Goal: Task Accomplishment & Management: Manage account settings

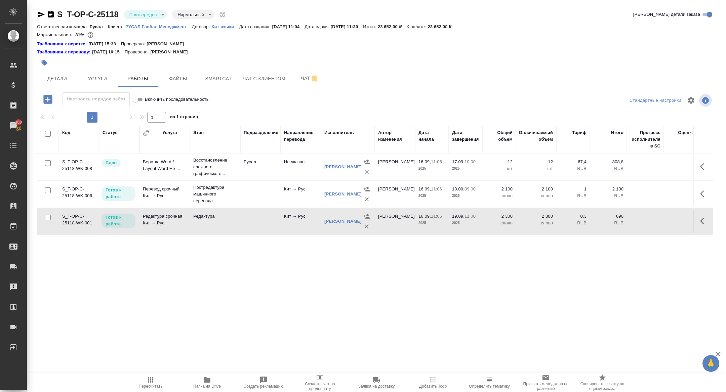
click at [129, 18] on body "🙏 .cls-1 fill:#fff; AWATERA Zhuravleva Alexandra Клиенты Спецификации Заказы 10…" at bounding box center [363, 196] width 726 height 392
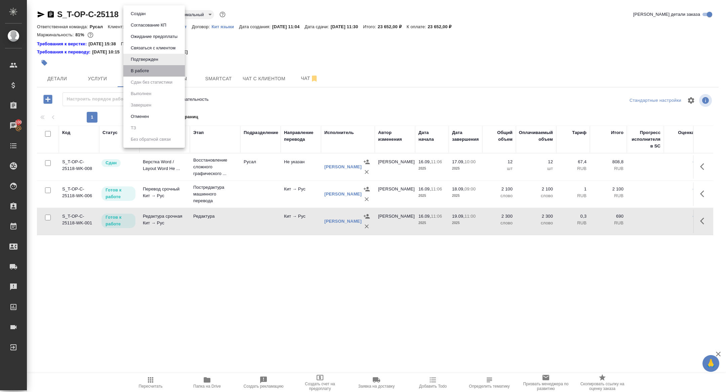
click at [151, 72] on button "В работе" at bounding box center [140, 70] width 22 height 7
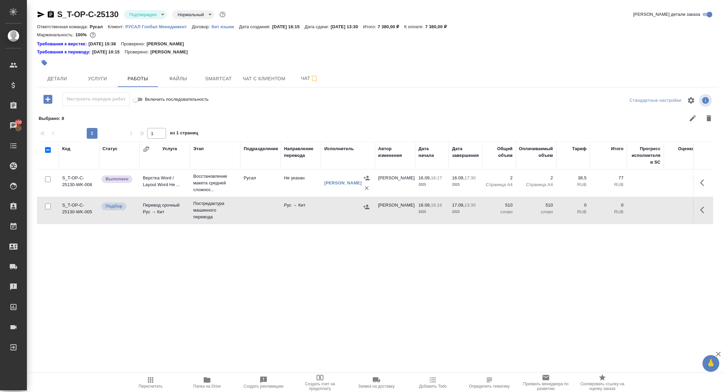
click at [149, 14] on body "🙏 .cls-1 fill:#fff; AWATERA Zhuravleva Alexandra Клиенты Спецификации Заказы 10…" at bounding box center [363, 196] width 726 height 392
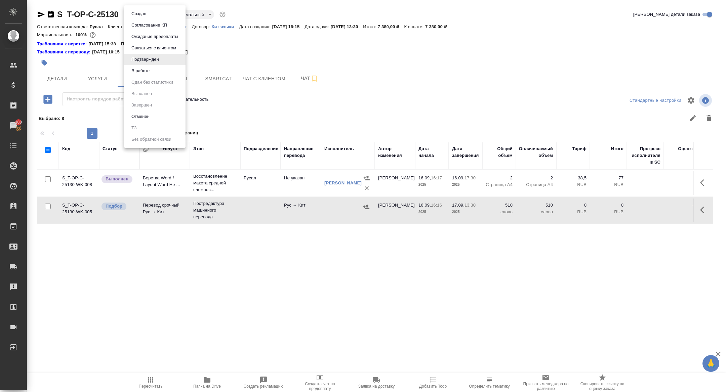
click at [146, 68] on button "В работе" at bounding box center [140, 70] width 22 height 7
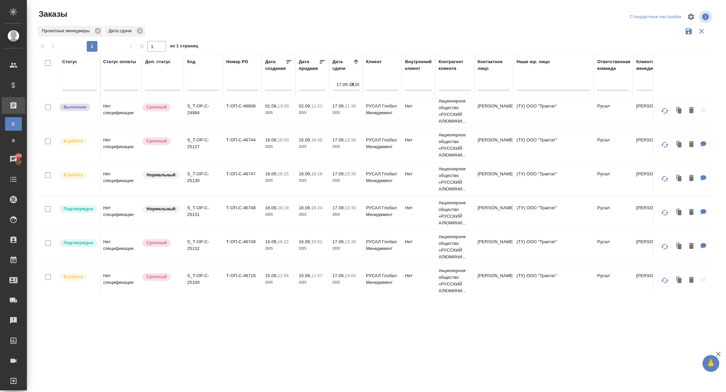
scroll to position [0, 1]
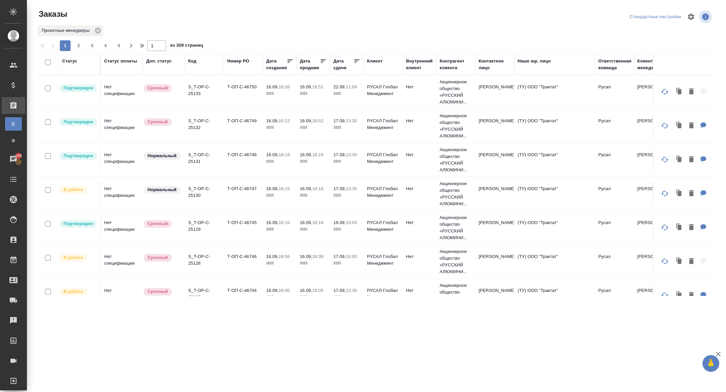
click at [73, 61] on div "Статус" at bounding box center [69, 61] width 15 height 7
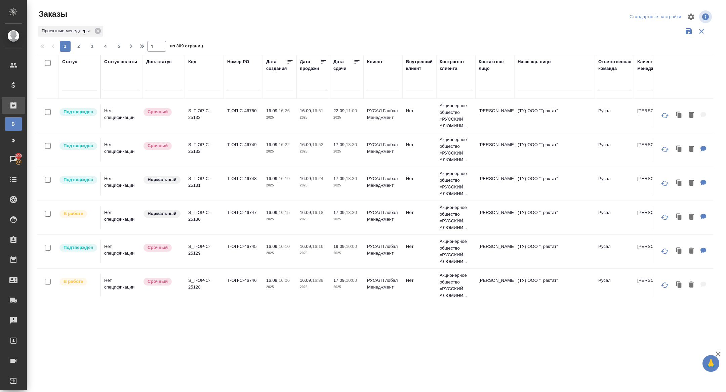
click at [80, 85] on div at bounding box center [79, 84] width 35 height 10
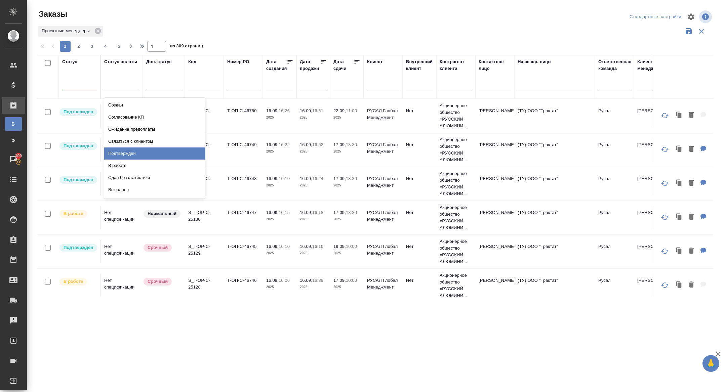
click at [126, 154] on div "Подтвержден" at bounding box center [154, 154] width 101 height 12
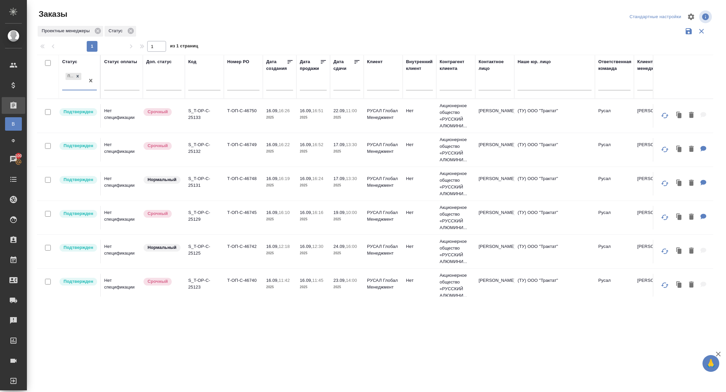
click at [356, 62] on icon at bounding box center [357, 61] width 5 height 3
click at [196, 151] on p "S_T-OP-C-25132" at bounding box center [204, 148] width 32 height 13
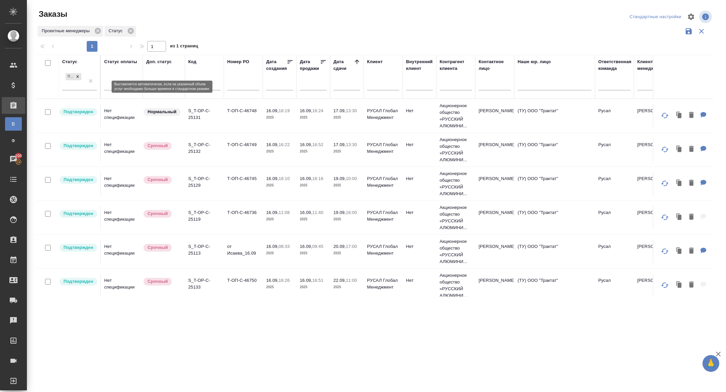
scroll to position [39, 0]
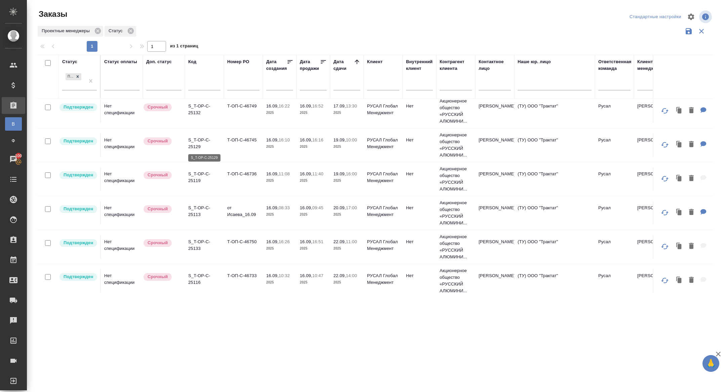
click at [199, 145] on p "S_T-OP-C-25129" at bounding box center [204, 143] width 32 height 13
click at [197, 110] on p "S_T-OP-C-25119" at bounding box center [204, 108] width 32 height 13
click at [195, 143] on p "S_T-OP-C-25113" at bounding box center [204, 142] width 32 height 13
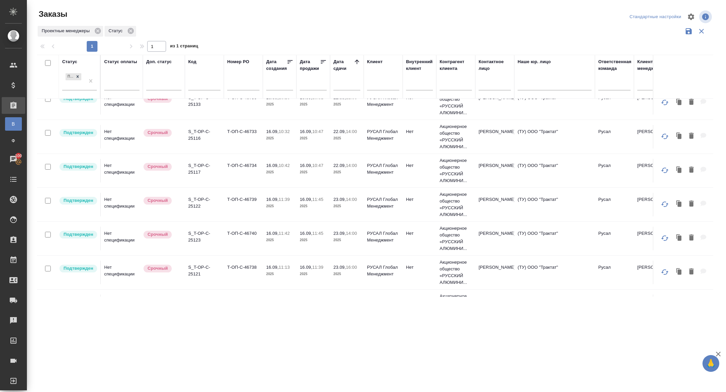
scroll to position [185, 0]
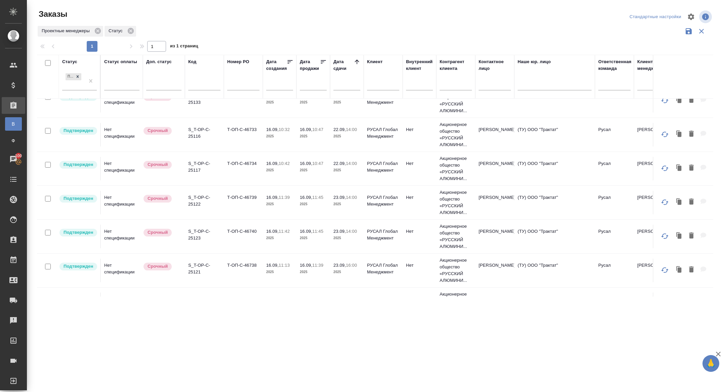
click at [197, 107] on td "S_T-OP-C-25133" at bounding box center [204, 101] width 39 height 24
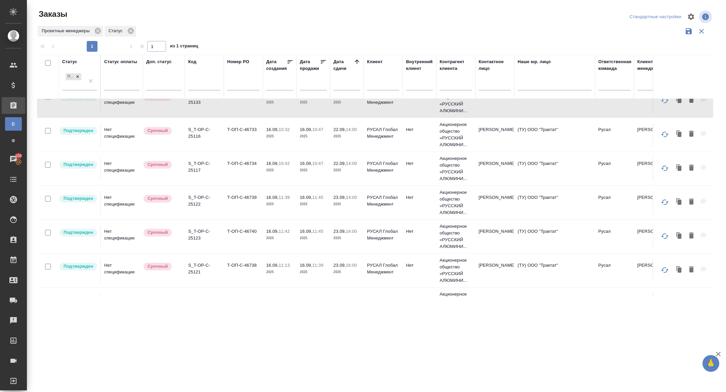
click at [190, 98] on th "Код" at bounding box center [204, 77] width 39 height 44
click at [194, 101] on p "S_T-OP-C-25133" at bounding box center [204, 98] width 32 height 13
click at [194, 138] on p "S_T-OP-C-25116" at bounding box center [204, 132] width 32 height 13
click at [197, 165] on p "S_T-OP-C-25117" at bounding box center [204, 166] width 32 height 13
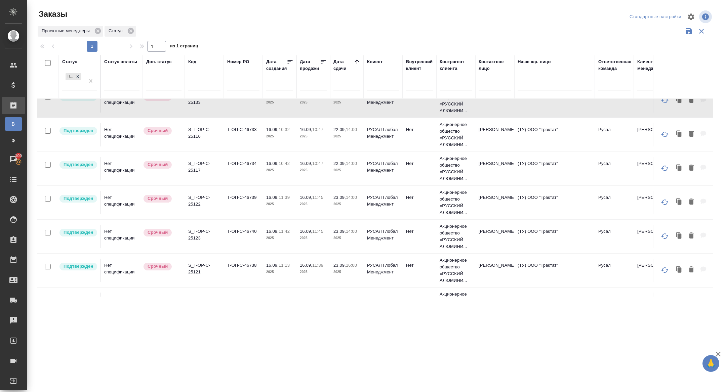
click at [195, 198] on p "S_T-OP-C-25122" at bounding box center [204, 200] width 32 height 13
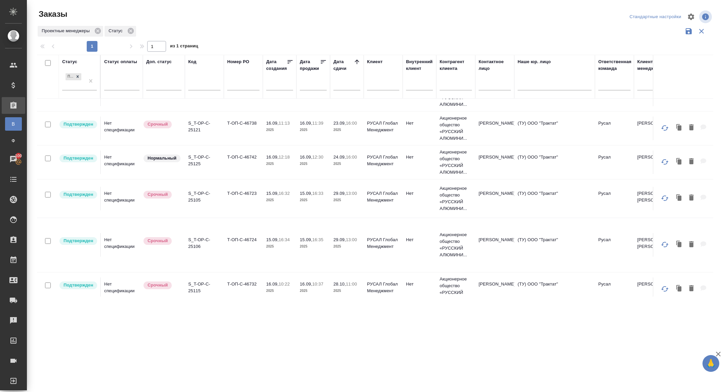
scroll to position [301, 0]
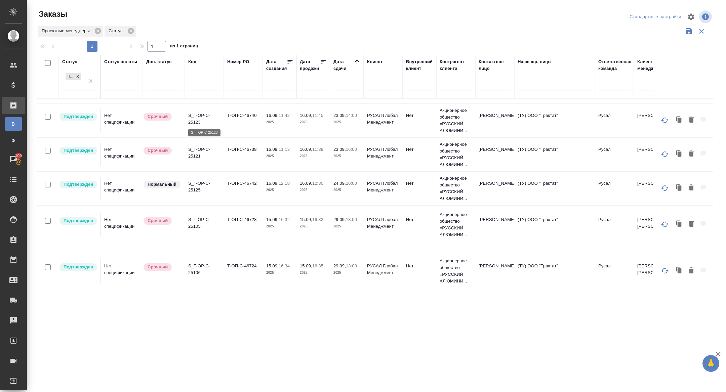
click at [201, 112] on p "S_T-OP-C-25123" at bounding box center [204, 118] width 32 height 13
click at [197, 154] on p "S_T-OP-C-25121" at bounding box center [204, 152] width 32 height 13
click at [197, 188] on p "S_T-OP-C-25125" at bounding box center [204, 186] width 32 height 13
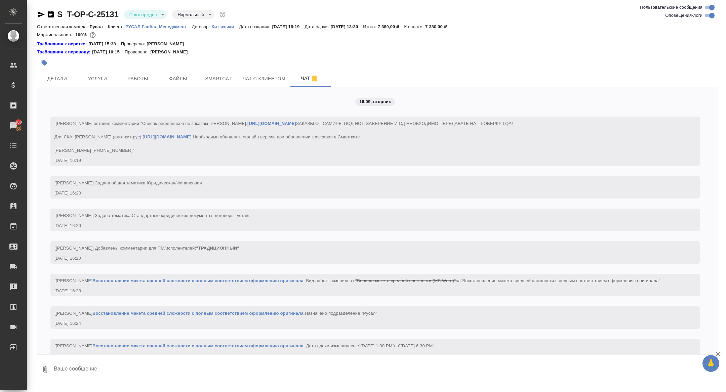
scroll to position [605, 0]
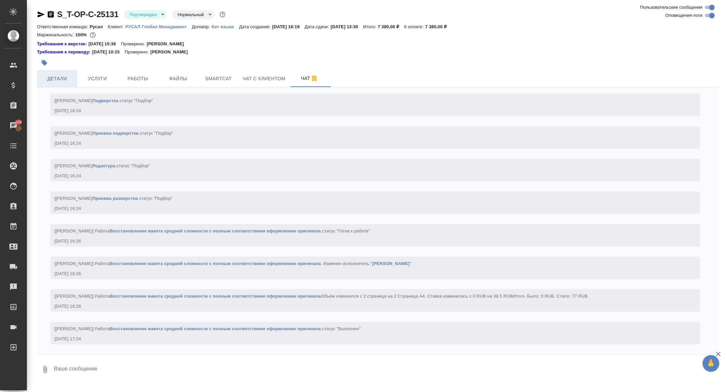
click at [67, 78] on span "Детали" at bounding box center [57, 79] width 32 height 8
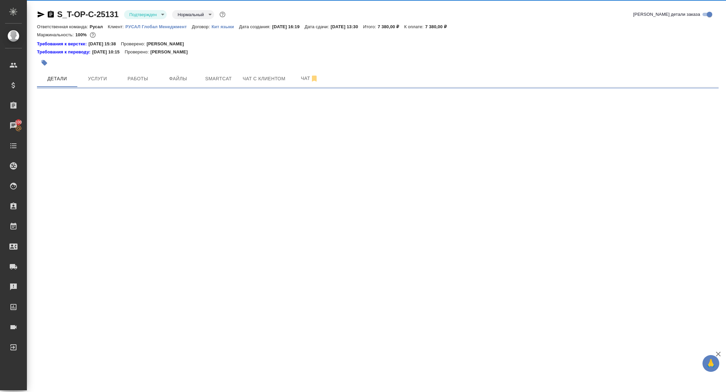
select select "RU"
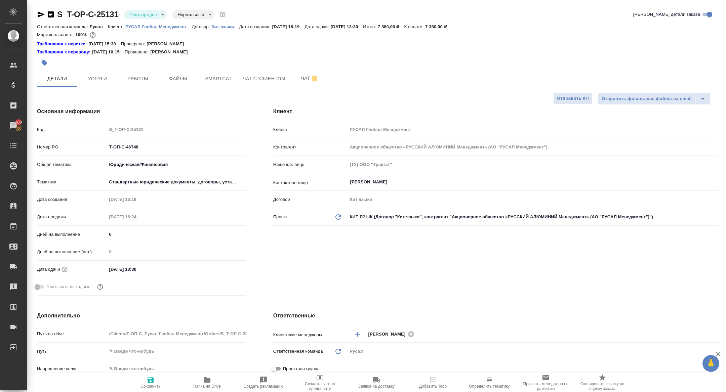
type textarea "x"
click at [200, 378] on span "Папка на Drive" at bounding box center [207, 382] width 48 height 13
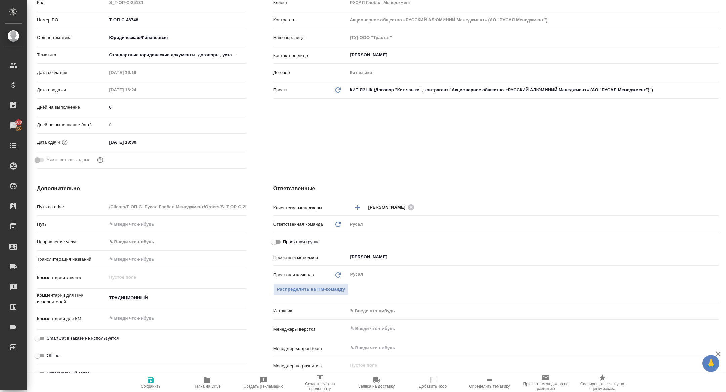
type textarea "x"
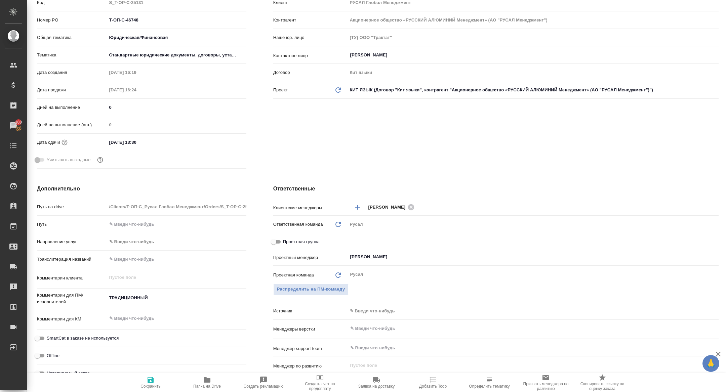
type textarea "x"
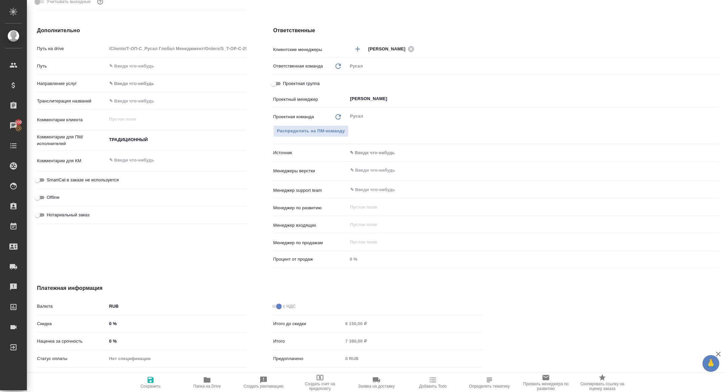
scroll to position [0, 0]
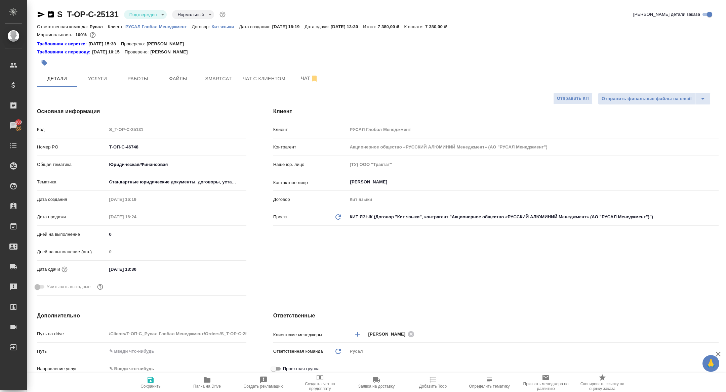
type textarea "x"
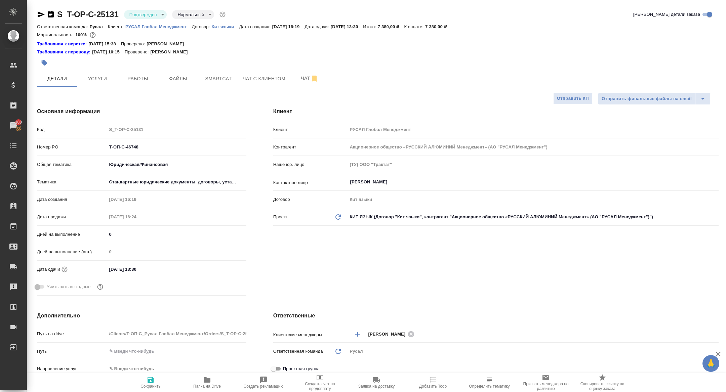
type textarea "x"
click at [52, 10] on icon "button" at bounding box center [51, 14] width 8 height 8
type textarea "x"
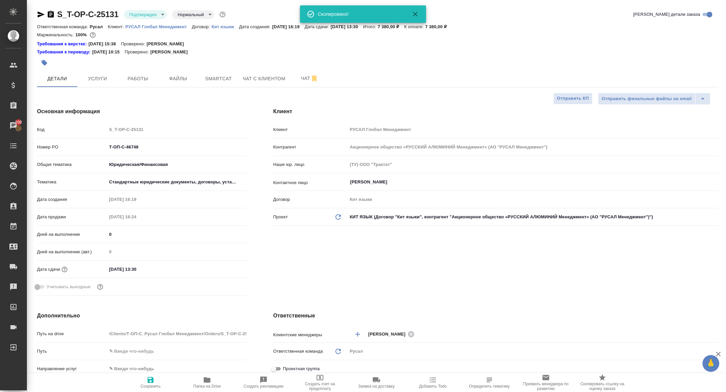
type textarea "x"
click at [108, 68] on div at bounding box center [264, 62] width 455 height 15
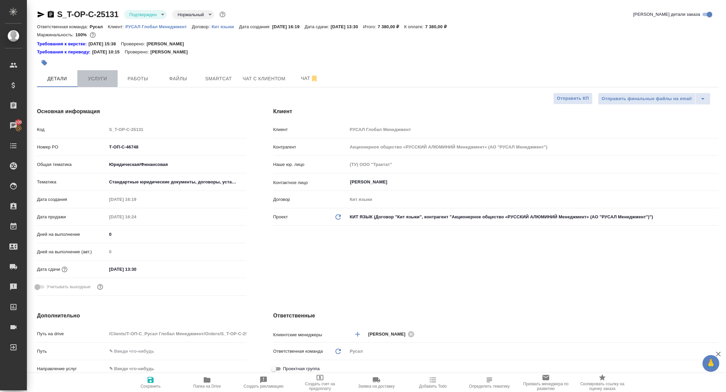
click at [105, 72] on button "Услуги" at bounding box center [97, 78] width 40 height 17
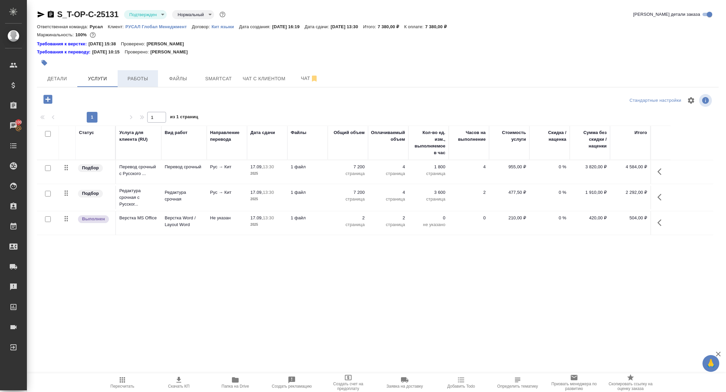
click at [131, 72] on button "Работы" at bounding box center [138, 78] width 40 height 17
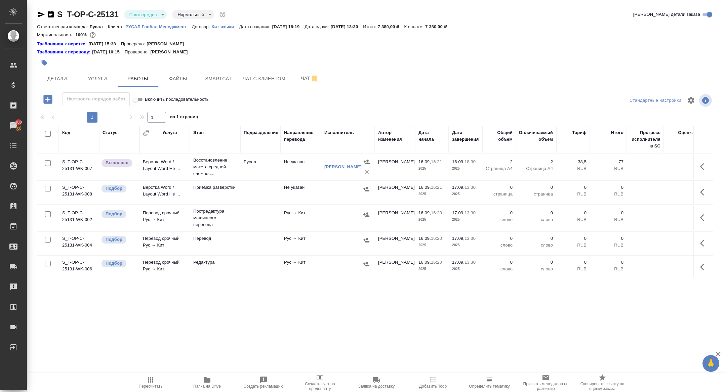
click at [46, 135] on input "checkbox" at bounding box center [48, 134] width 6 height 6
checkbox input "true"
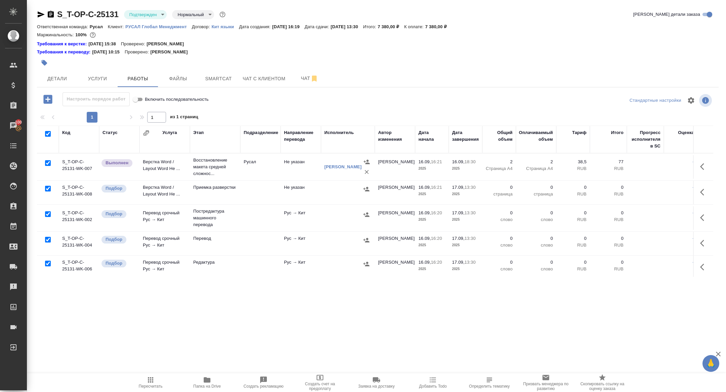
checkbox input "true"
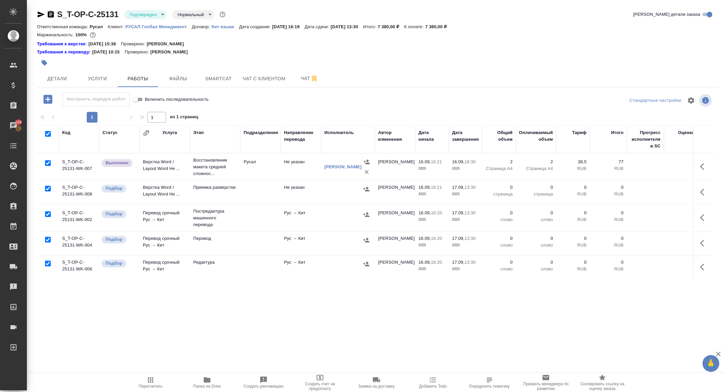
checkbox input "true"
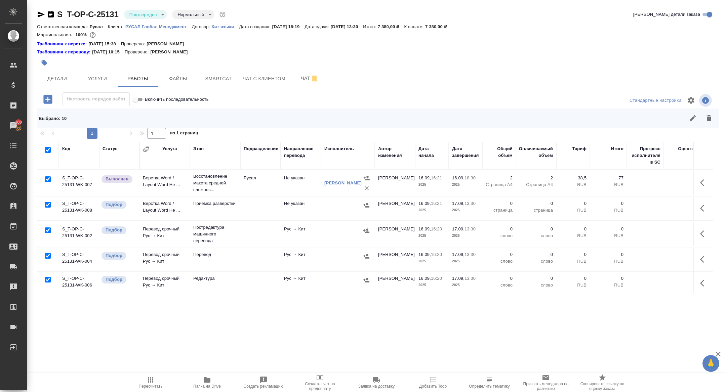
click at [47, 178] on input "checkbox" at bounding box center [48, 180] width 6 height 6
checkbox input "false"
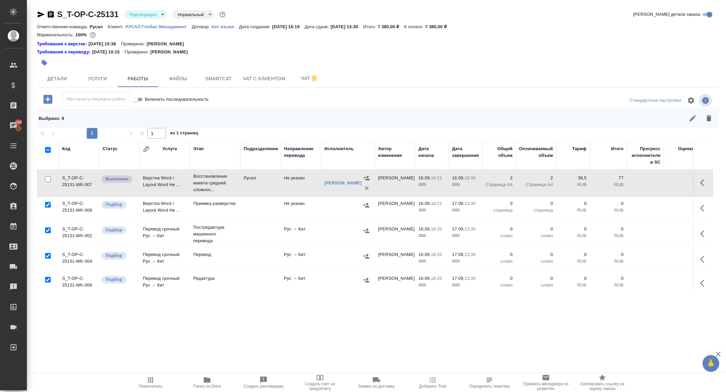
click at [48, 230] on input "checkbox" at bounding box center [48, 231] width 6 height 6
checkbox input "false"
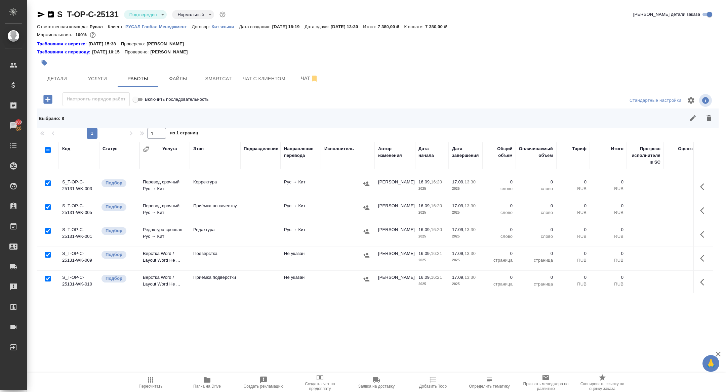
scroll to position [121, 0]
click at [712, 121] on icon "button" at bounding box center [709, 118] width 8 height 8
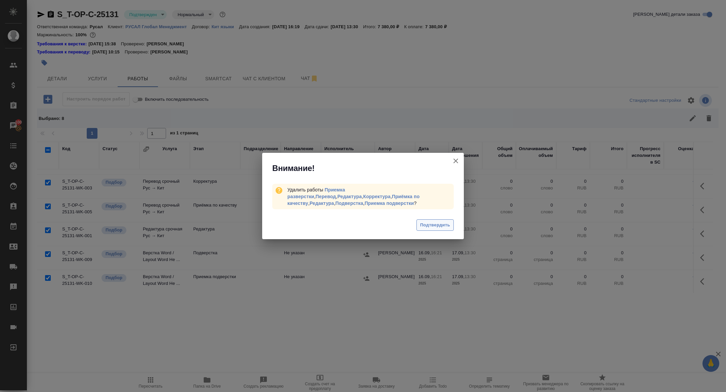
click at [431, 226] on span "Подтвердить" at bounding box center [435, 226] width 30 height 8
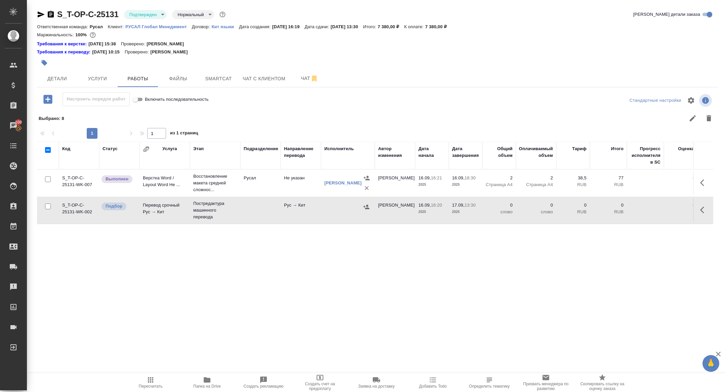
scroll to position [0, 0]
click at [702, 209] on icon "button" at bounding box center [704, 210] width 8 height 8
click at [651, 210] on icon "button" at bounding box center [655, 210] width 8 height 8
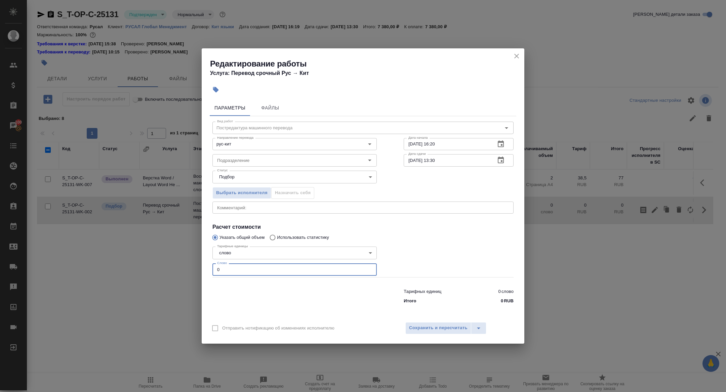
drag, startPoint x: 227, startPoint y: 272, endPoint x: 175, endPoint y: 266, distance: 52.1
click at [176, 266] on div "Редактирование работы Услуга: Перевод срочный Рус → Кит Параметры Файлы Вид раб…" at bounding box center [363, 196] width 726 height 392
type input "511"
click at [425, 333] on button "Сохранить и пересчитать" at bounding box center [438, 328] width 66 height 12
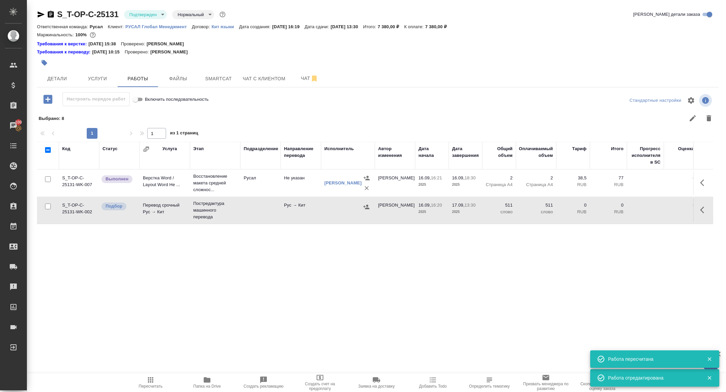
click at [153, 210] on td "Перевод срочный Рус → Кит" at bounding box center [165, 211] width 50 height 24
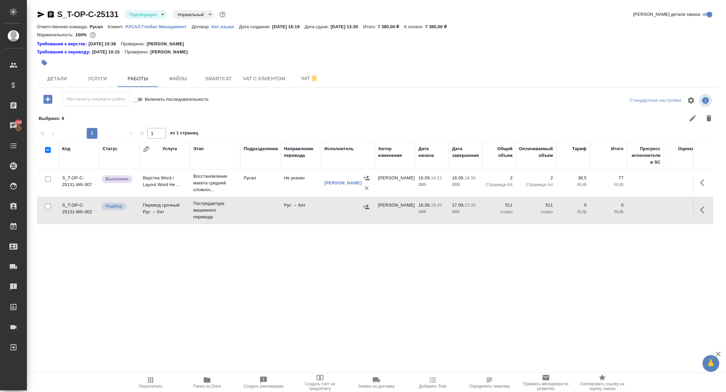
click at [131, 20] on div "S_T-OP-C-25131 Подтвержден confirmed Нормальный normal" at bounding box center [132, 14] width 190 height 11
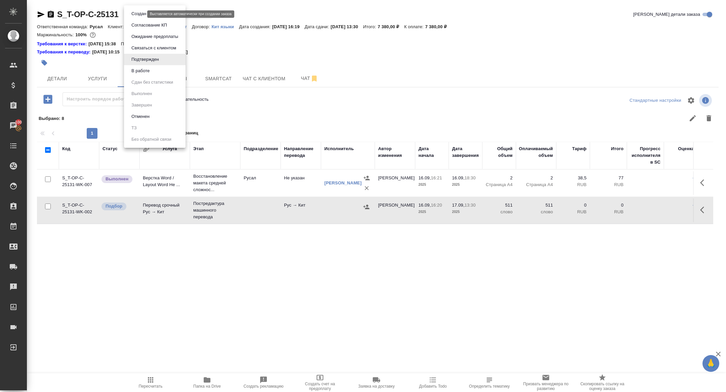
click at [141, 14] on body "🙏 .cls-1 fill:#fff; AWATERA Zhuravleva Alexandra Клиенты Спецификации Заказы 10…" at bounding box center [363, 196] width 726 height 392
click at [141, 67] on button "В работе" at bounding box center [140, 70] width 22 height 7
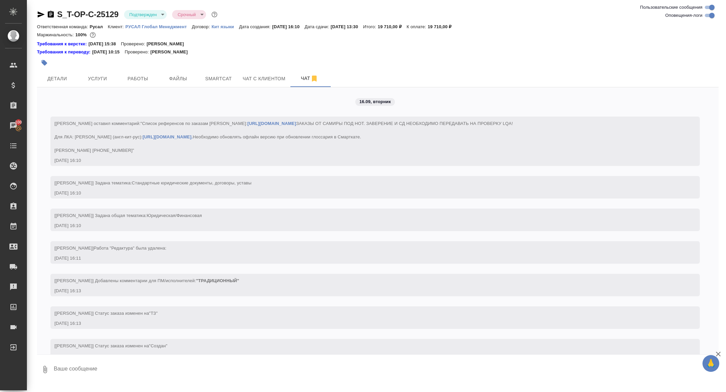
scroll to position [918, 0]
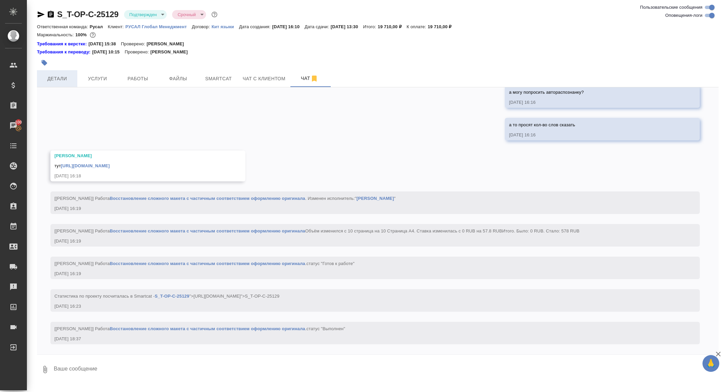
click at [66, 78] on span "Детали" at bounding box center [57, 79] width 32 height 8
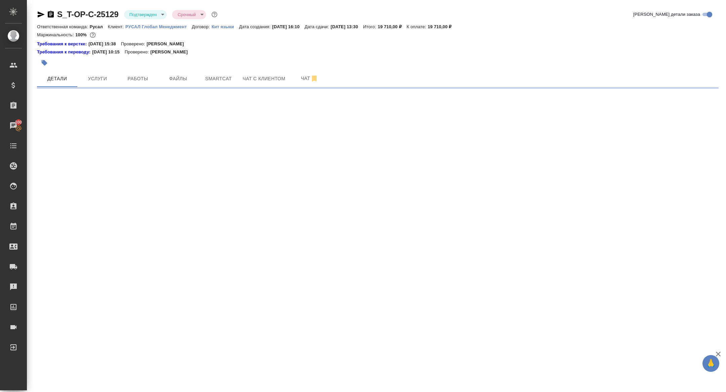
select select "RU"
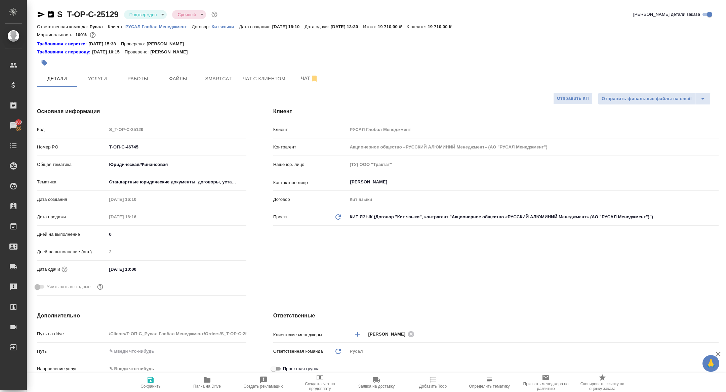
type textarea "x"
click at [202, 377] on span "Папка на Drive" at bounding box center [207, 382] width 48 height 13
type textarea "x"
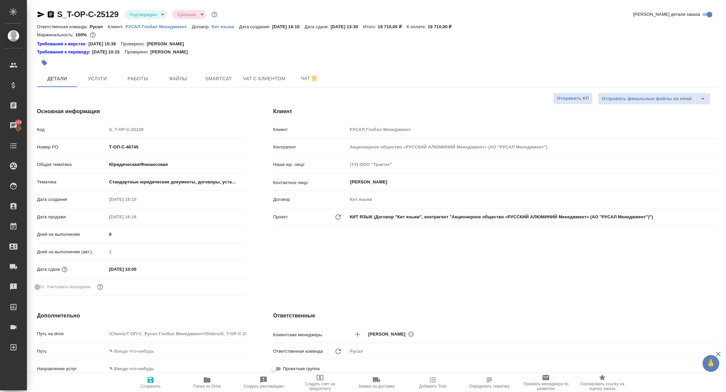
type textarea "x"
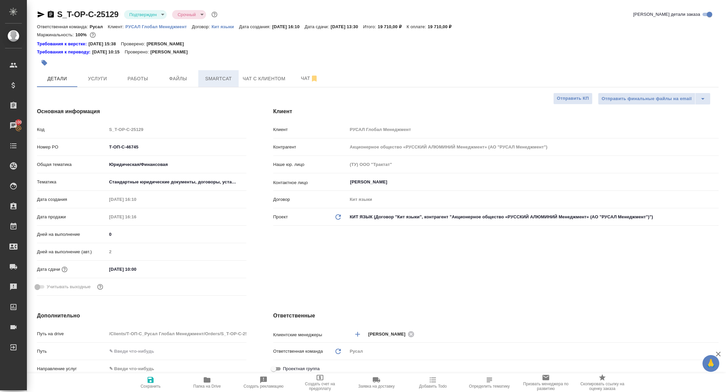
click at [217, 82] on span "Smartcat" at bounding box center [218, 79] width 32 height 8
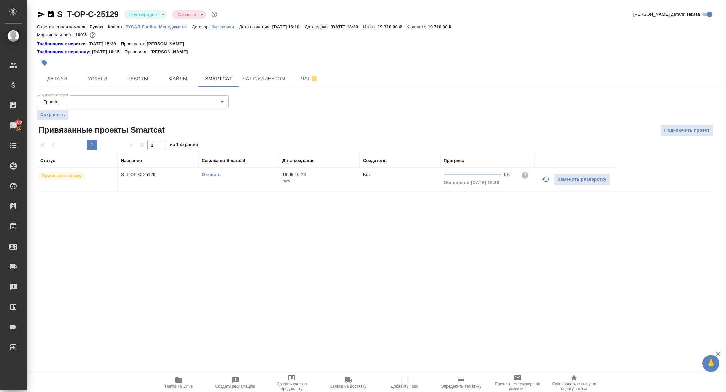
click at [211, 175] on link "Открыть" at bounding box center [211, 174] width 19 height 5
click at [129, 79] on span "Работы" at bounding box center [138, 79] width 32 height 8
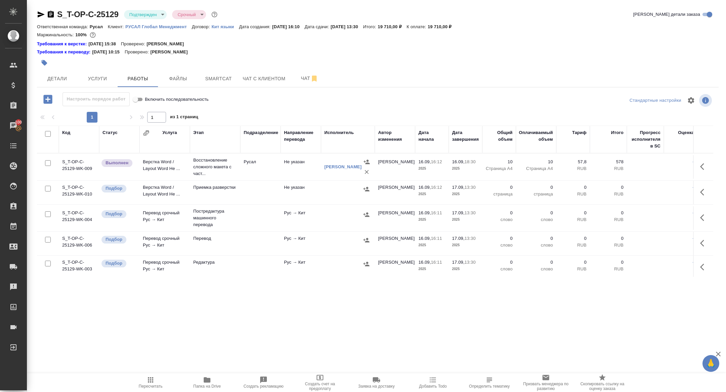
click at [41, 11] on icon "button" at bounding box center [41, 14] width 8 height 8
click at [47, 133] on input "checkbox" at bounding box center [48, 134] width 6 height 6
checkbox input "true"
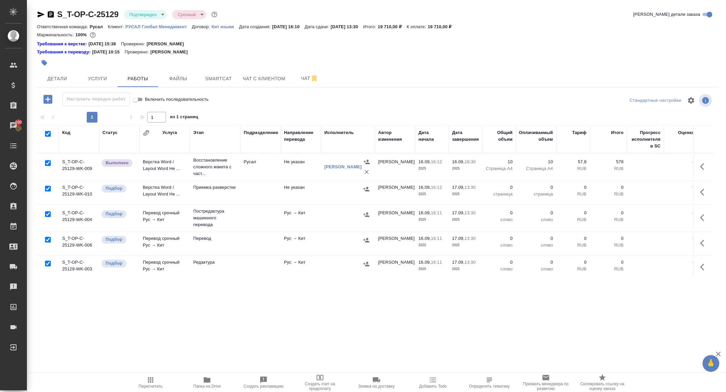
checkbox input "true"
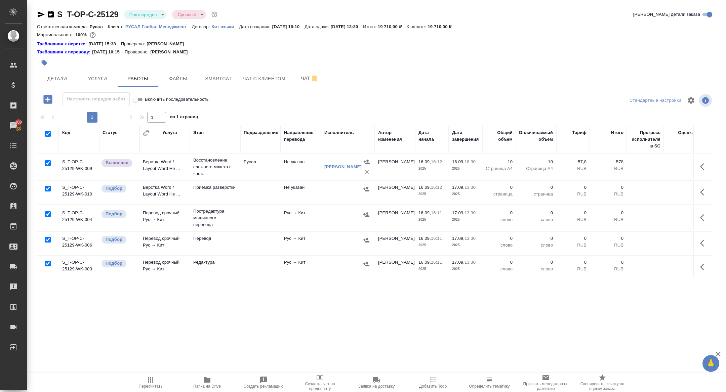
checkbox input "true"
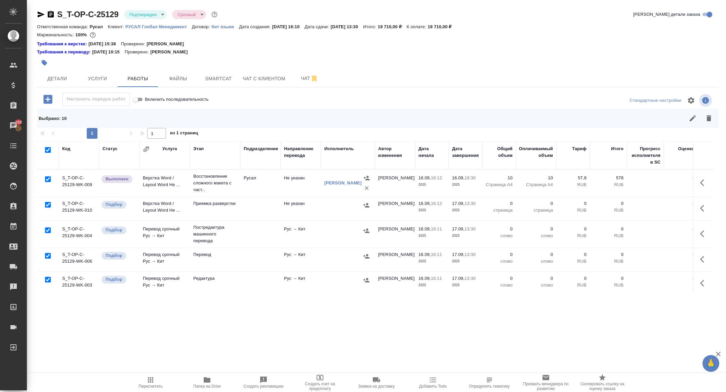
click at [47, 178] on input "checkbox" at bounding box center [48, 180] width 6 height 6
checkbox input "false"
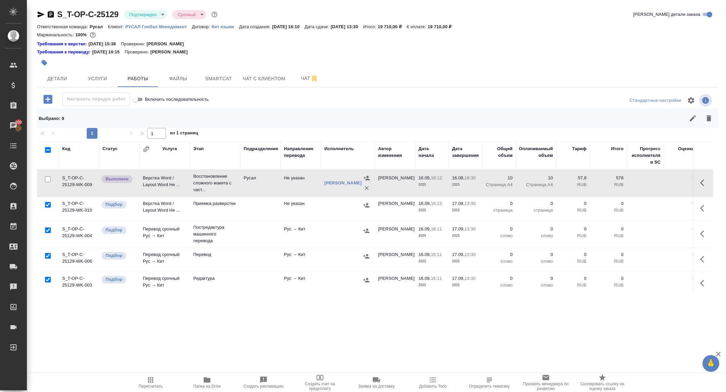
click at [48, 230] on input "checkbox" at bounding box center [48, 231] width 6 height 6
checkbox input "false"
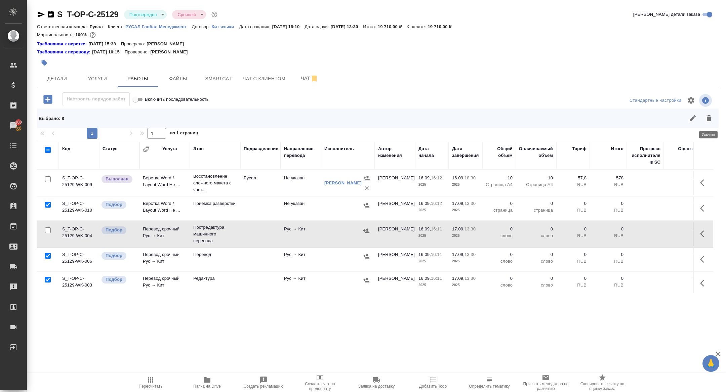
click at [709, 122] on icon "button" at bounding box center [709, 118] width 8 height 8
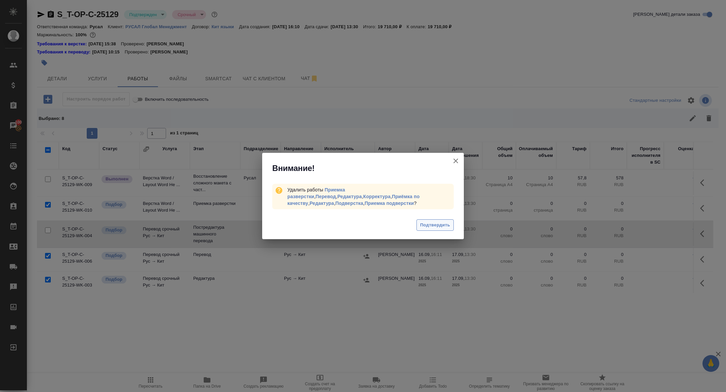
click at [433, 222] on span "Подтвердить" at bounding box center [435, 226] width 30 height 8
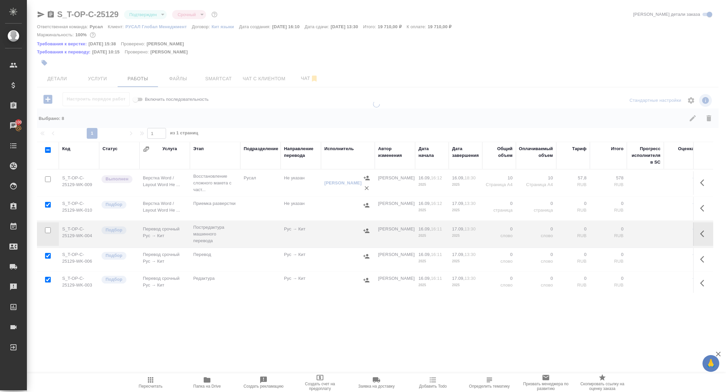
click at [708, 228] on button "button" at bounding box center [704, 234] width 16 height 16
click at [654, 231] on icon "button" at bounding box center [655, 234] width 8 height 8
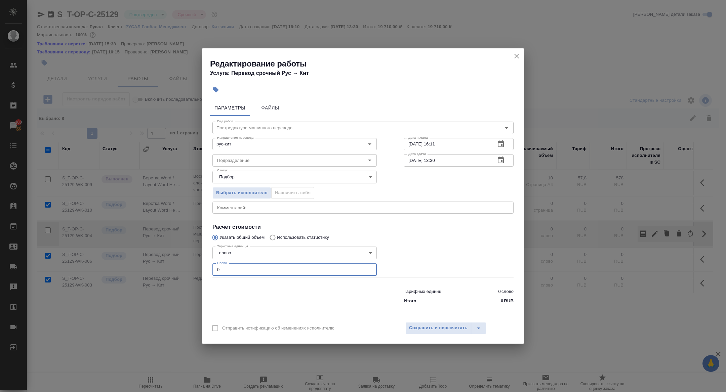
drag, startPoint x: 247, startPoint y: 270, endPoint x: 178, endPoint y: 267, distance: 69.7
click at [178, 267] on div "Редактирование работы Услуга: Перевод срочный Рус → Кит Параметры Файлы Вид раб…" at bounding box center [363, 196] width 726 height 392
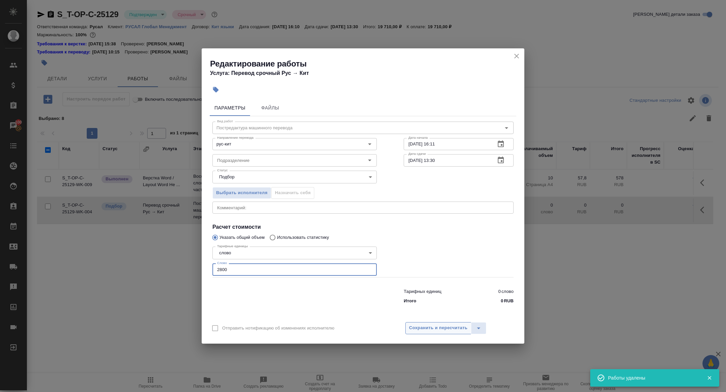
type input "2800"
click at [436, 326] on span "Сохранить и пересчитать" at bounding box center [438, 328] width 59 height 8
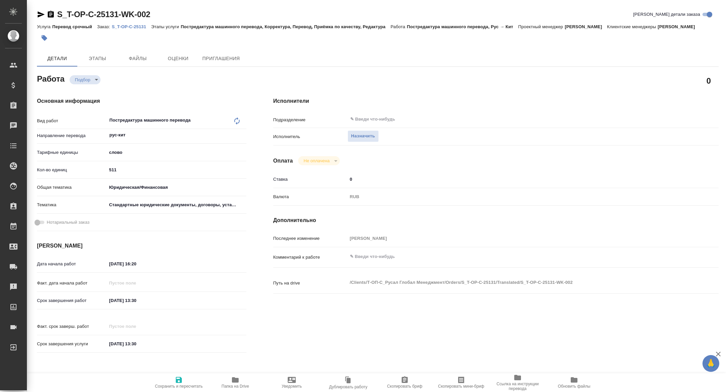
type textarea "x"
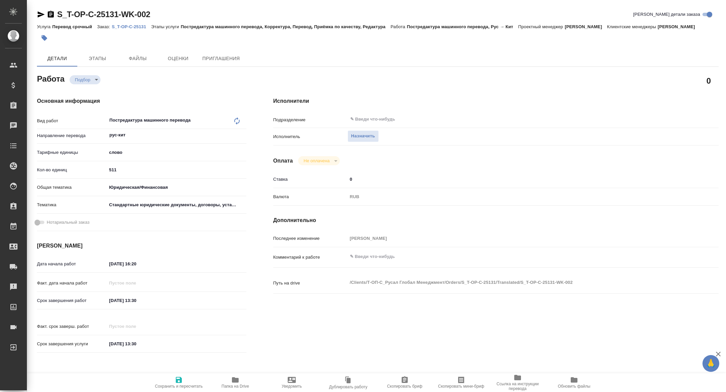
type textarea "x"
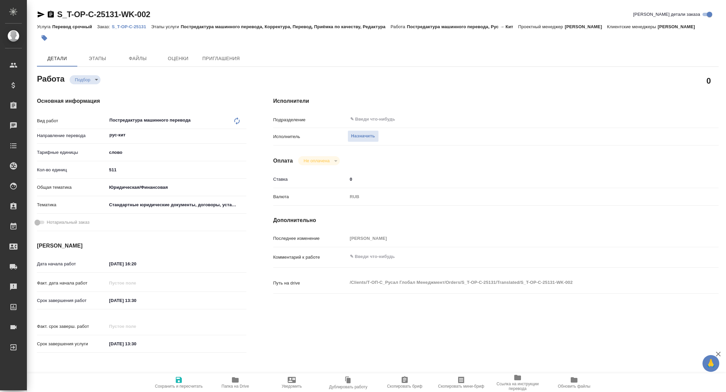
type textarea "x"
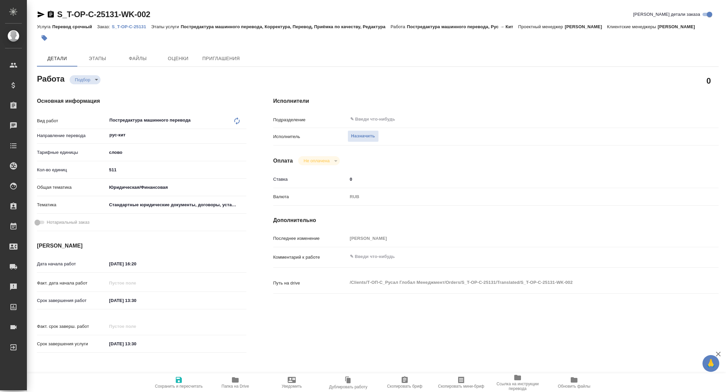
type textarea "x"
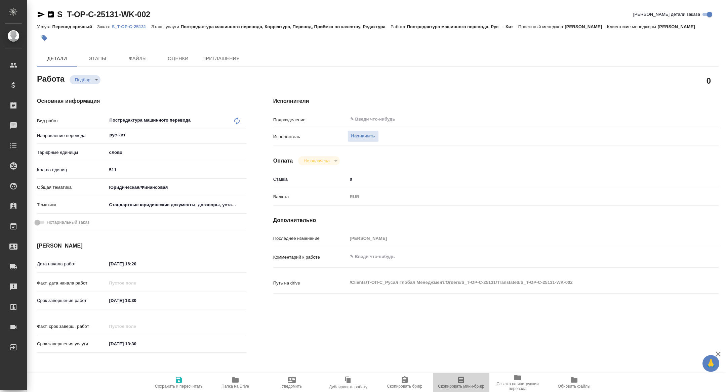
click at [462, 386] on span "Скопировать мини-бриф" at bounding box center [461, 386] width 46 height 5
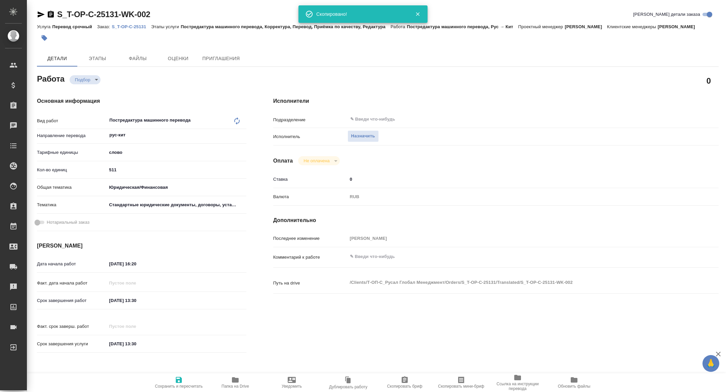
type textarea "x"
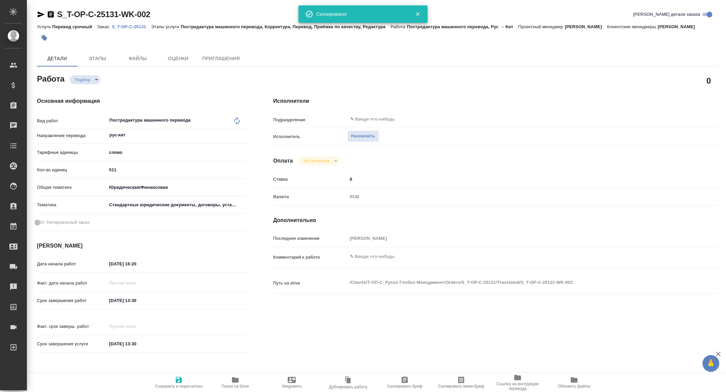
type textarea "x"
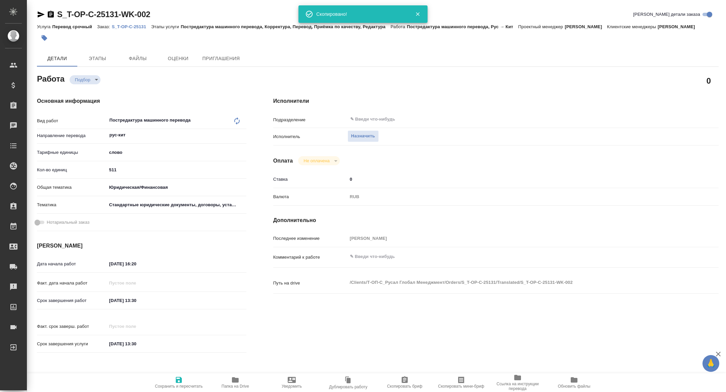
type textarea "x"
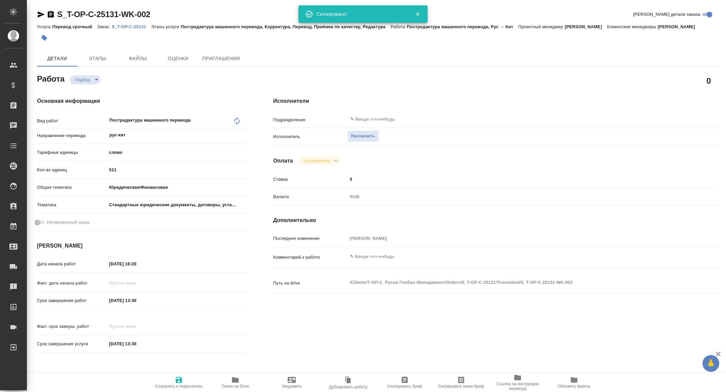
type textarea "x"
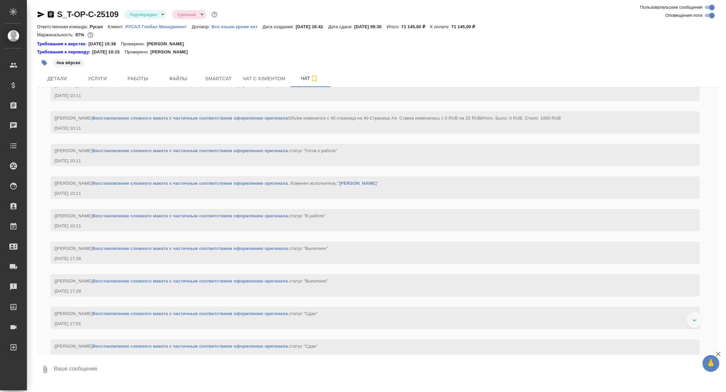
scroll to position [1432, 0]
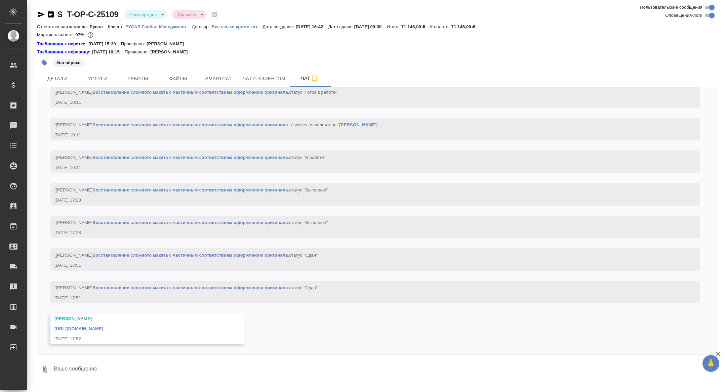
click at [103, 328] on link "[URL][DOMAIN_NAME]" at bounding box center [78, 328] width 49 height 5
click at [68, 76] on span "Детали" at bounding box center [57, 79] width 32 height 8
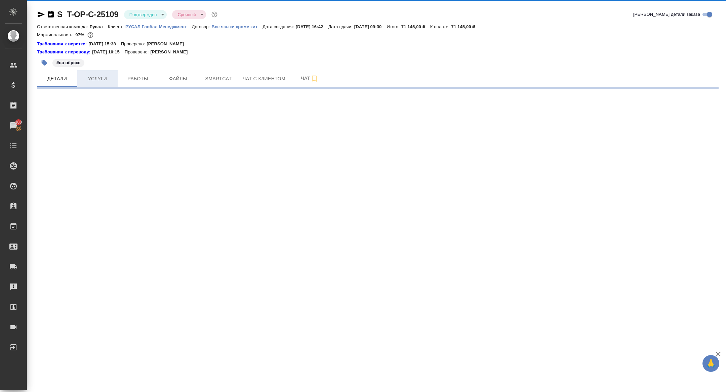
select select "RU"
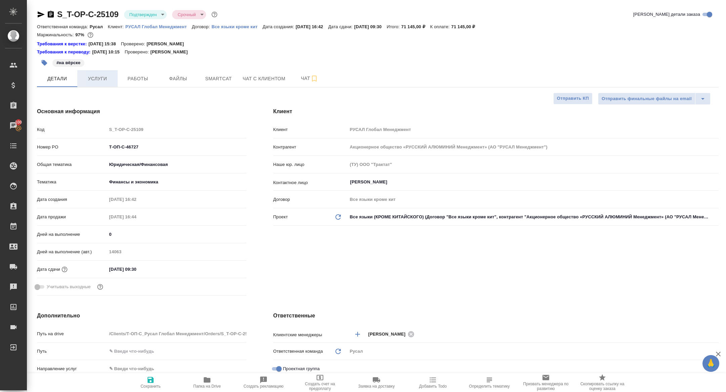
type textarea "x"
click at [94, 78] on span "Услуги" at bounding box center [97, 79] width 32 height 8
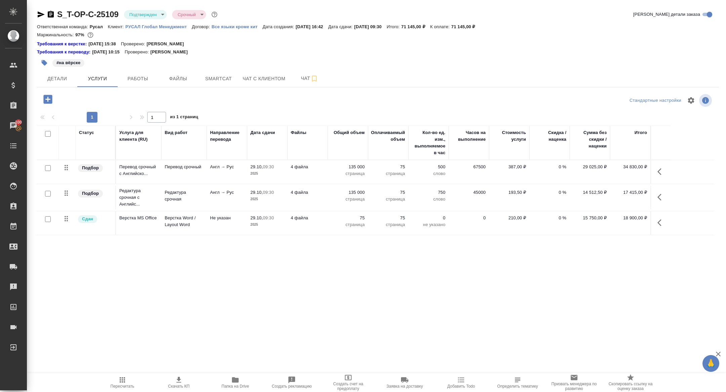
click at [50, 13] on icon "button" at bounding box center [51, 14] width 8 height 8
click at [141, 80] on span "Работы" at bounding box center [138, 79] width 32 height 8
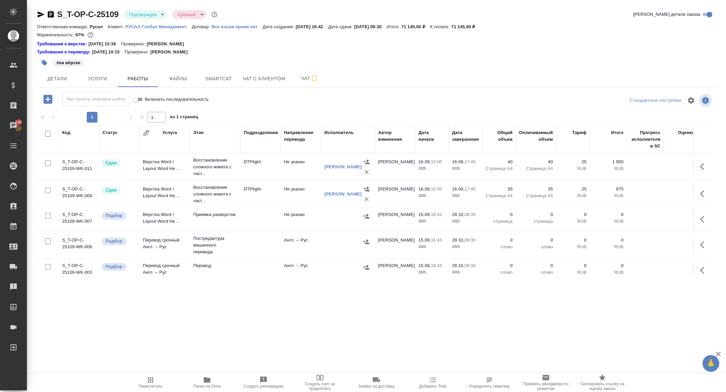
click at [48, 134] on input "checkbox" at bounding box center [48, 134] width 6 height 6
checkbox input "true"
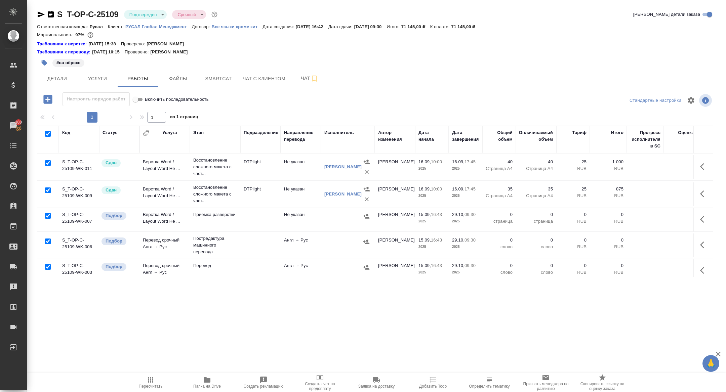
checkbox input "true"
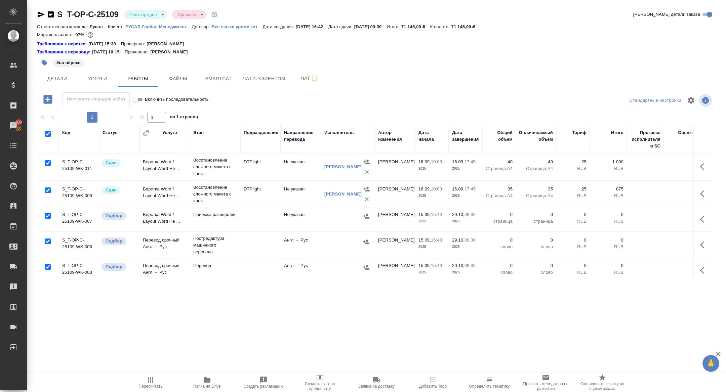
checkbox input "true"
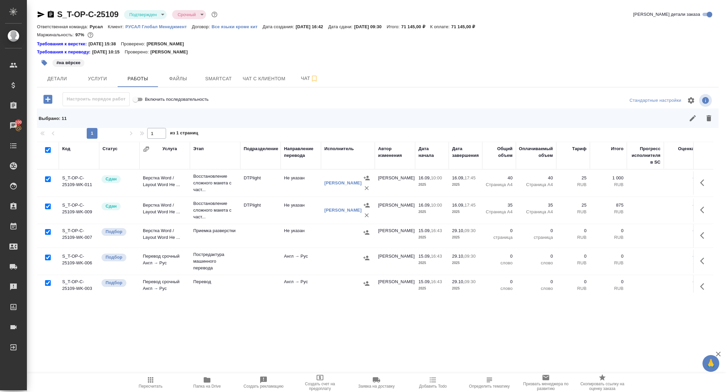
click at [48, 180] on input "checkbox" at bounding box center [48, 180] width 6 height 6
checkbox input "false"
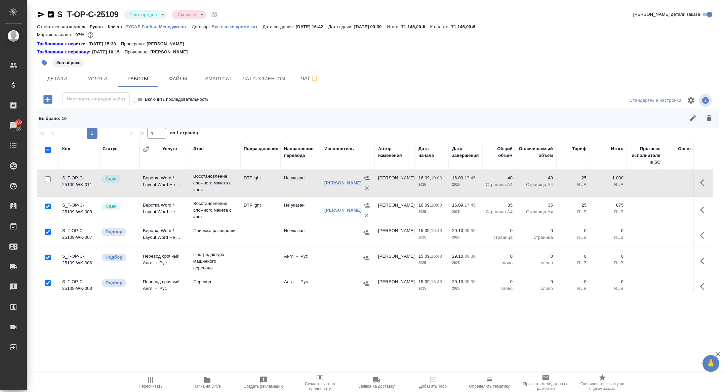
click at [46, 207] on input "checkbox" at bounding box center [48, 207] width 6 height 6
checkbox input "false"
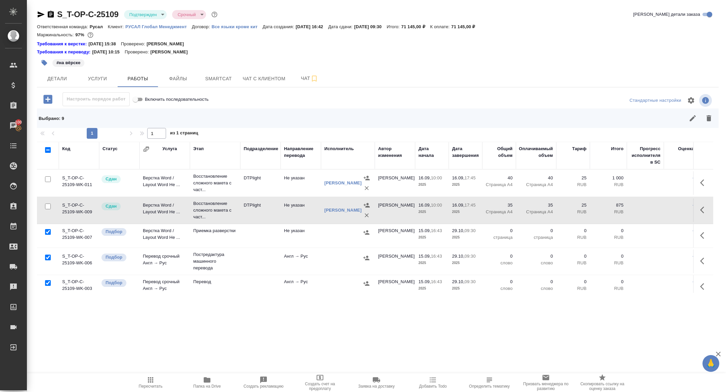
click at [46, 259] on input "checkbox" at bounding box center [48, 258] width 6 height 6
checkbox input "false"
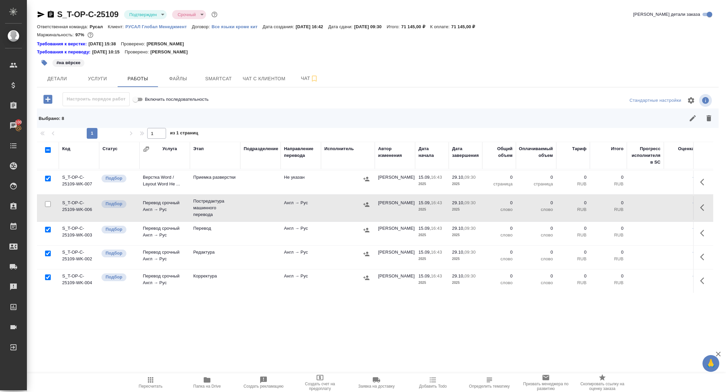
scroll to position [54, 0]
click at [48, 251] on input "checkbox" at bounding box center [48, 253] width 6 height 6
checkbox input "false"
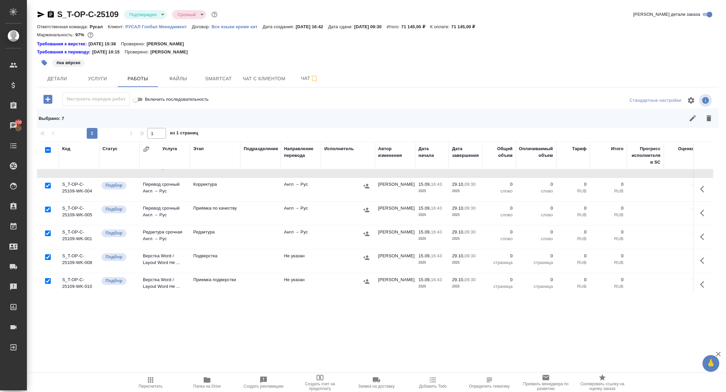
scroll to position [148, 0]
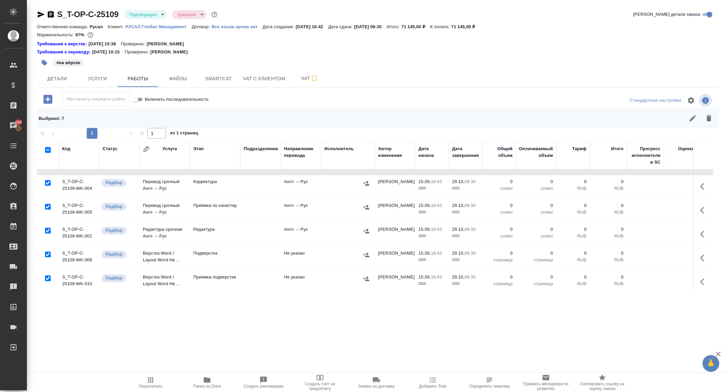
click at [47, 250] on div at bounding box center [47, 254] width 15 height 9
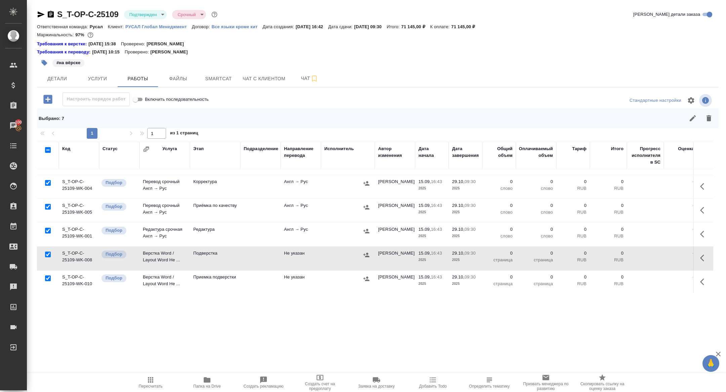
click at [47, 254] on input "checkbox" at bounding box center [48, 255] width 6 height 6
checkbox input "false"
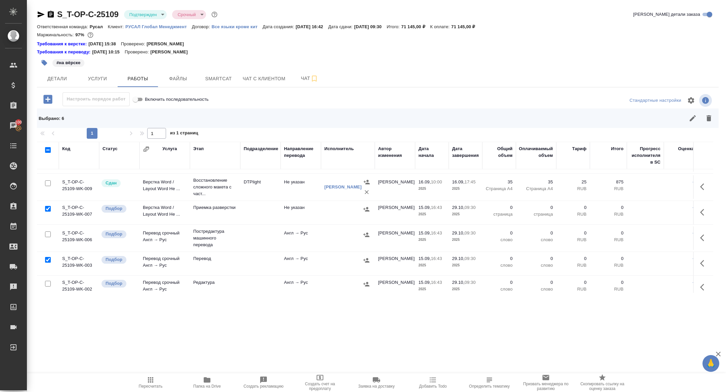
scroll to position [16, 0]
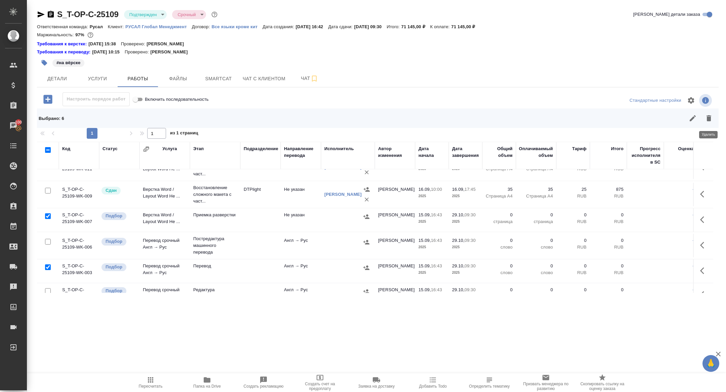
click at [707, 120] on icon "button" at bounding box center [709, 118] width 5 height 6
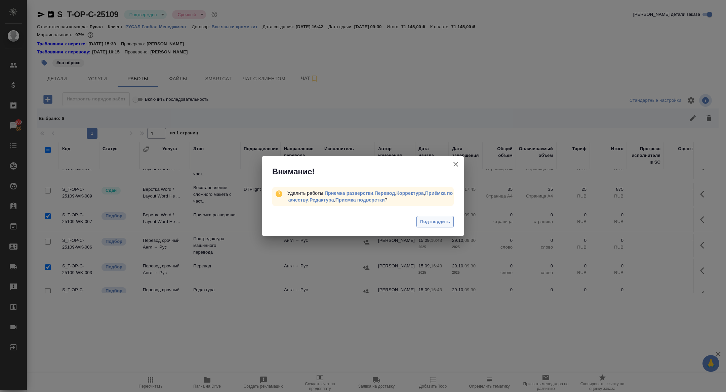
click at [431, 227] on button "Подтвердить" at bounding box center [435, 222] width 37 height 12
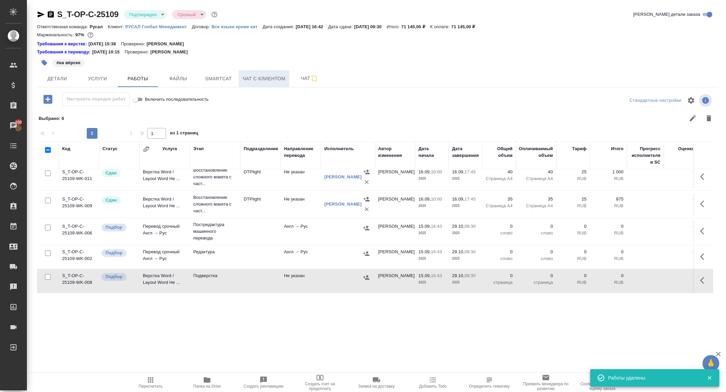
scroll to position [5, 0]
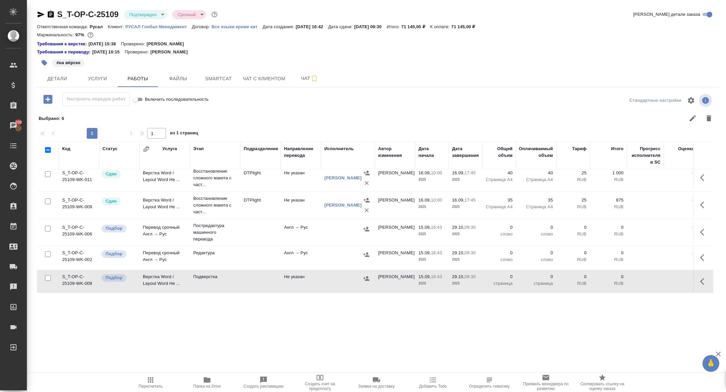
click at [50, 150] on input "checkbox" at bounding box center [48, 150] width 6 height 6
checkbox input "true"
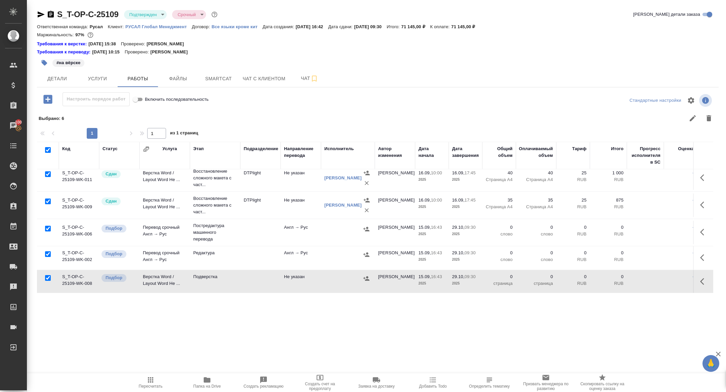
checkbox input "true"
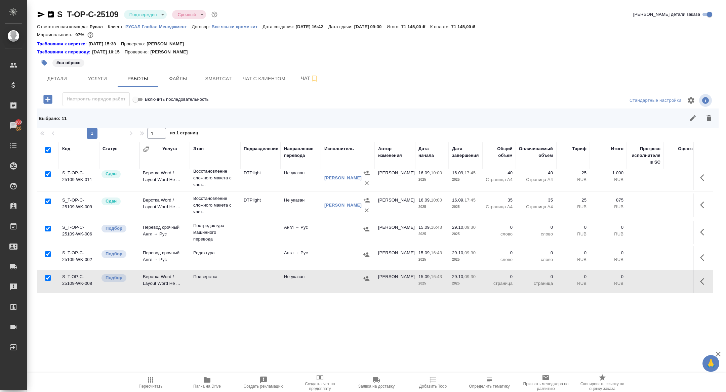
click at [48, 171] on input "checkbox" at bounding box center [48, 174] width 6 height 6
checkbox input "false"
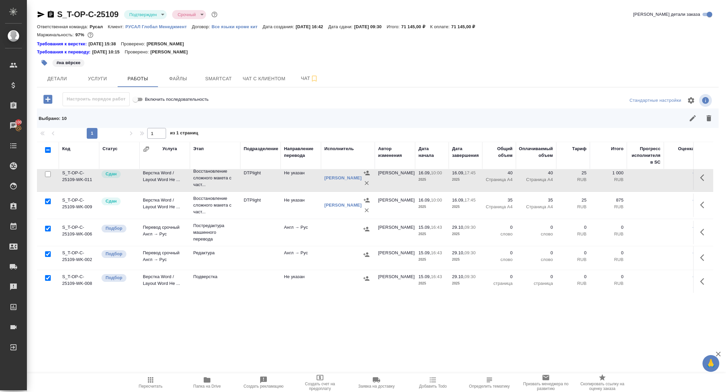
click at [49, 201] on input "checkbox" at bounding box center [48, 202] width 6 height 6
checkbox input "false"
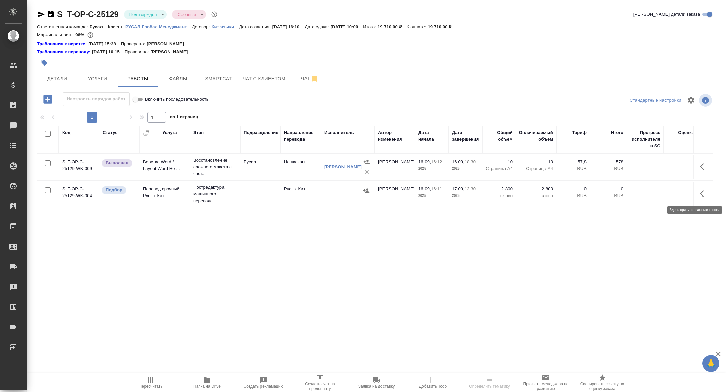
click at [700, 193] on icon "button" at bounding box center [702, 194] width 4 height 7
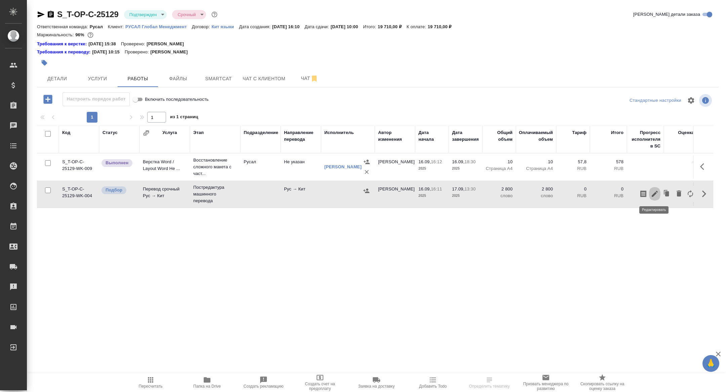
click at [650, 194] on button "button" at bounding box center [654, 194] width 11 height 16
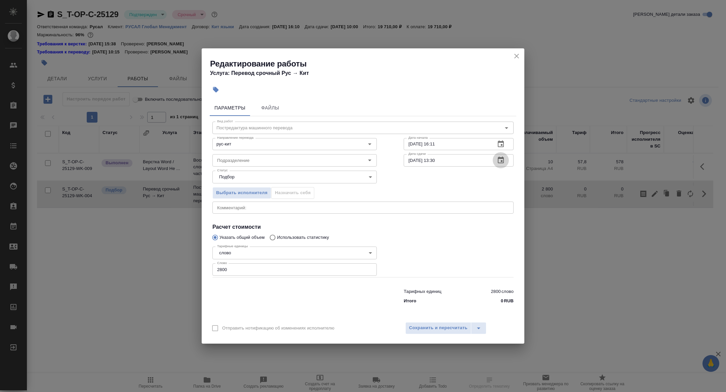
click at [507, 163] on button "button" at bounding box center [501, 160] width 16 height 16
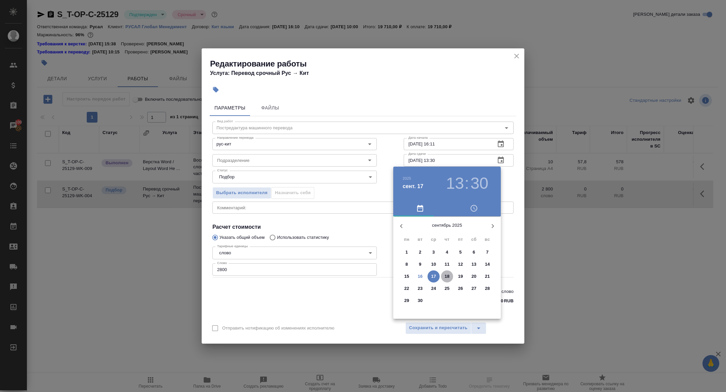
click at [451, 276] on span "18" at bounding box center [447, 276] width 12 height 7
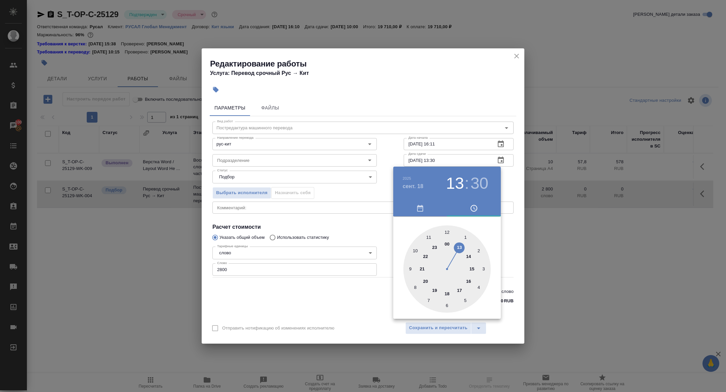
click at [448, 294] on div at bounding box center [446, 269] width 87 height 87
type input "[DATE] 18:00"
click at [446, 231] on div at bounding box center [446, 269] width 87 height 87
click at [343, 207] on div at bounding box center [363, 196] width 726 height 392
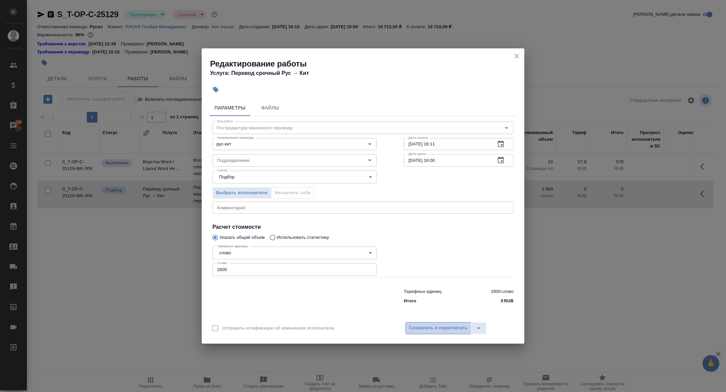
click at [437, 328] on span "Сохранить и пересчитать" at bounding box center [438, 328] width 59 height 8
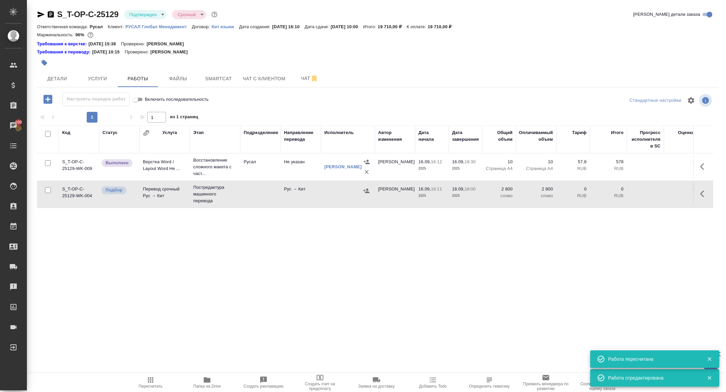
click at [166, 191] on td "Перевод срочный Рус → Кит" at bounding box center [165, 195] width 50 height 24
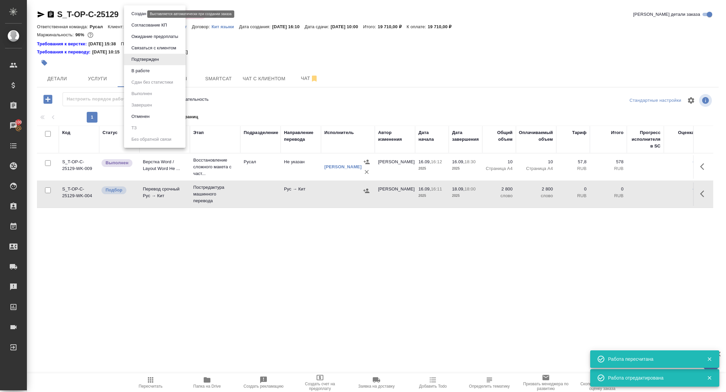
click at [140, 12] on body "🙏 .cls-1 fill:#fff; AWATERA [PERSON_NAME] Спецификации Заказы 100 Чаты Todo Про…" at bounding box center [363, 196] width 726 height 392
click at [139, 67] on button "В работе" at bounding box center [140, 70] width 22 height 7
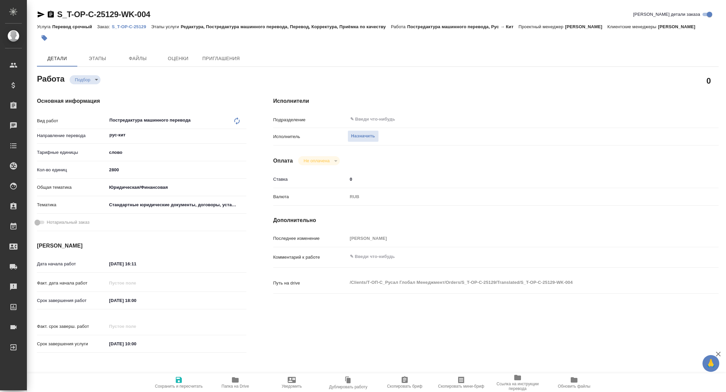
type textarea "x"
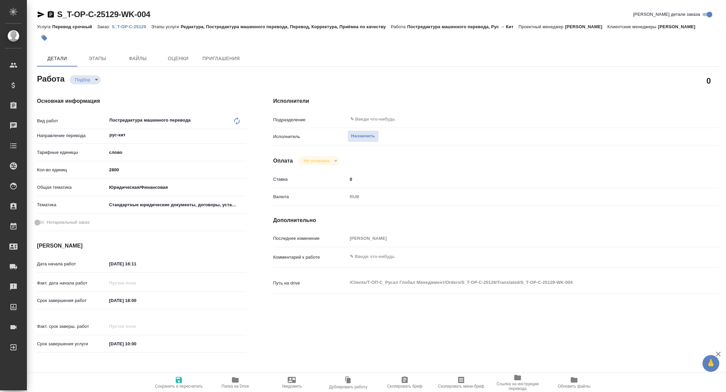
type textarea "x"
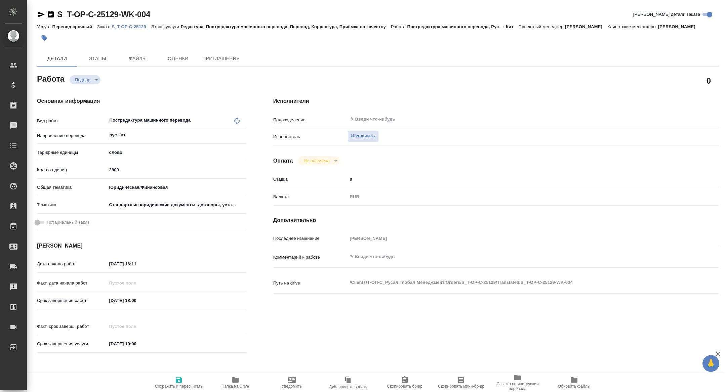
type textarea "x"
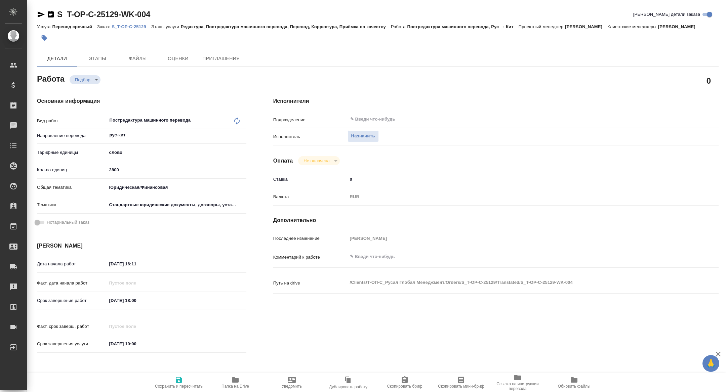
type textarea "x"
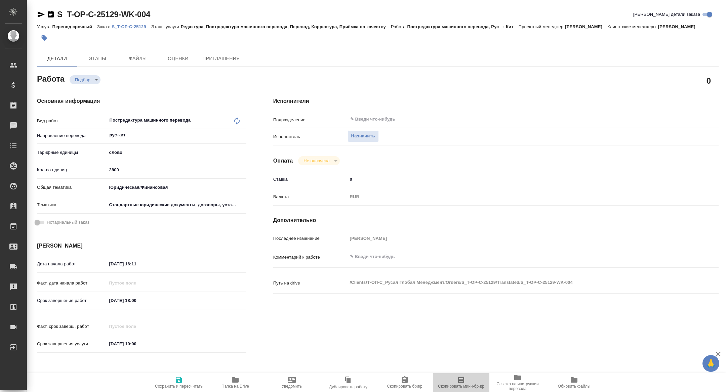
click at [445, 384] on span "Скопировать мини-бриф" at bounding box center [461, 386] width 46 height 5
type textarea "x"
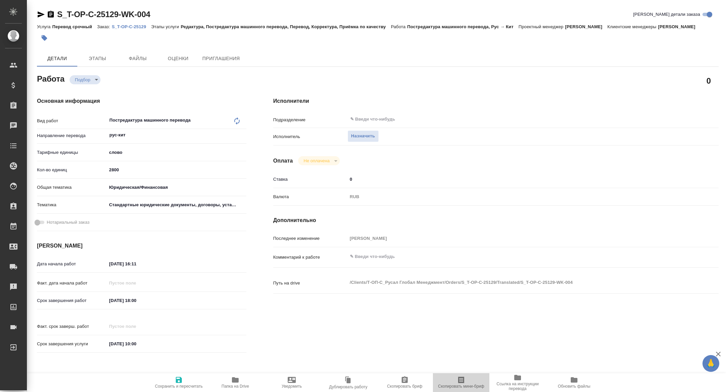
type textarea "x"
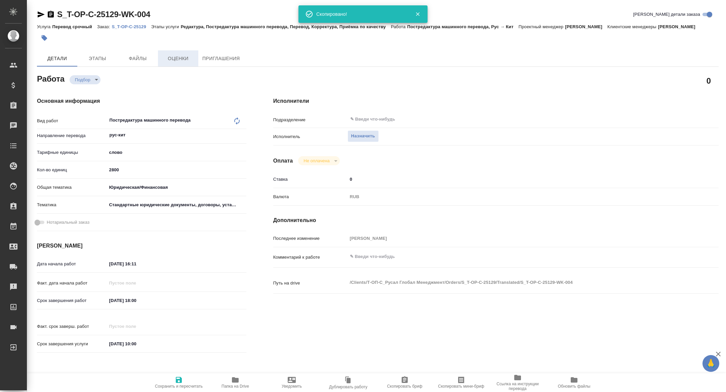
type textarea "x"
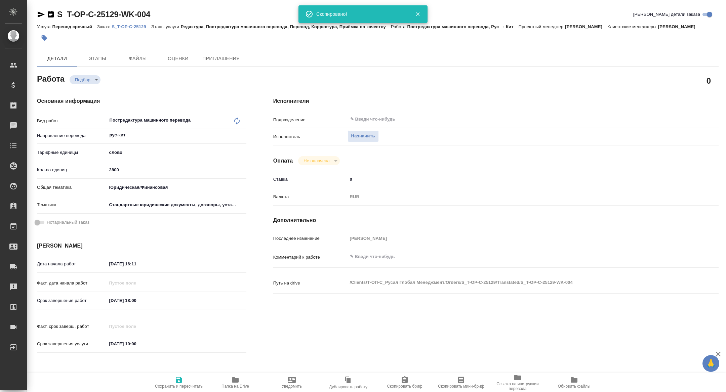
type textarea "x"
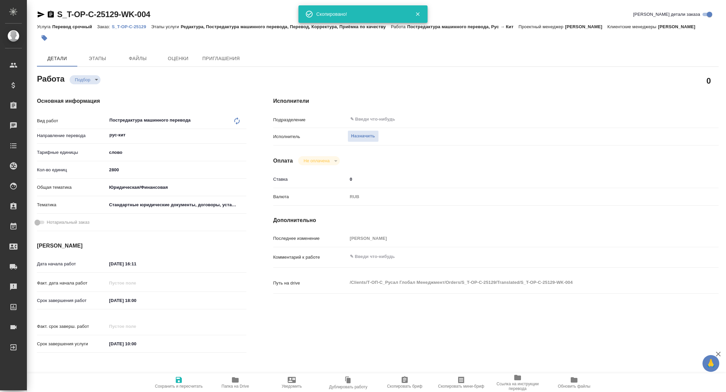
type textarea "x"
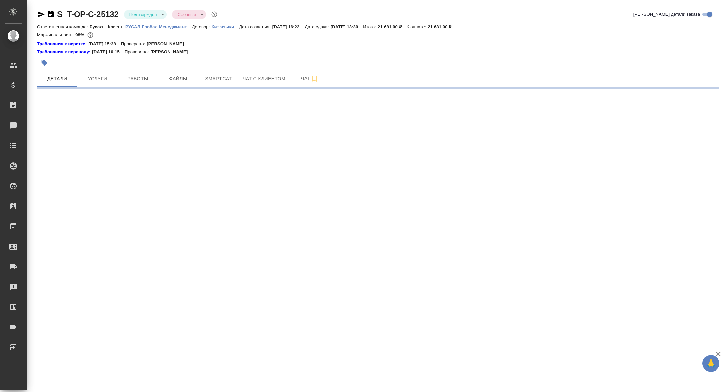
select select "RU"
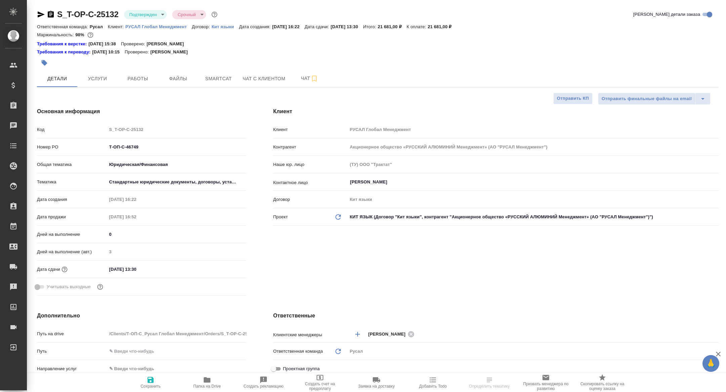
click at [148, 88] on div "S_T-OP-C-25132 Подтвержден confirmed Срочный urgent Кратко детали заказа Ответс…" at bounding box center [377, 354] width 689 height 708
type textarea "x"
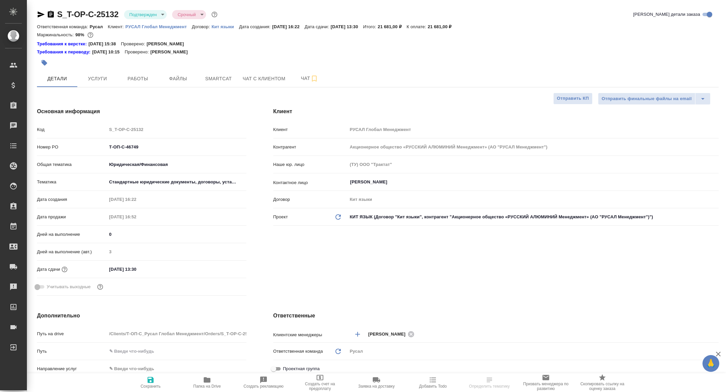
type textarea "x"
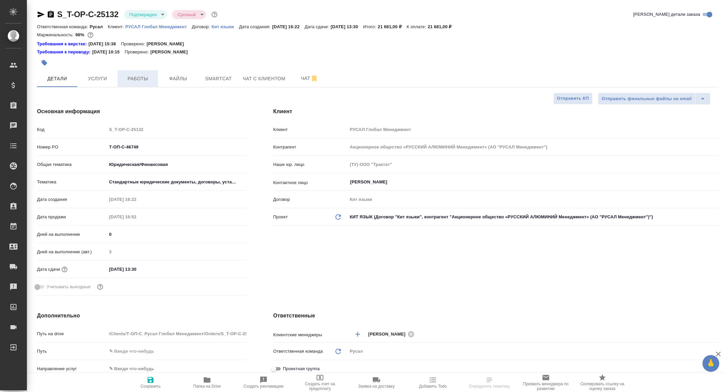
click at [141, 82] on span "Работы" at bounding box center [138, 79] width 32 height 8
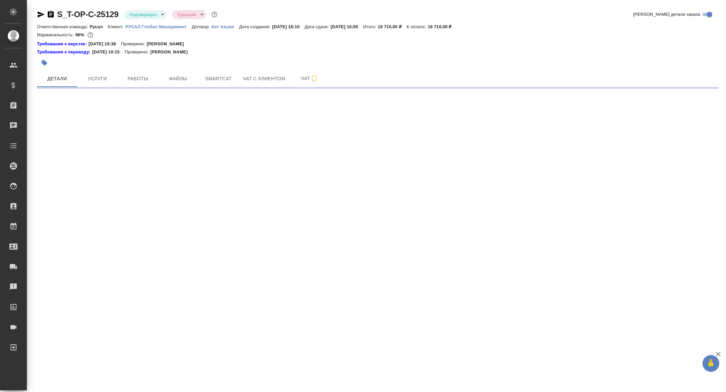
select select "RU"
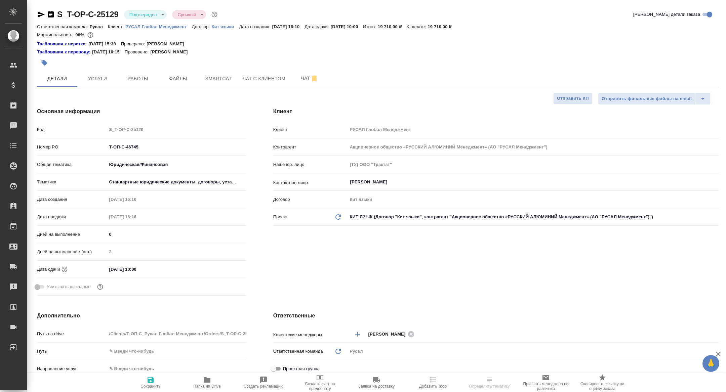
type textarea "x"
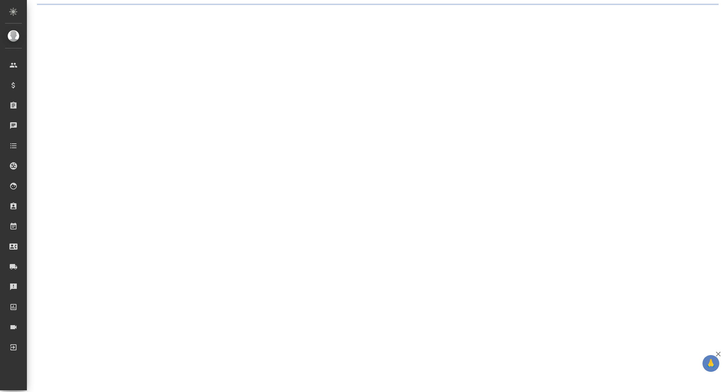
select select "RU"
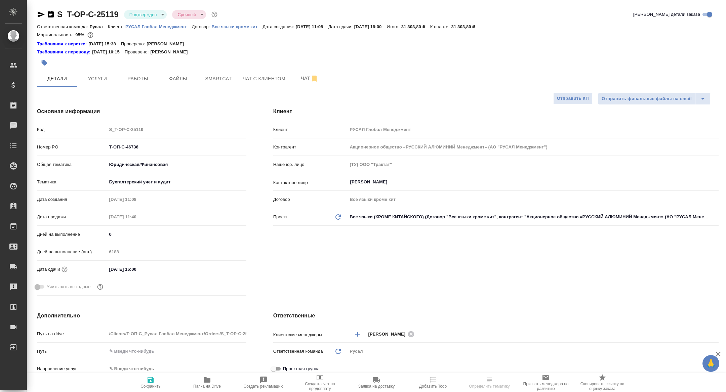
type textarea "x"
click at [136, 75] on span "Работы" at bounding box center [138, 79] width 32 height 8
select select "RU"
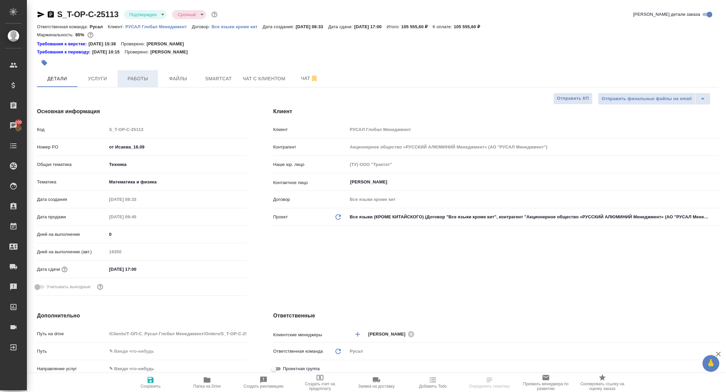
click at [132, 76] on span "Работы" at bounding box center [138, 79] width 32 height 8
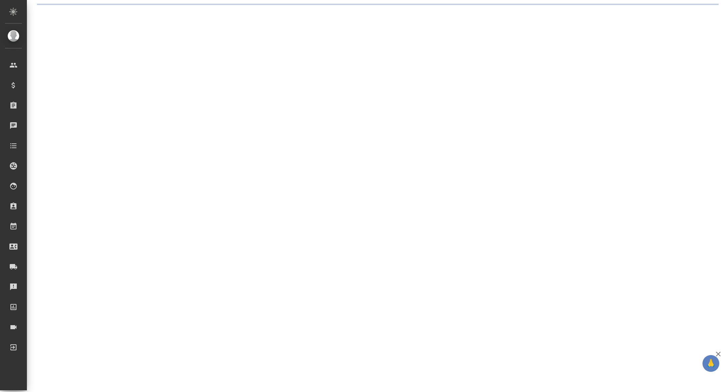
select select "RU"
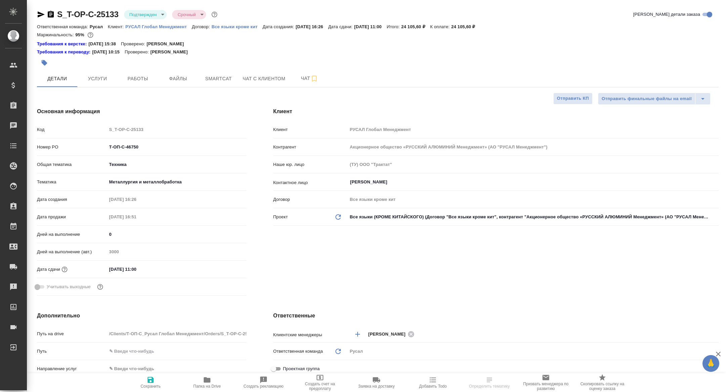
type textarea "x"
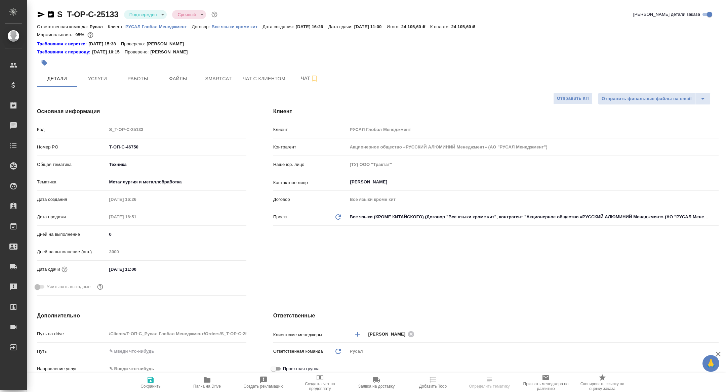
type textarea "x"
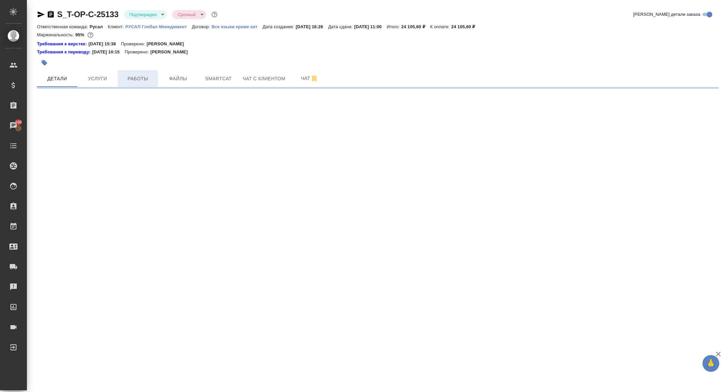
click at [139, 80] on span "Работы" at bounding box center [138, 79] width 32 height 8
select select "RU"
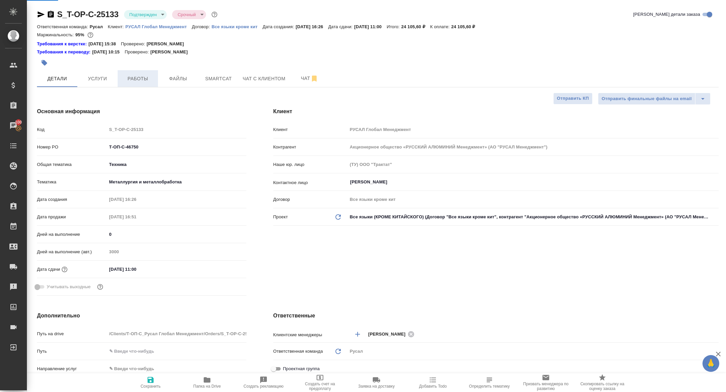
type textarea "x"
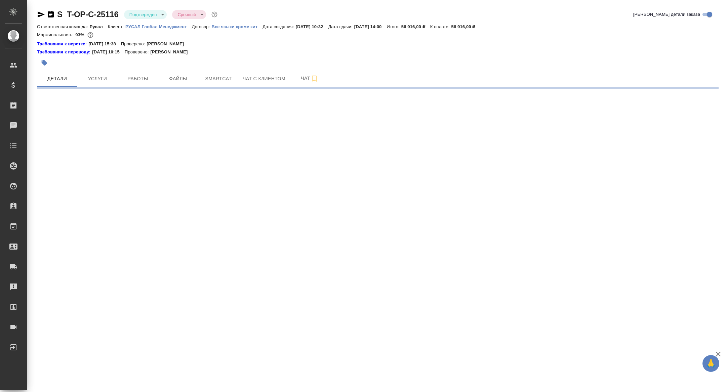
select select "RU"
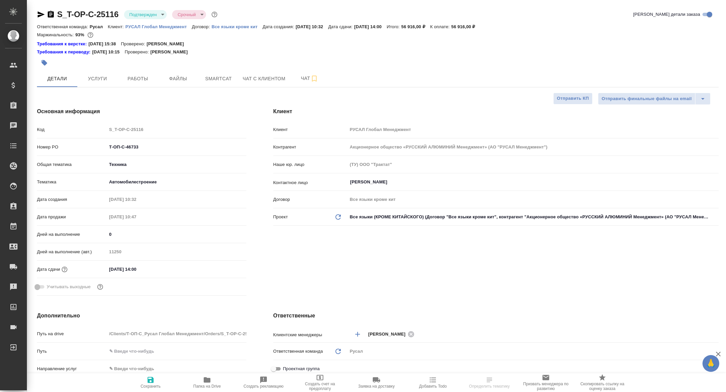
type textarea "x"
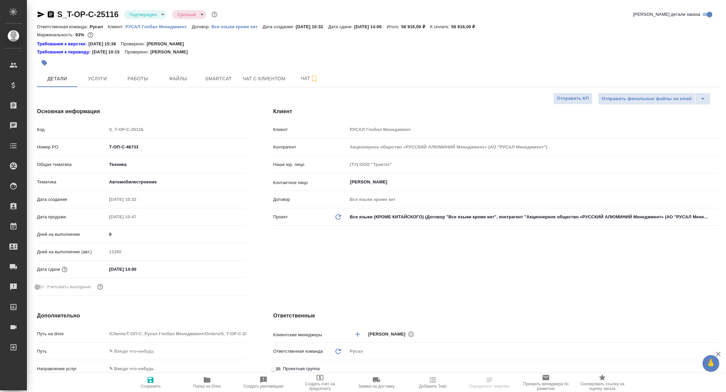
type textarea "x"
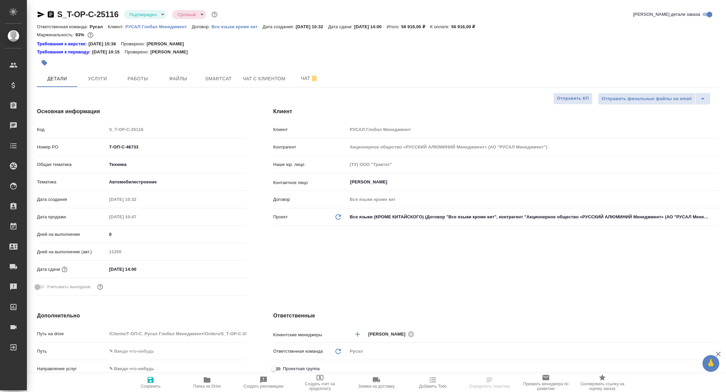
type textarea "x"
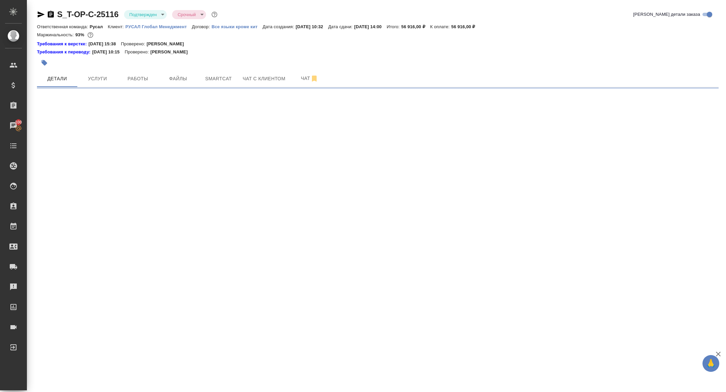
select select "RU"
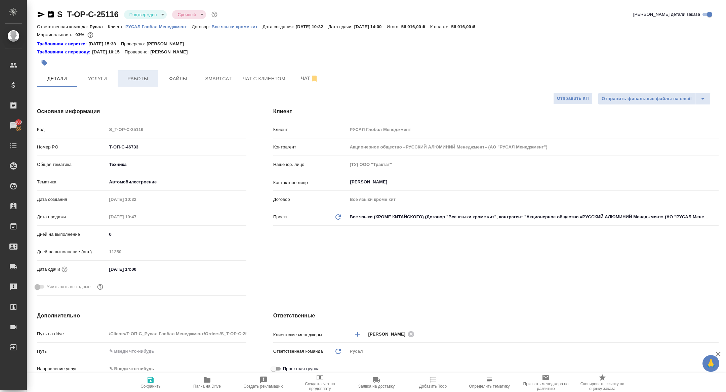
type textarea "x"
click at [142, 84] on button "Работы" at bounding box center [138, 78] width 40 height 17
select select "RU"
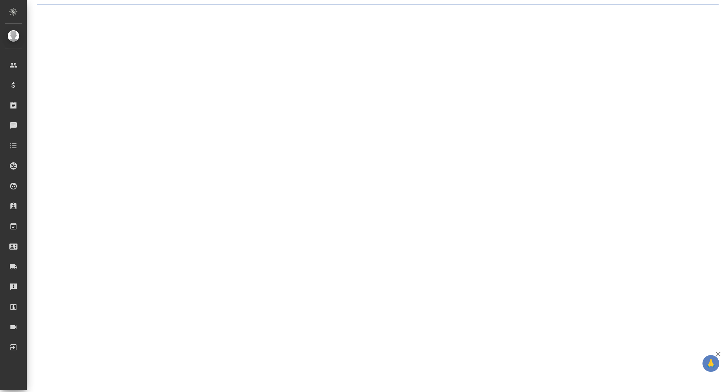
select select "RU"
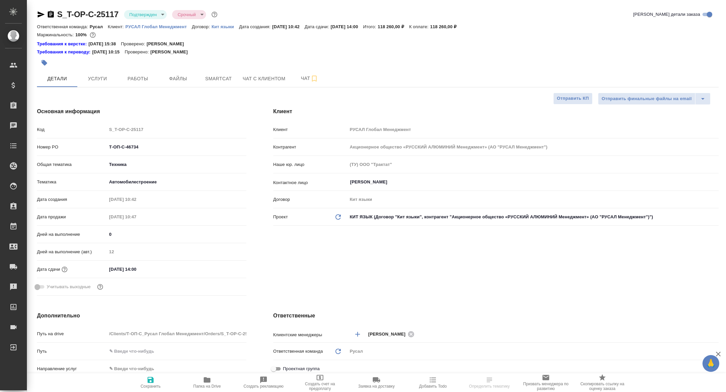
type textarea "x"
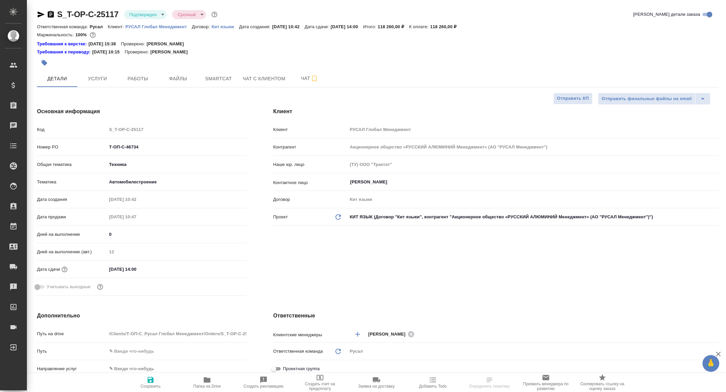
type textarea "x"
click at [135, 82] on span "Работы" at bounding box center [138, 79] width 32 height 8
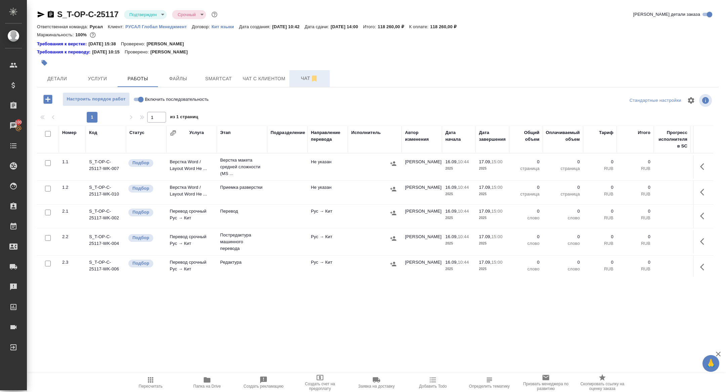
click at [302, 81] on span "Чат" at bounding box center [310, 78] width 32 height 8
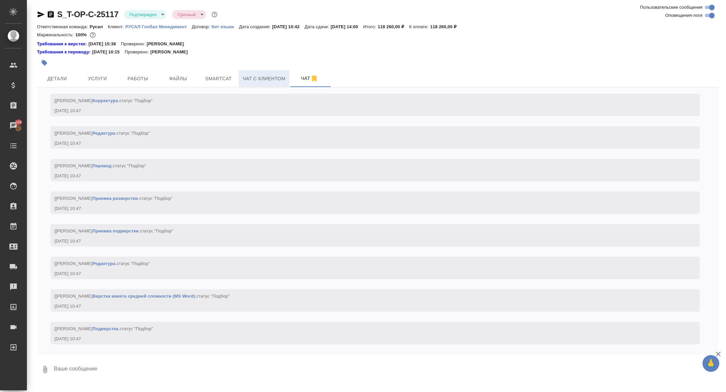
scroll to position [259, 0]
click at [62, 79] on span "Детали" at bounding box center [57, 79] width 32 height 8
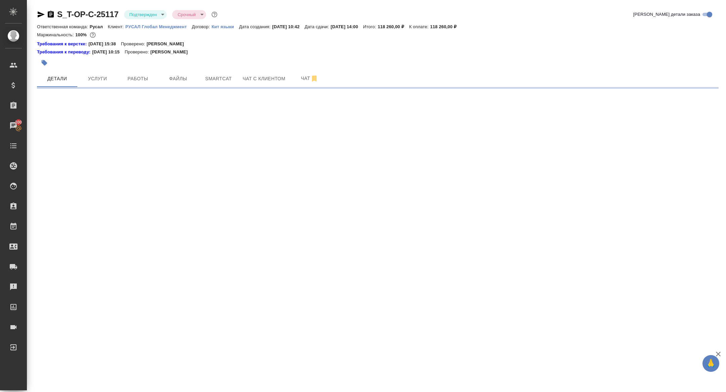
select select "RU"
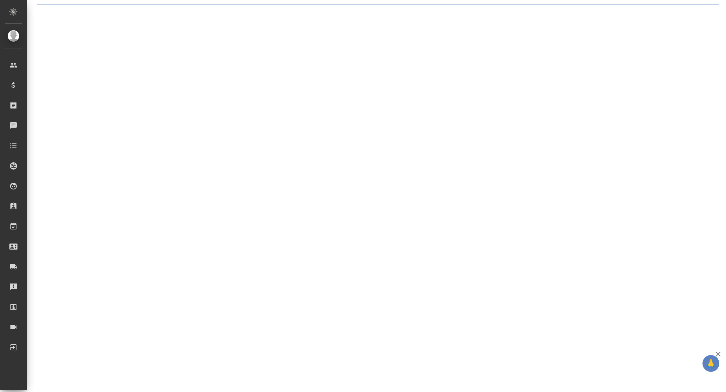
select select "RU"
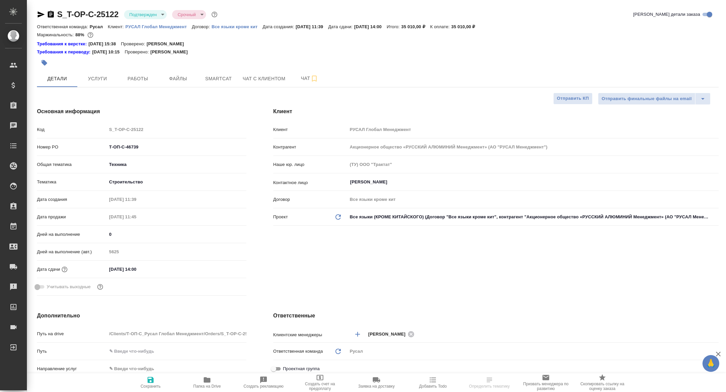
type textarea "x"
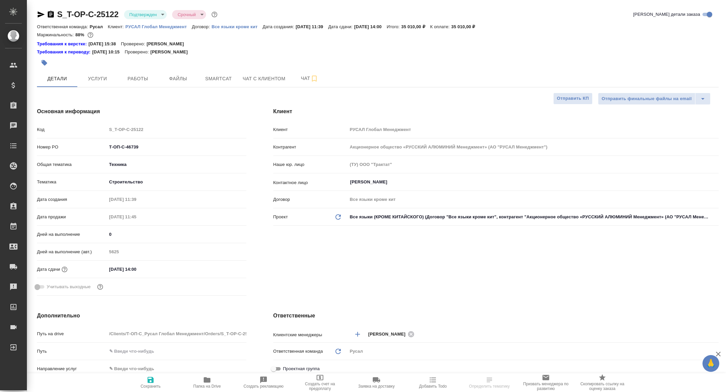
type textarea "x"
select select "RU"
type textarea "x"
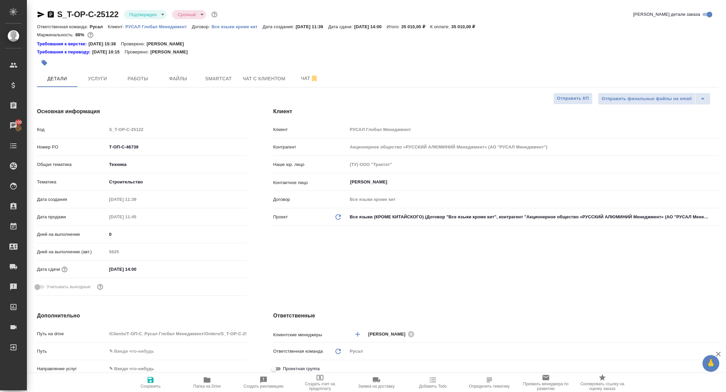
type textarea "x"
click at [139, 81] on span "Работы" at bounding box center [138, 79] width 32 height 8
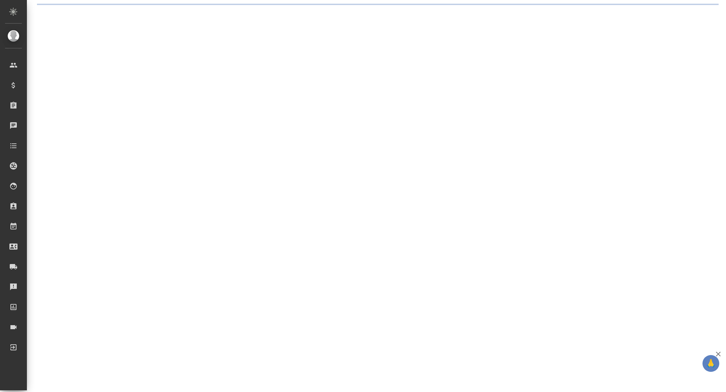
select select "RU"
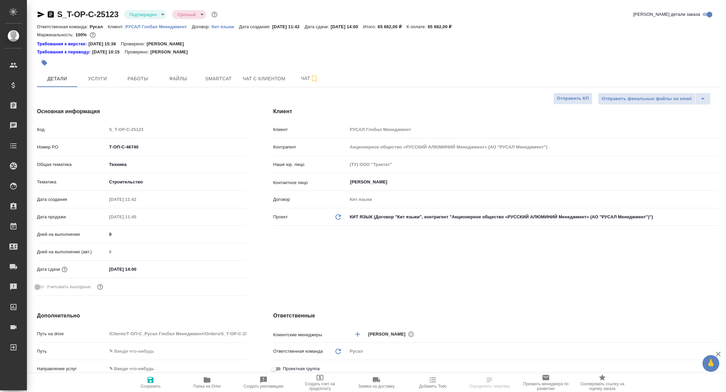
type textarea "x"
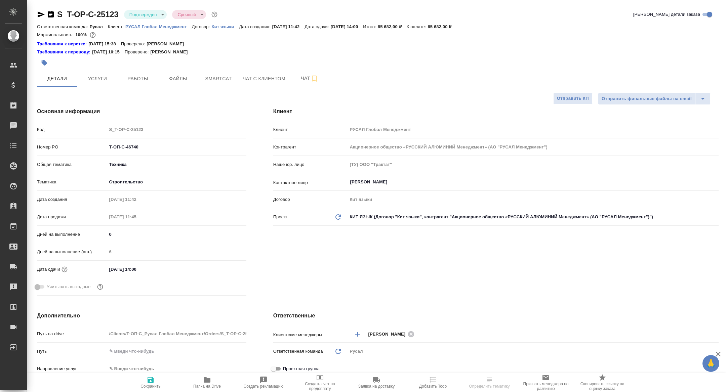
type textarea "x"
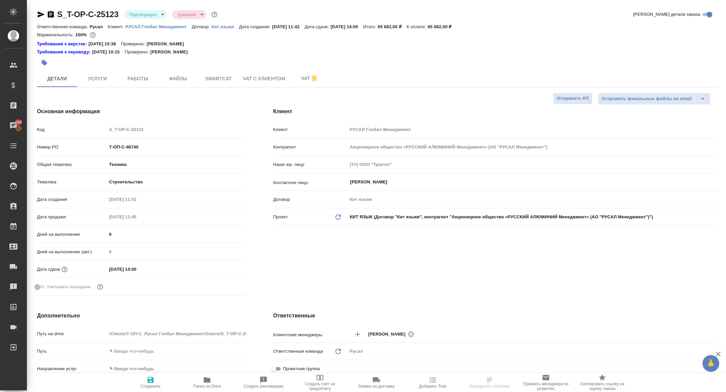
type textarea "x"
click at [146, 68] on div at bounding box center [264, 62] width 455 height 15
click at [138, 75] on span "Работы" at bounding box center [138, 79] width 32 height 8
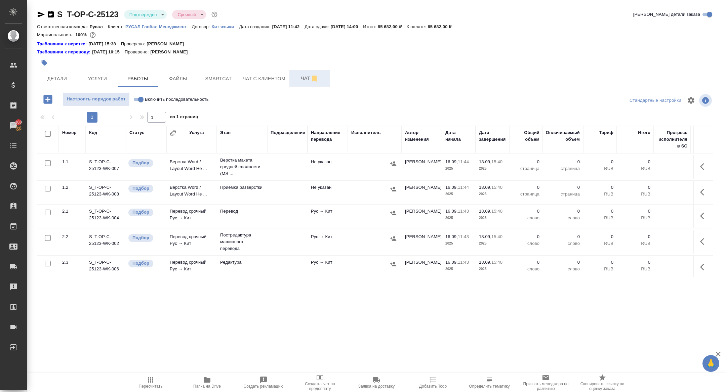
click at [305, 77] on span "Чат" at bounding box center [310, 78] width 32 height 8
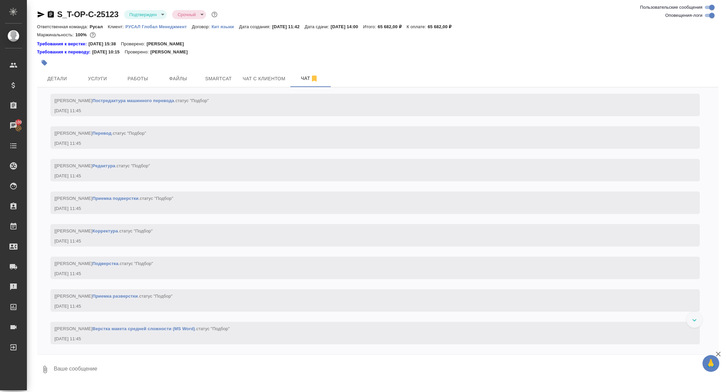
scroll to position [259, 0]
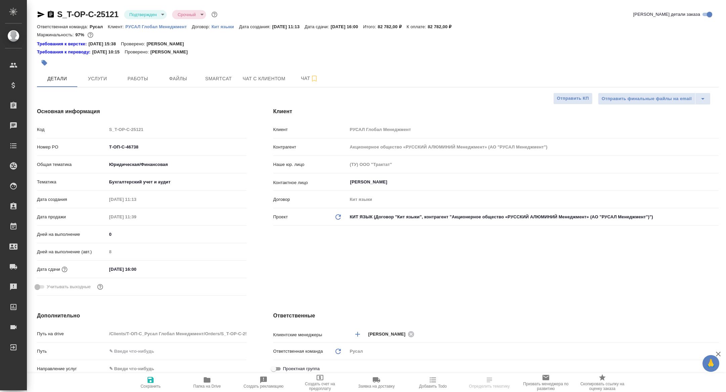
select select "RU"
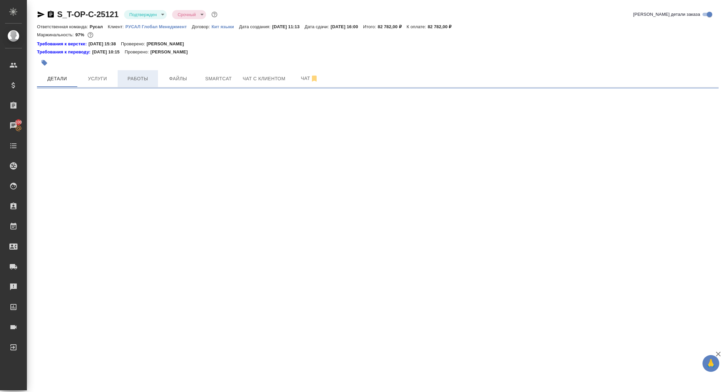
click at [153, 72] on button "Работы" at bounding box center [138, 78] width 40 height 17
select select "RU"
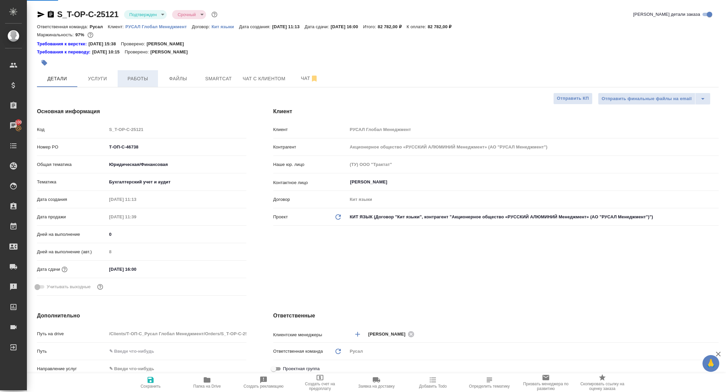
type textarea "x"
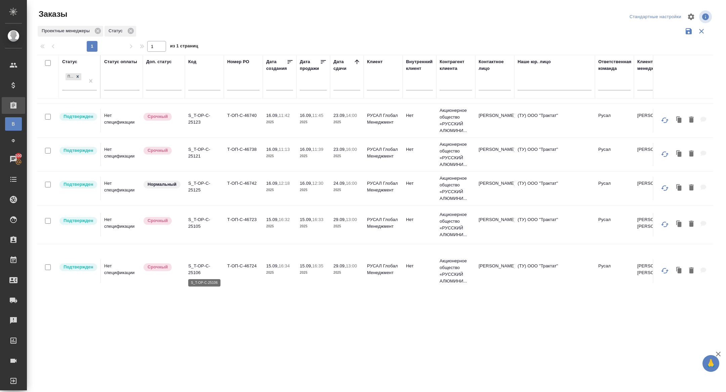
click at [193, 273] on p "S_T-OP-C-25106" at bounding box center [204, 269] width 32 height 13
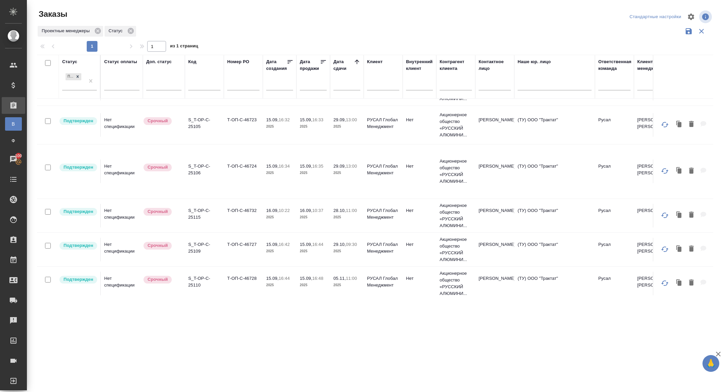
scroll to position [403, 0]
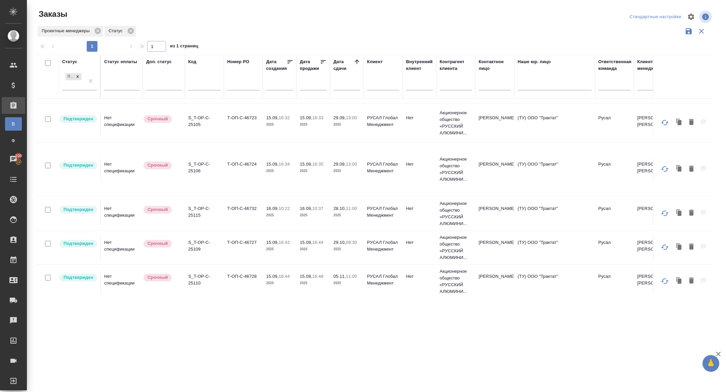
click at [196, 209] on p "S_T-OP-C-25115" at bounding box center [204, 211] width 32 height 13
click at [196, 244] on p "S_T-OP-C-25109" at bounding box center [204, 245] width 32 height 13
click at [198, 277] on p "S_T-OP-C-25110" at bounding box center [204, 279] width 32 height 13
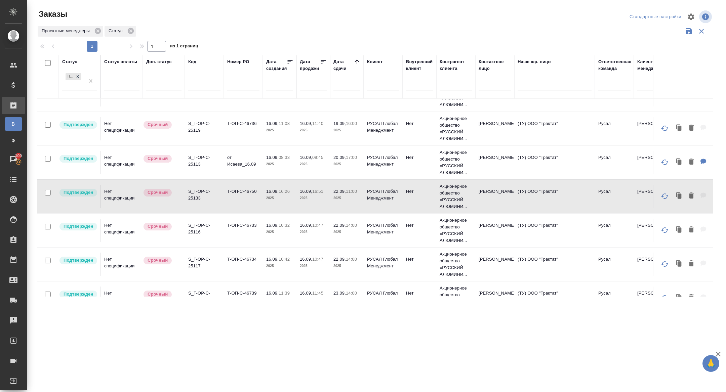
scroll to position [0, 0]
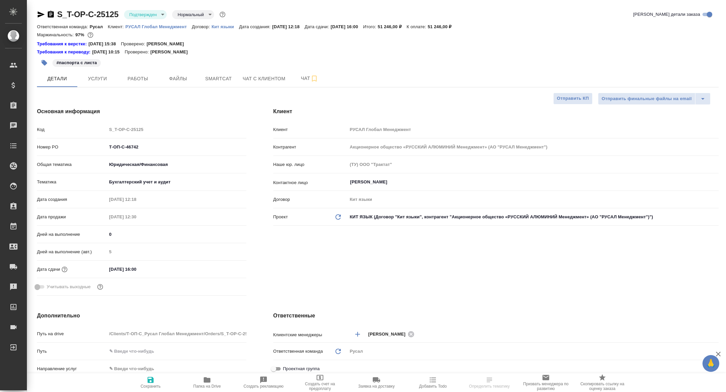
select select "RU"
type textarea "x"
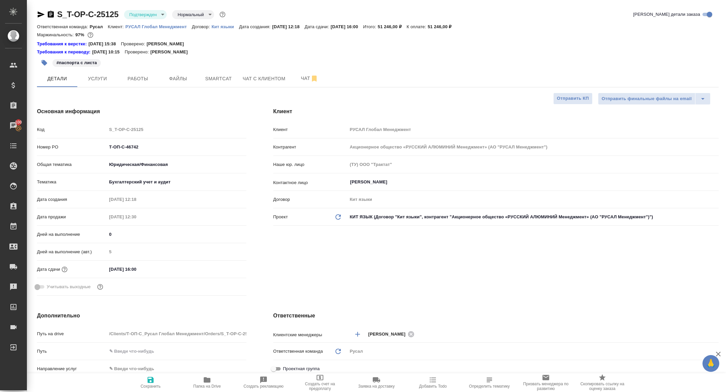
type textarea "x"
click at [135, 66] on div "#паспорта с листа" at bounding box center [264, 62] width 455 height 15
click at [135, 78] on span "Работы" at bounding box center [138, 79] width 32 height 8
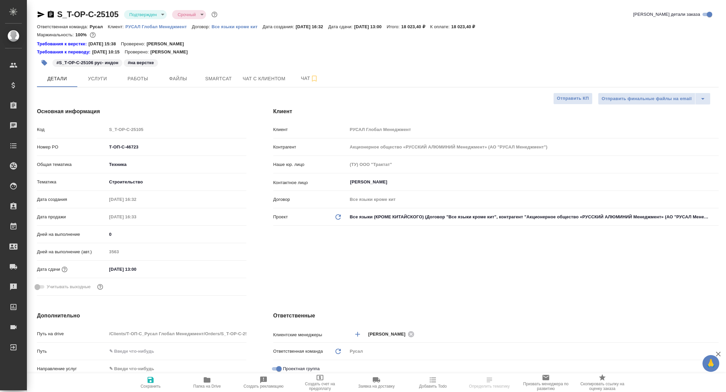
select select "RU"
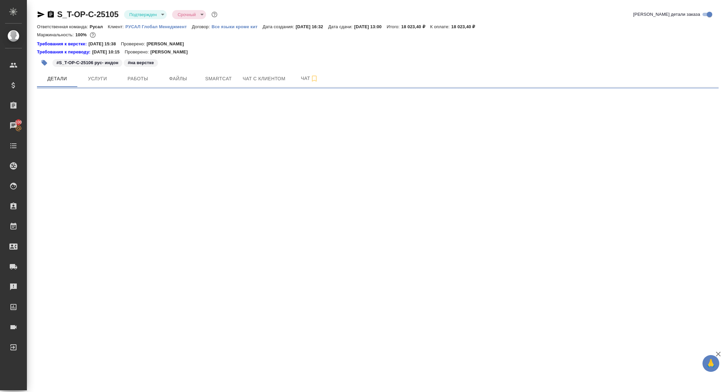
select select "RU"
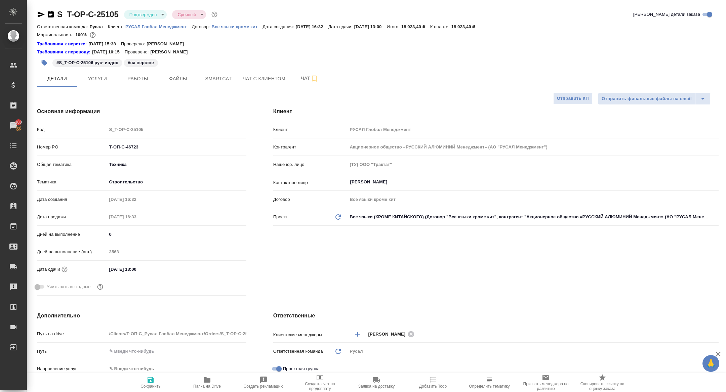
type textarea "x"
click at [144, 79] on span "Работы" at bounding box center [138, 79] width 32 height 8
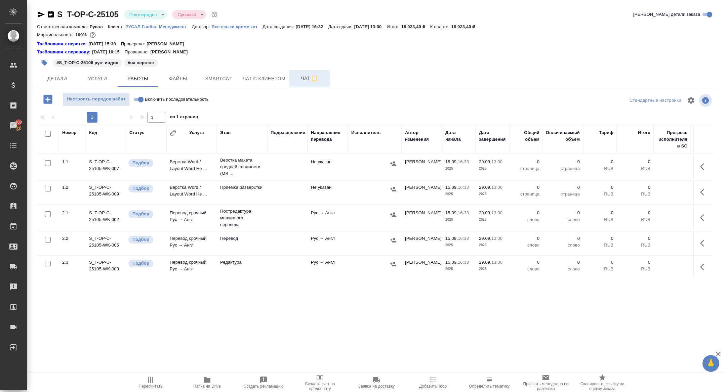
click at [316, 77] on icon "button" at bounding box center [314, 79] width 8 height 8
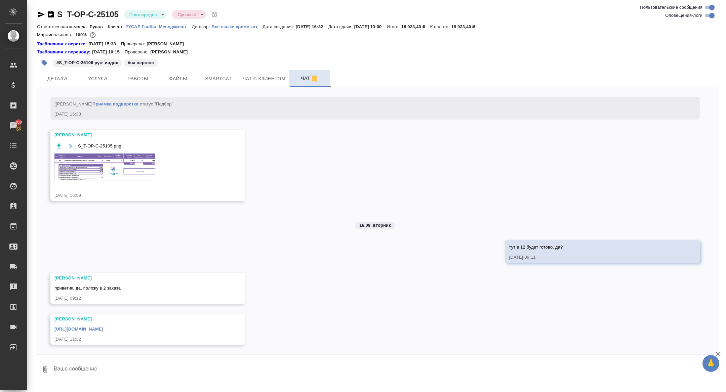
scroll to position [497, 0]
click at [103, 330] on link "[URL][DOMAIN_NAME]" at bounding box center [78, 328] width 49 height 5
click at [489, 3] on div "S_T-OP-C-25105 Подтвержден confirmed Срочный urgent Ответственная команда: [PER…" at bounding box center [377, 192] width 689 height 385
click at [48, 15] on icon "button" at bounding box center [51, 14] width 6 height 7
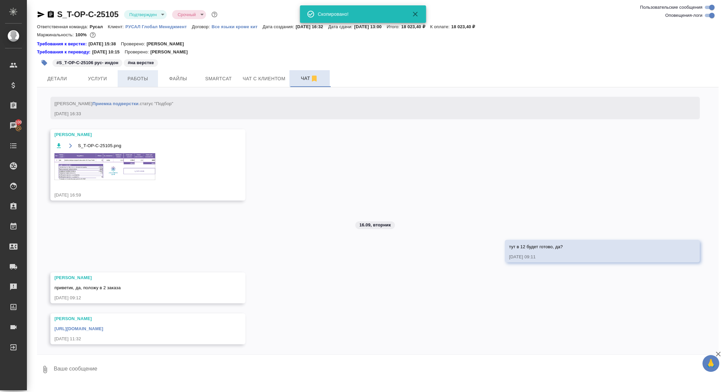
click at [141, 79] on span "Работы" at bounding box center [138, 79] width 32 height 8
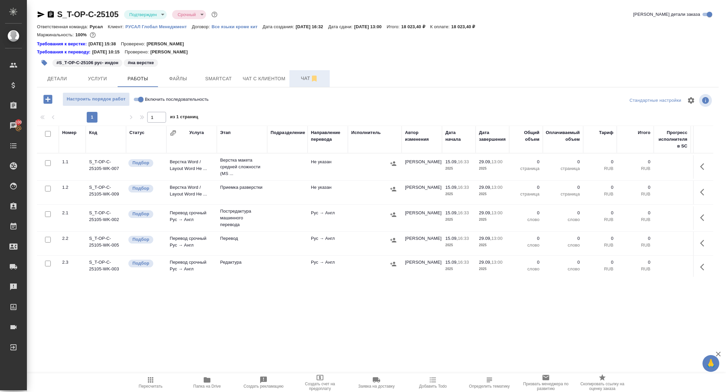
click at [46, 135] on input "checkbox" at bounding box center [48, 134] width 6 height 6
checkbox input "true"
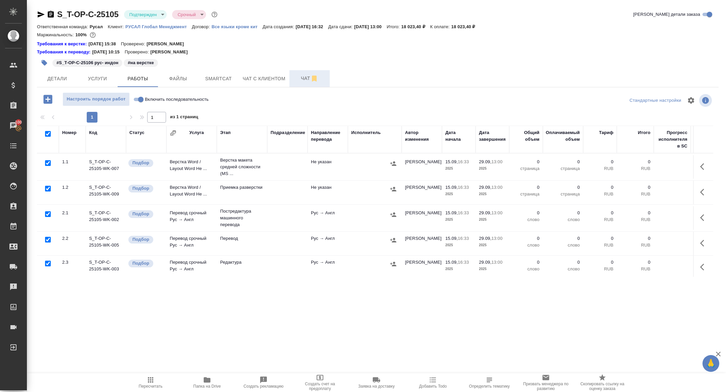
checkbox input "true"
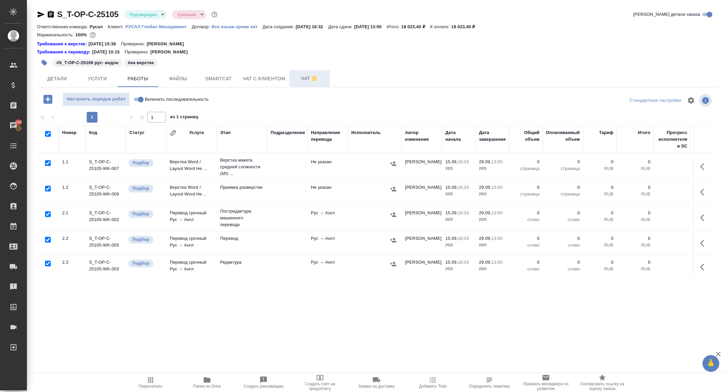
checkbox input "true"
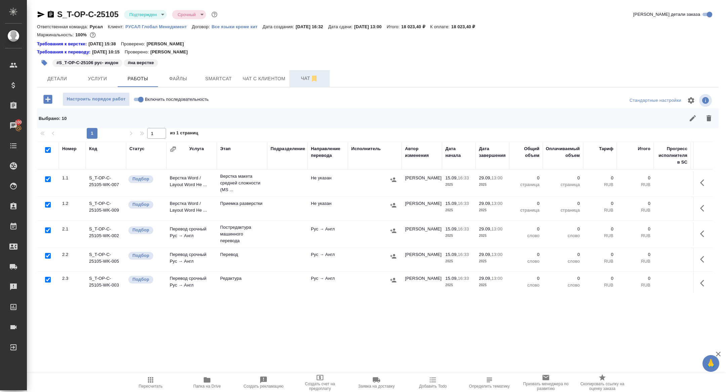
click at [48, 229] on input "checkbox" at bounding box center [48, 231] width 6 height 6
checkbox input "false"
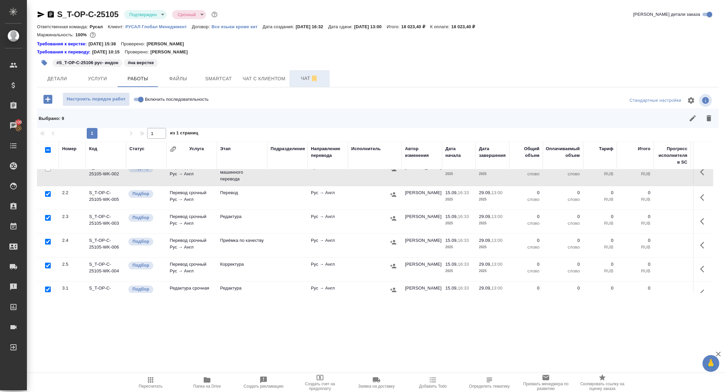
scroll to position [68, 0]
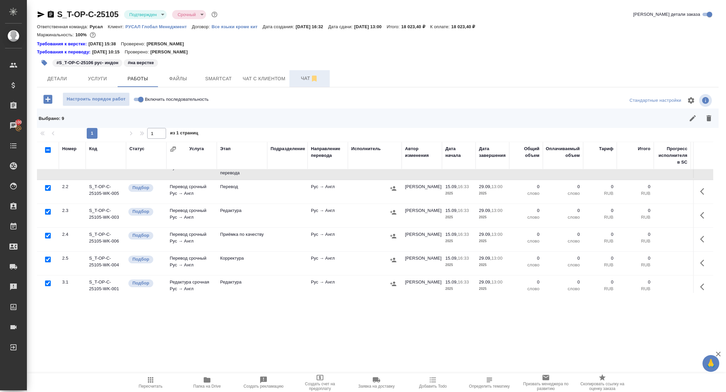
click at [48, 211] on input "checkbox" at bounding box center [48, 212] width 6 height 6
checkbox input "false"
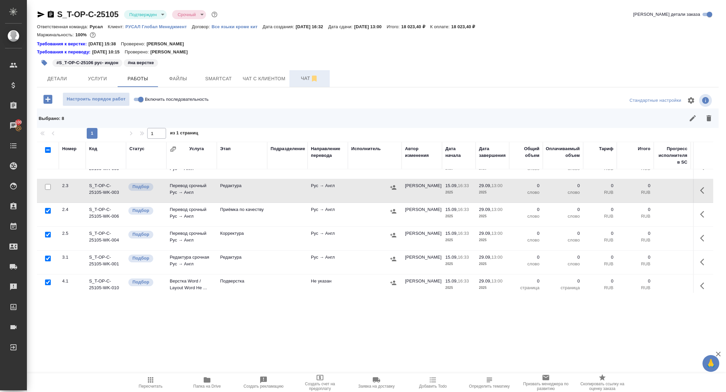
scroll to position [121, 0]
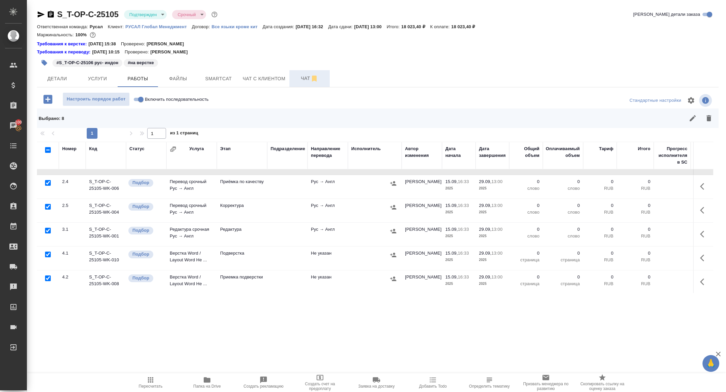
click at [48, 254] on input "checkbox" at bounding box center [48, 255] width 6 height 6
checkbox input "false"
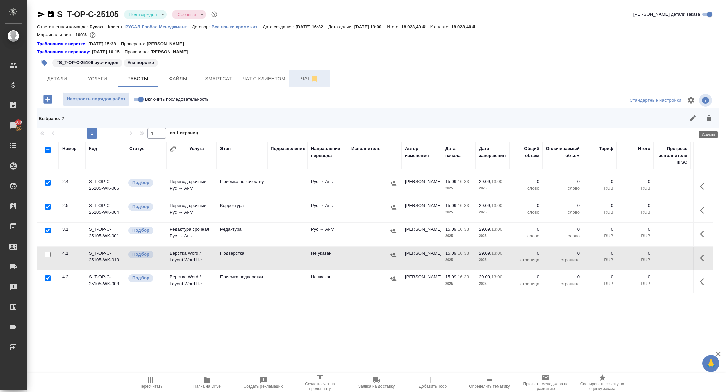
click at [711, 115] on icon "button" at bounding box center [709, 118] width 8 height 8
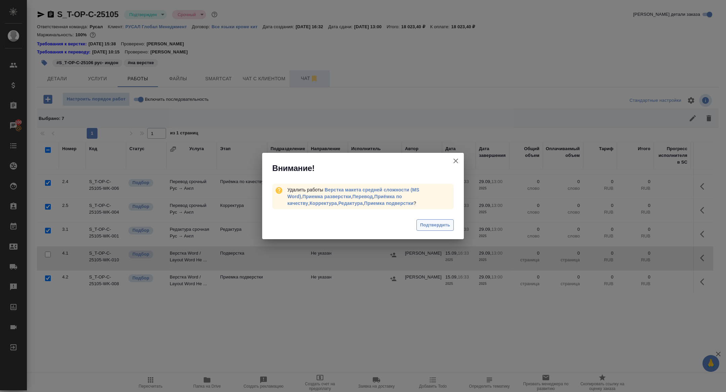
click at [440, 230] on button "Подтвердить" at bounding box center [435, 226] width 37 height 12
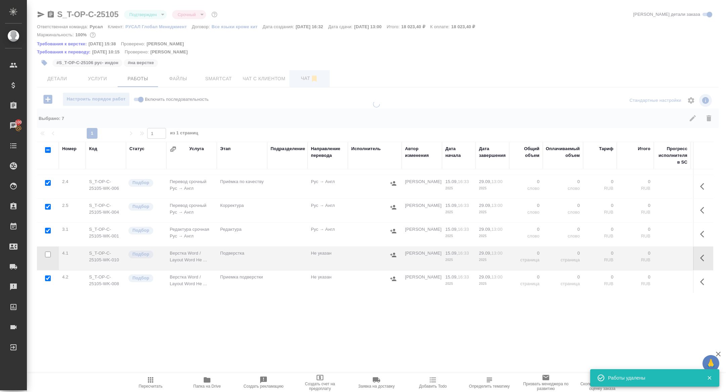
scroll to position [0, 0]
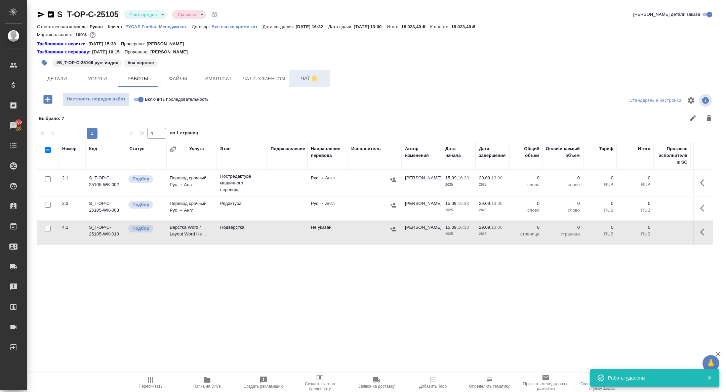
click at [700, 186] on icon "button" at bounding box center [704, 183] width 8 height 8
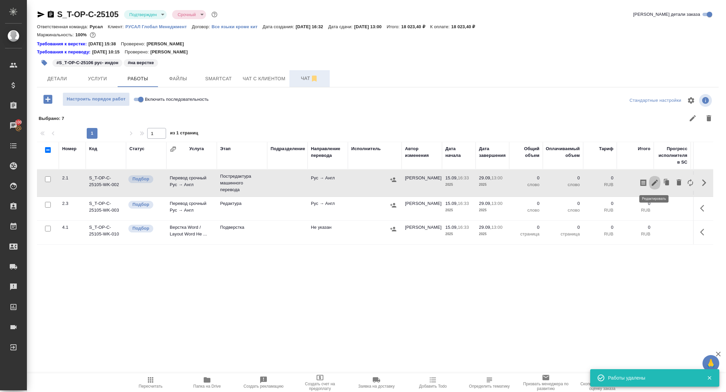
click at [654, 181] on icon "button" at bounding box center [655, 183] width 8 height 8
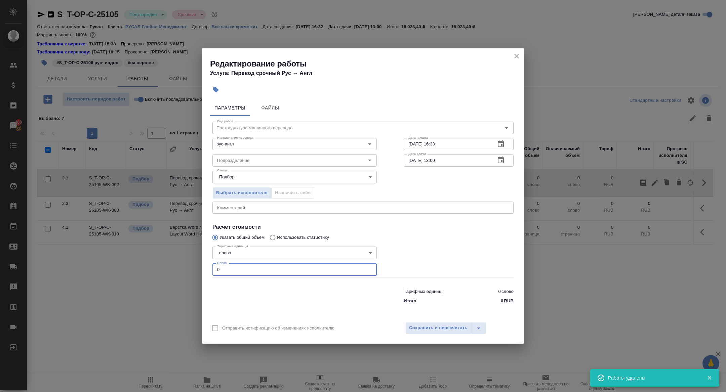
drag, startPoint x: 224, startPoint y: 269, endPoint x: 190, endPoint y: 269, distance: 34.0
click at [190, 269] on div "Редактирование работы Услуга: Перевод срочный Рус → Англ Параметры Файлы Вид ра…" at bounding box center [363, 196] width 726 height 392
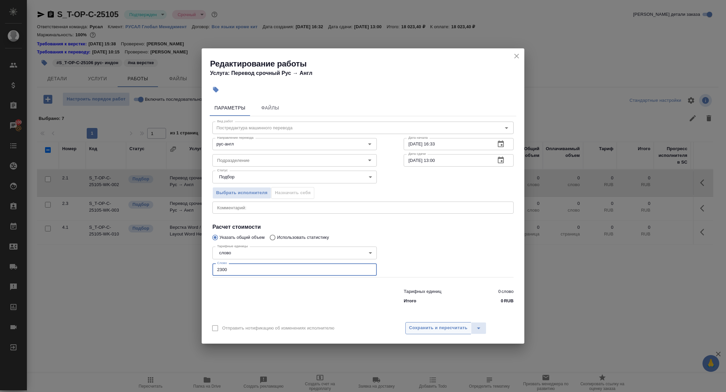
type input "2300"
click at [437, 327] on span "Сохранить и пересчитать" at bounding box center [438, 328] width 59 height 8
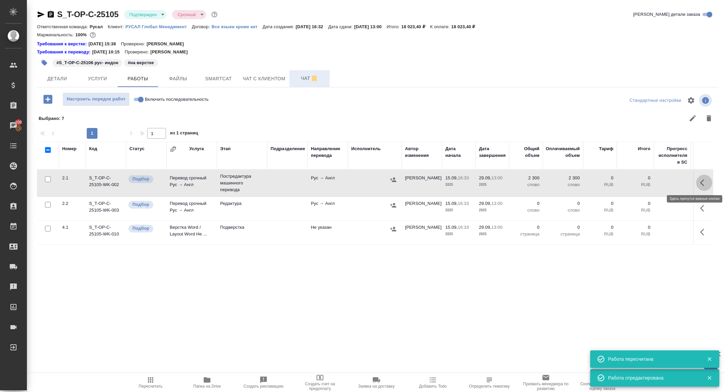
click at [699, 181] on button "button" at bounding box center [704, 183] width 16 height 16
click at [657, 180] on icon "button" at bounding box center [655, 183] width 8 height 8
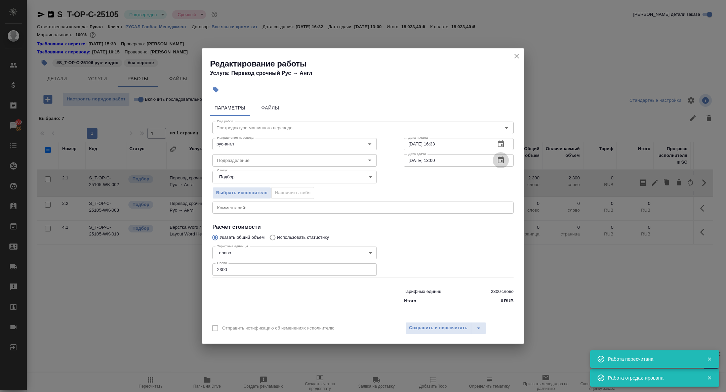
click at [504, 167] on button "button" at bounding box center [501, 160] width 16 height 16
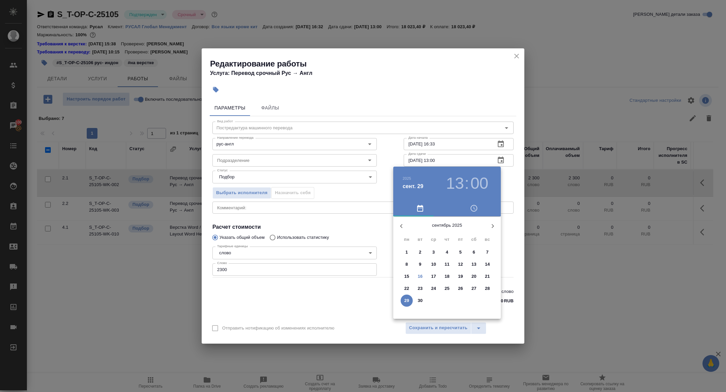
click at [421, 289] on p "23" at bounding box center [420, 288] width 5 height 7
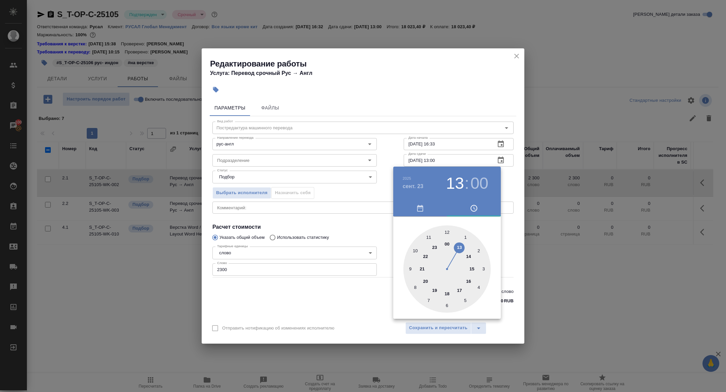
click at [448, 232] on div at bounding box center [446, 269] width 87 height 87
type input "23.09.2025 12:00"
click at [347, 230] on div at bounding box center [363, 196] width 726 height 392
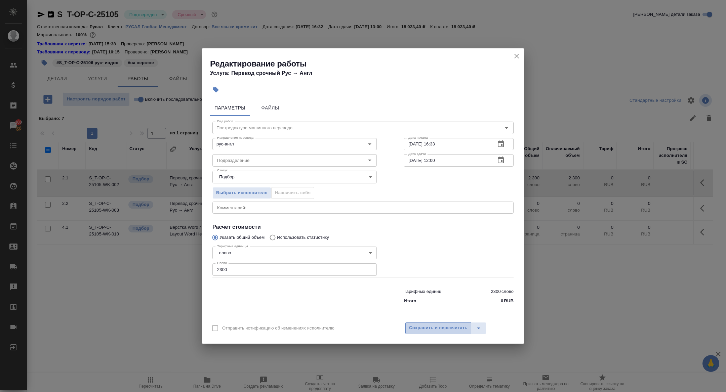
click at [431, 325] on span "Сохранить и пересчитать" at bounding box center [438, 328] width 59 height 8
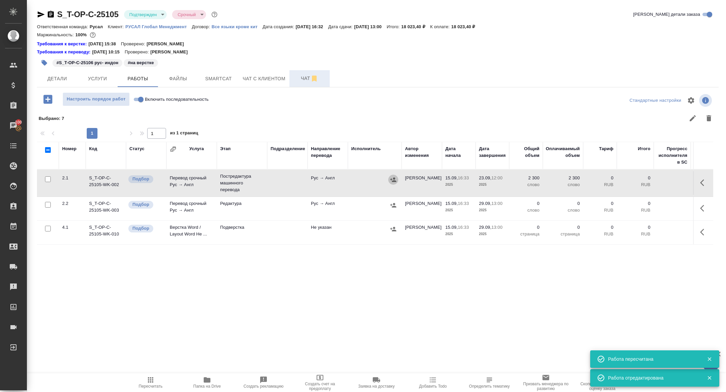
click at [391, 179] on icon "button" at bounding box center [393, 180] width 7 height 7
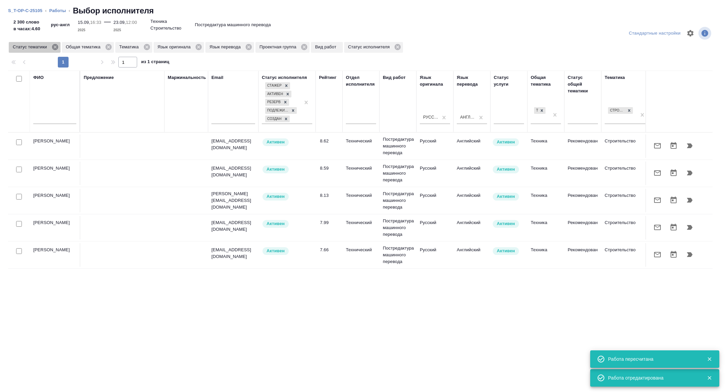
click at [57, 47] on icon at bounding box center [55, 47] width 6 height 6
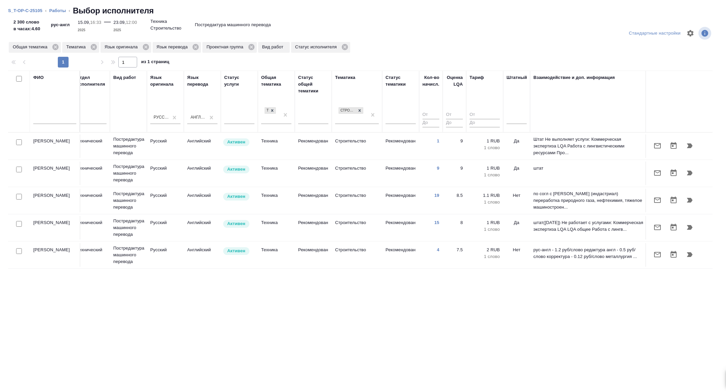
scroll to position [0, 272]
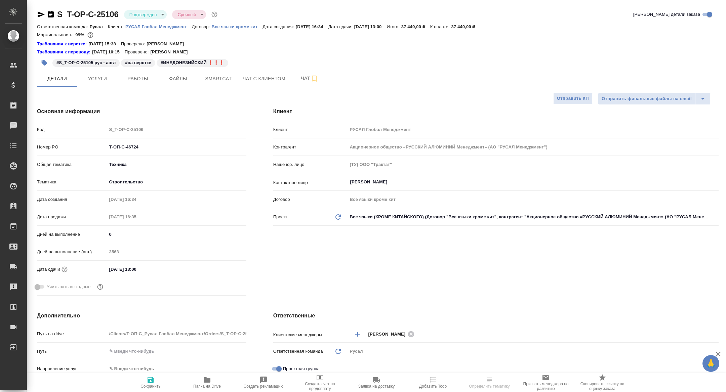
select select "RU"
type textarea "x"
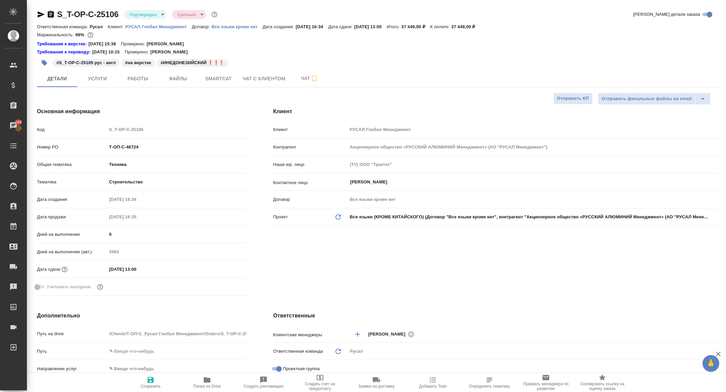
type textarea "x"
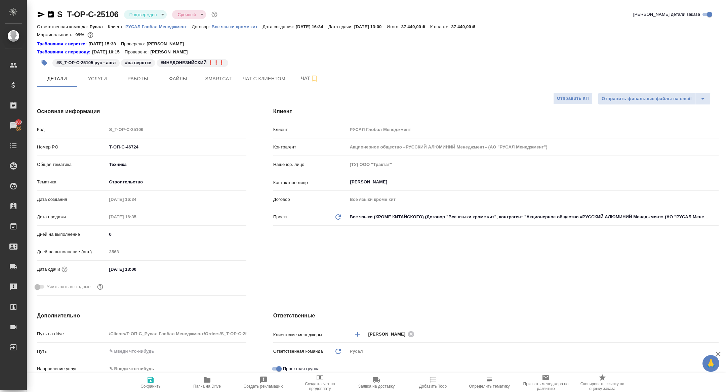
type textarea "x"
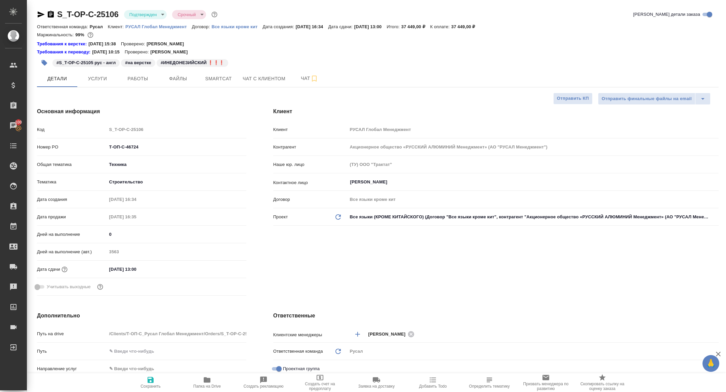
type textarea "x"
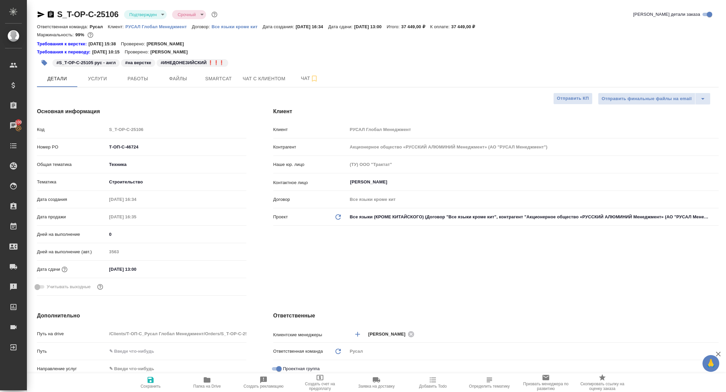
type textarea "x"
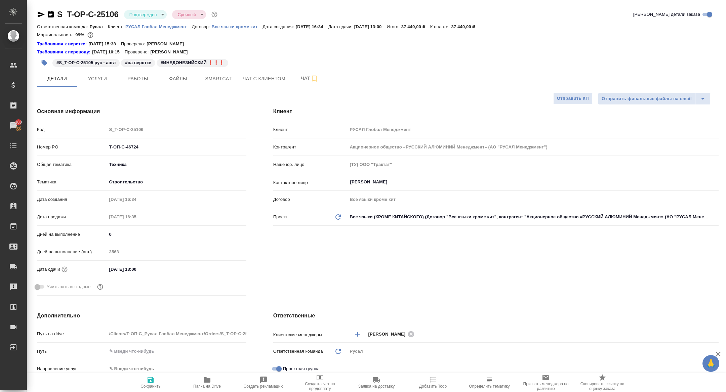
type textarea "x"
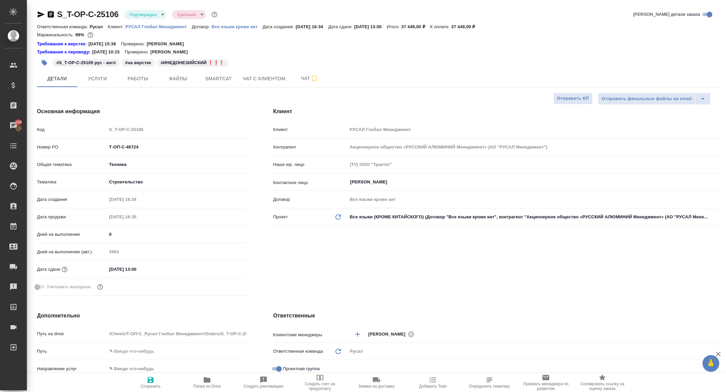
type textarea "x"
click at [308, 74] on button "Чат" at bounding box center [309, 78] width 40 height 17
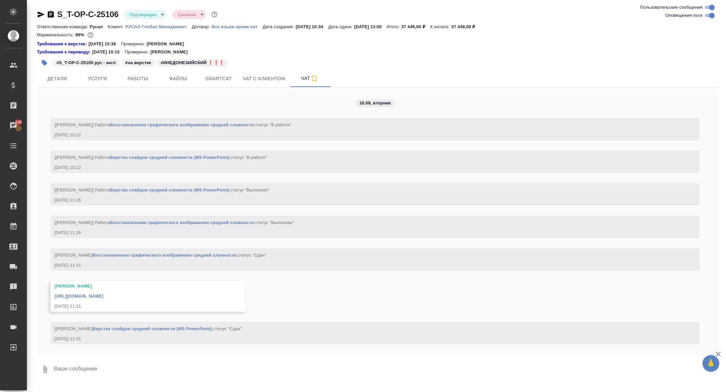
scroll to position [1441, 0]
click at [103, 295] on link "https://drive.awatera.com/apps/files/files/10369033?dir=/Shares/%D0%A2-%D0%9E%D…" at bounding box center [78, 296] width 49 height 5
click at [52, 14] on icon "button" at bounding box center [51, 14] width 6 height 7
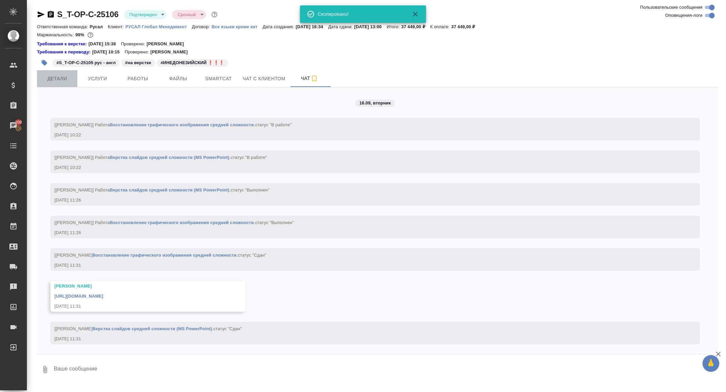
click at [56, 78] on span "Детали" at bounding box center [57, 79] width 32 height 8
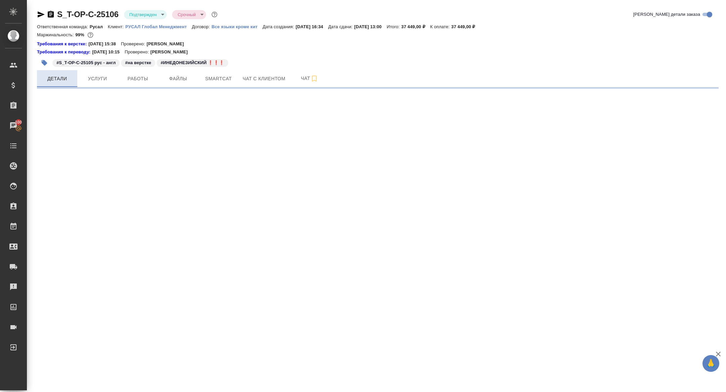
select select "RU"
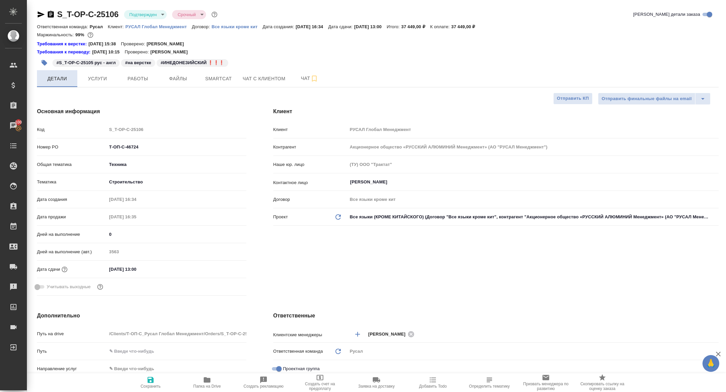
type textarea "x"
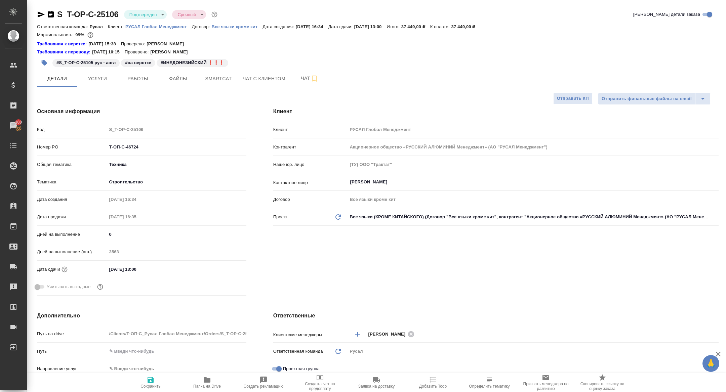
type textarea "x"
click at [136, 81] on span "Работы" at bounding box center [138, 79] width 32 height 8
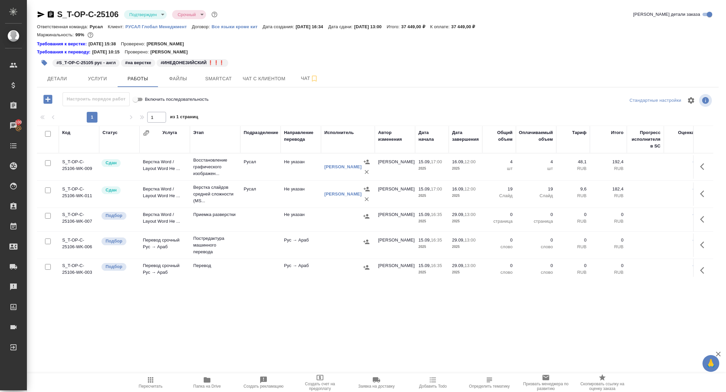
click at [47, 133] on input "checkbox" at bounding box center [48, 134] width 6 height 6
checkbox input "true"
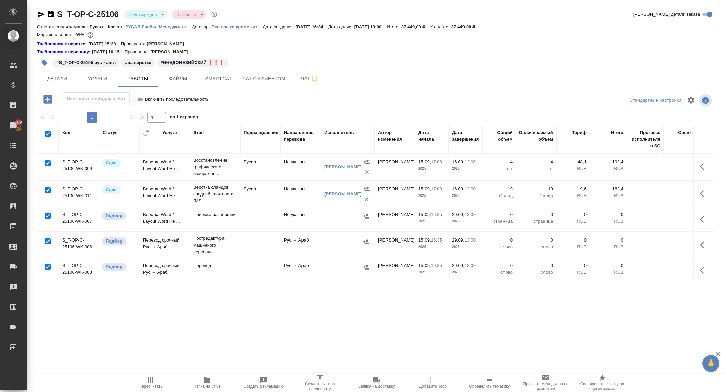
checkbox input "true"
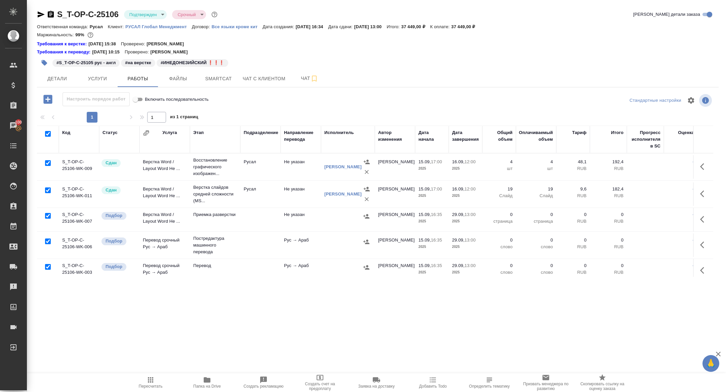
checkbox input "true"
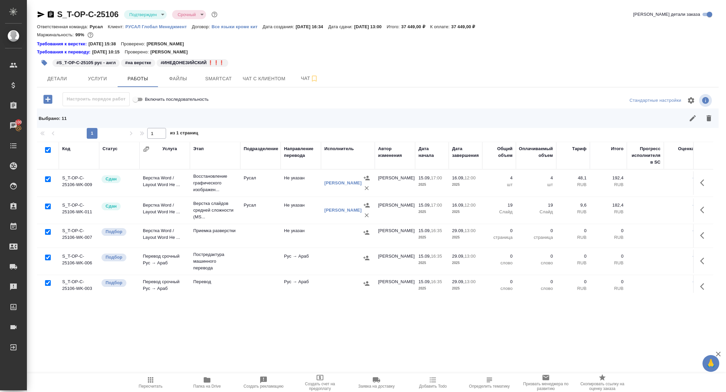
click at [47, 205] on input "checkbox" at bounding box center [48, 207] width 6 height 6
checkbox input "false"
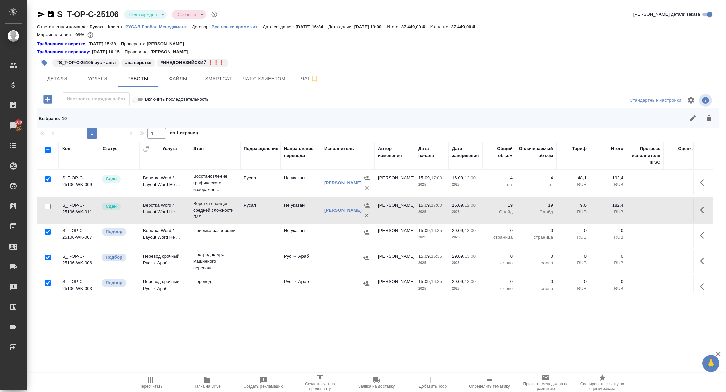
click at [46, 178] on input "checkbox" at bounding box center [48, 180] width 6 height 6
checkbox input "false"
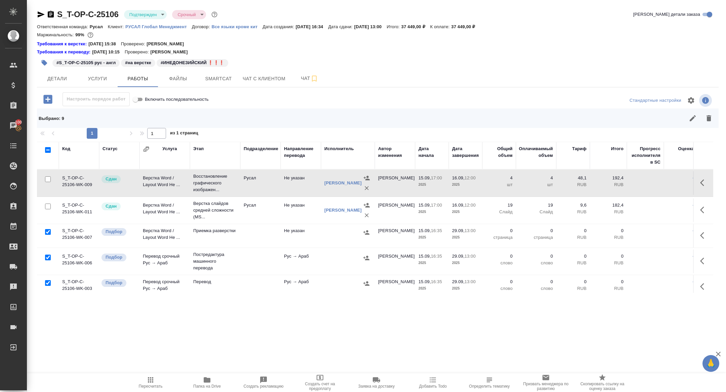
click at [48, 255] on input "checkbox" at bounding box center [48, 258] width 6 height 6
checkbox input "false"
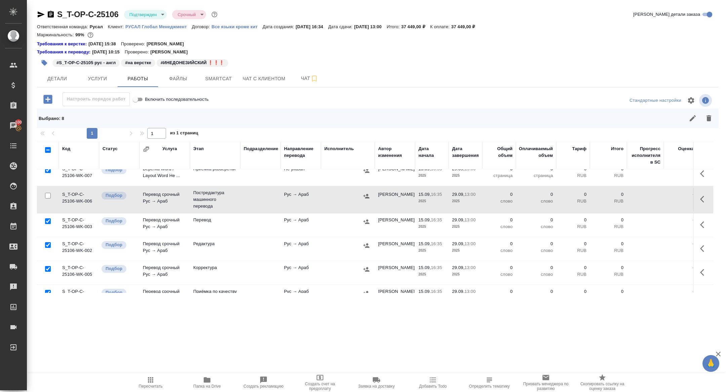
scroll to position [64, 0]
click at [47, 241] on input "checkbox" at bounding box center [48, 243] width 6 height 6
checkbox input "false"
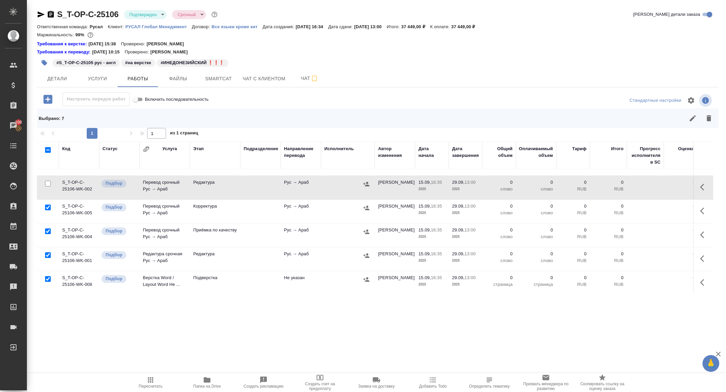
scroll to position [126, 0]
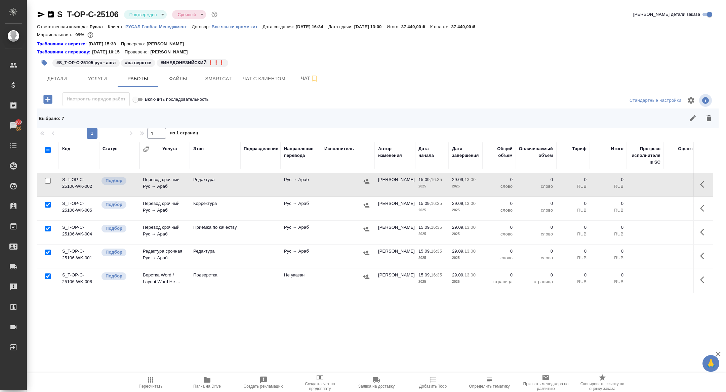
click at [48, 274] on input "checkbox" at bounding box center [48, 277] width 6 height 6
checkbox input "false"
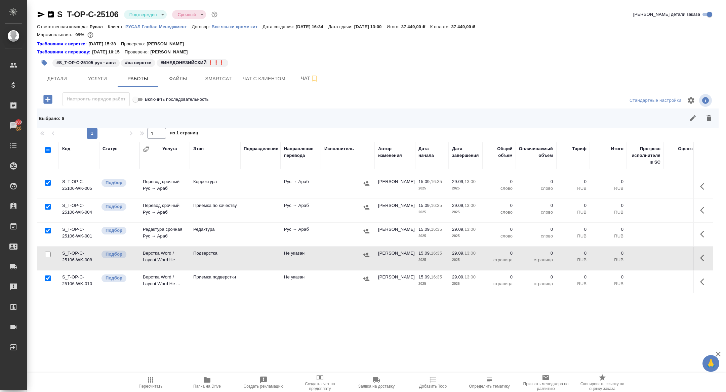
scroll to position [0, 0]
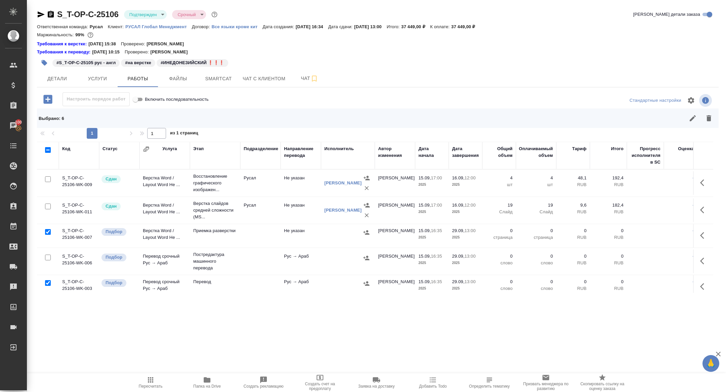
click at [710, 115] on icon "button" at bounding box center [709, 118] width 8 height 8
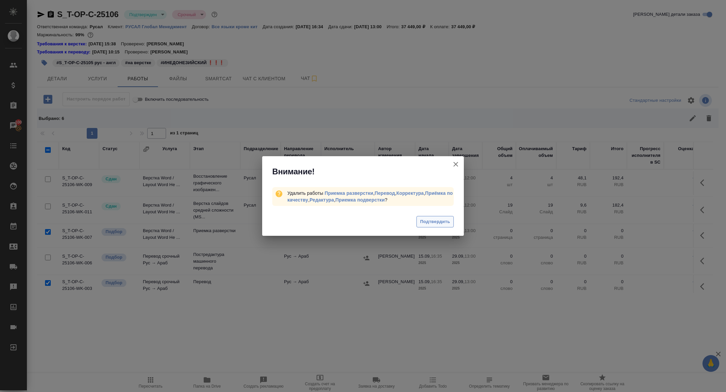
click at [448, 216] on button "Подтвердить" at bounding box center [435, 222] width 37 height 12
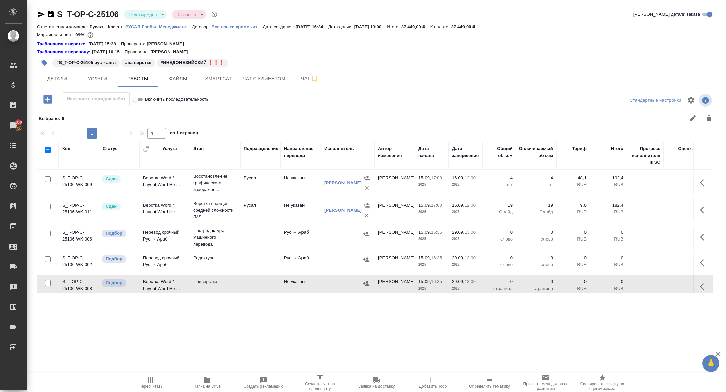
click at [701, 238] on icon "button" at bounding box center [704, 237] width 8 height 8
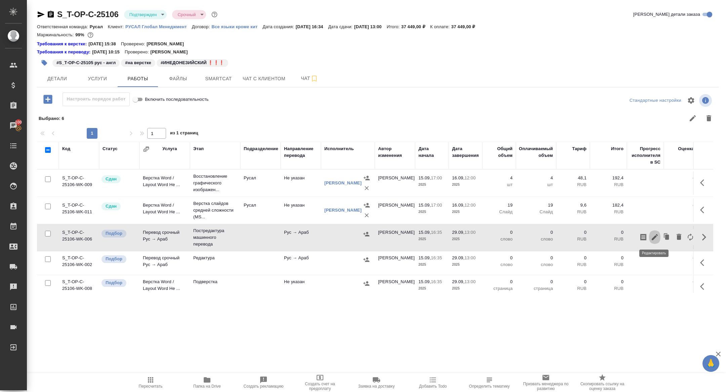
click at [657, 235] on icon "button" at bounding box center [655, 237] width 6 height 6
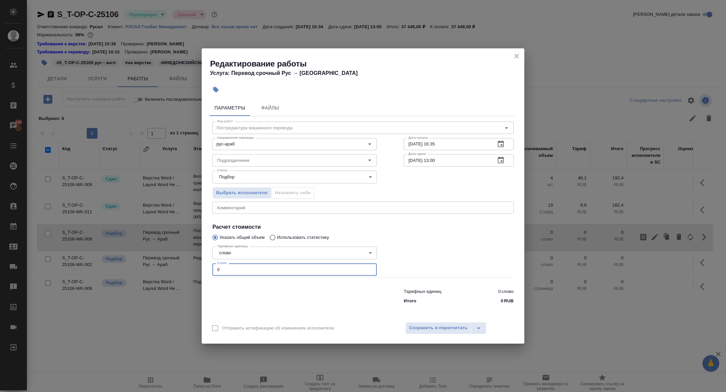
drag, startPoint x: 222, startPoint y: 275, endPoint x: 195, endPoint y: 264, distance: 29.7
click at [195, 264] on div "Редактирование работы Услуга: Перевод срочный Рус → Араб Параметры Файлы Вид ра…" at bounding box center [363, 196] width 726 height 392
type input "2209"
click at [253, 159] on input "Подразделение" at bounding box center [284, 160] width 138 height 8
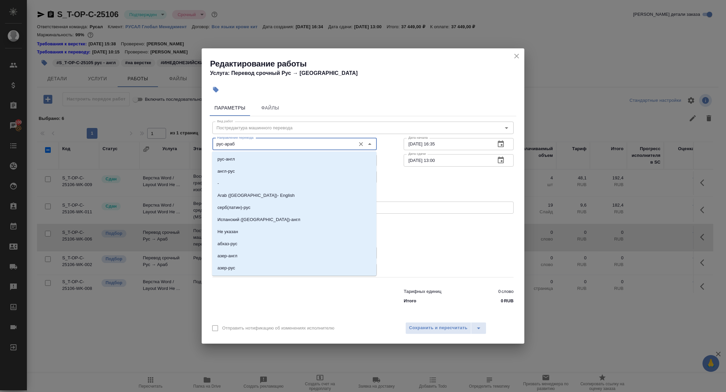
click at [248, 147] on input "рус-араб" at bounding box center [284, 144] width 138 height 8
click at [247, 145] on input "рус-араб" at bounding box center [284, 144] width 138 height 8
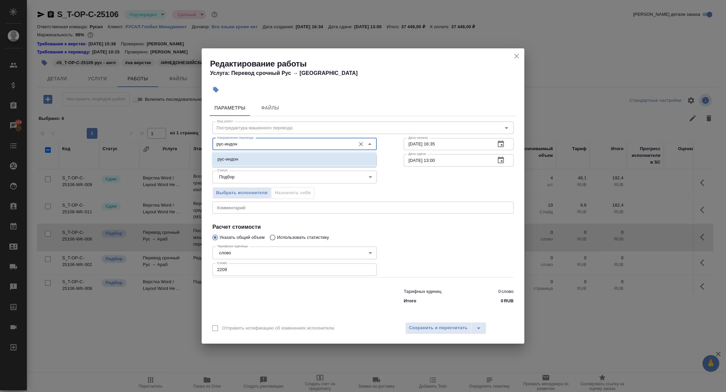
click at [265, 162] on li "рус-индон" at bounding box center [294, 159] width 164 height 12
type input "рус-индон"
click at [412, 323] on button "Сохранить и пересчитать" at bounding box center [438, 328] width 66 height 12
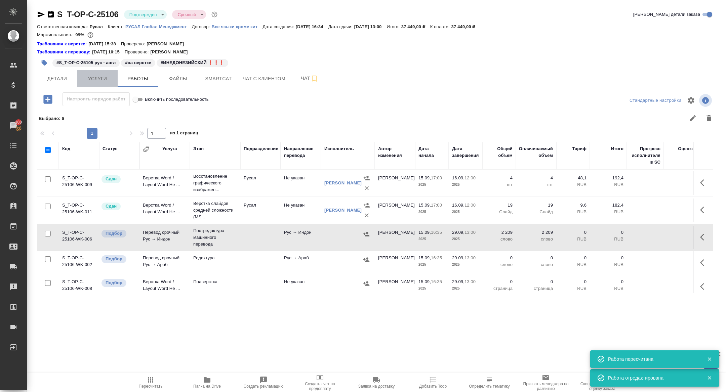
click at [101, 77] on span "Услуги" at bounding box center [97, 79] width 32 height 8
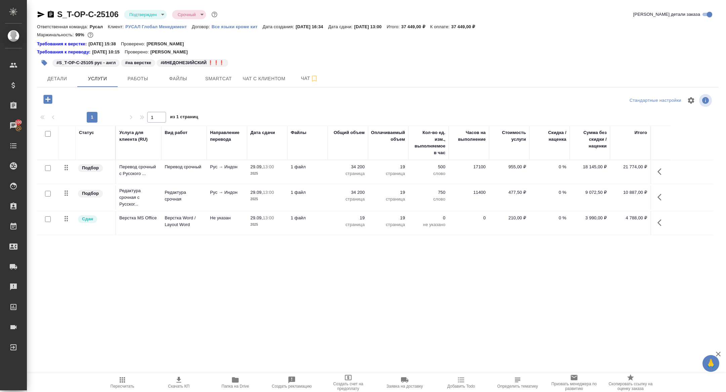
click at [146, 88] on div "S_T-OP-C-25106 Подтвержден confirmed Срочный urgent Кратко детали заказа Ответс…" at bounding box center [377, 143] width 689 height 287
click at [138, 79] on span "Работы" at bounding box center [138, 79] width 32 height 8
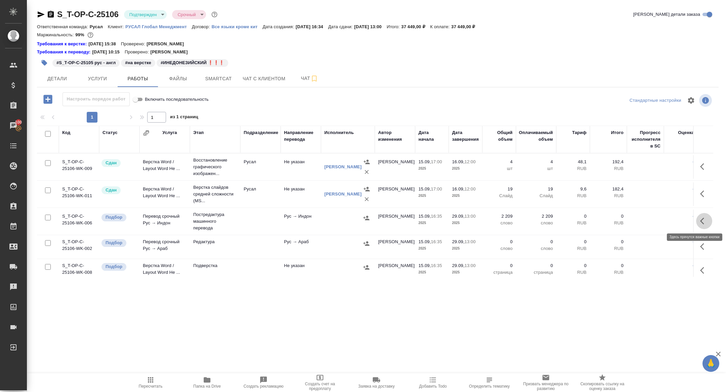
click at [702, 221] on icon "button" at bounding box center [704, 221] width 8 height 8
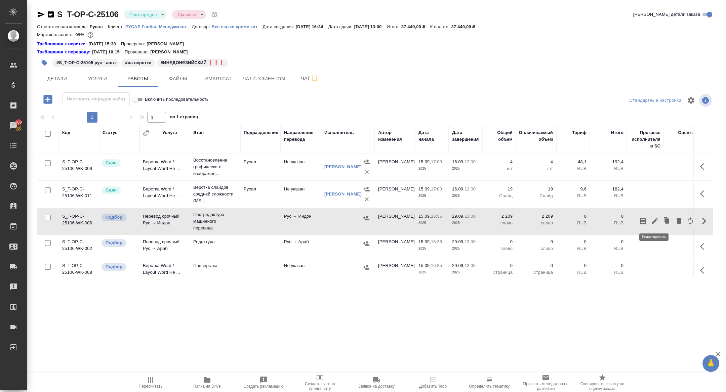
click at [657, 219] on icon "button" at bounding box center [655, 221] width 6 height 6
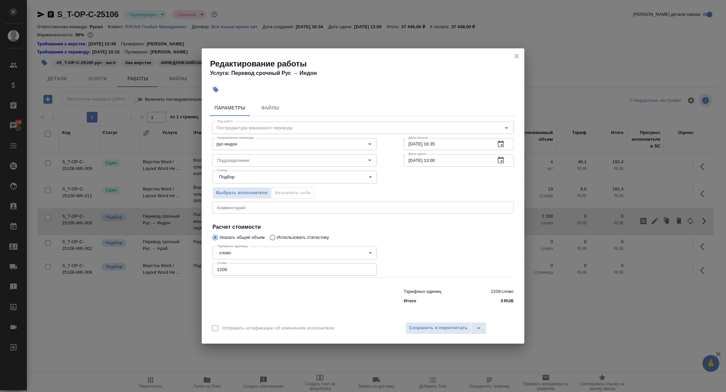
click at [503, 161] on icon "button" at bounding box center [501, 160] width 6 height 7
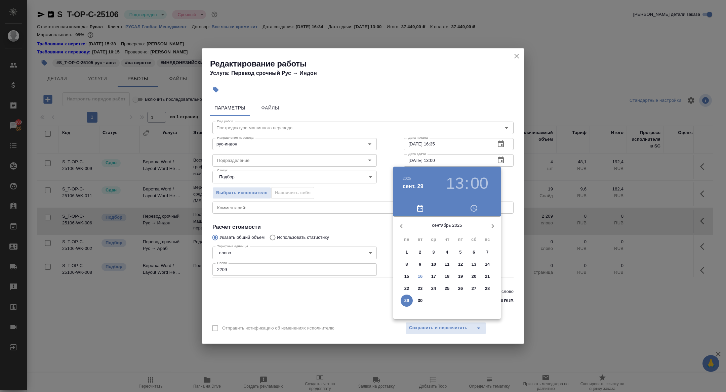
click at [424, 289] on span "23" at bounding box center [420, 288] width 12 height 7
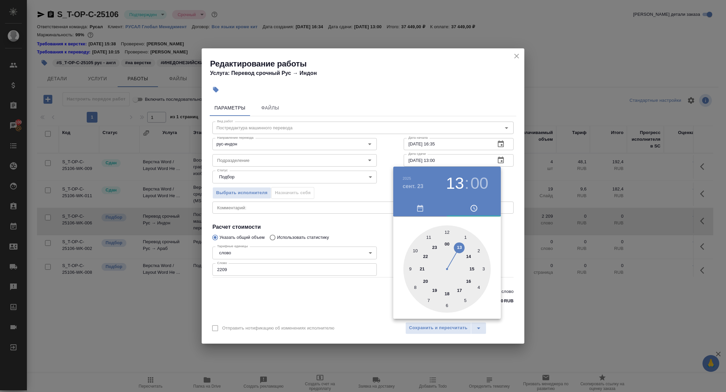
click at [448, 230] on div at bounding box center [446, 269] width 87 height 87
type input "23.09.2025 12:00"
click at [344, 222] on div at bounding box center [363, 196] width 726 height 392
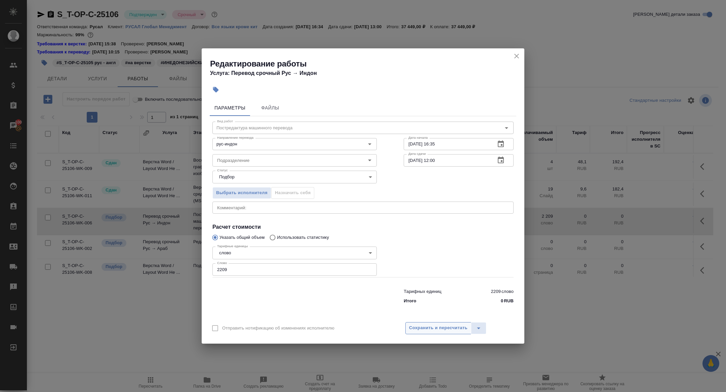
click at [424, 331] on span "Сохранить и пересчитать" at bounding box center [438, 328] width 59 height 8
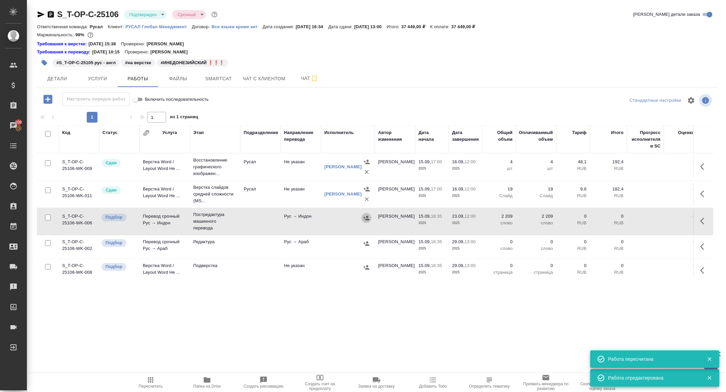
click at [365, 220] on icon "button" at bounding box center [366, 218] width 6 height 4
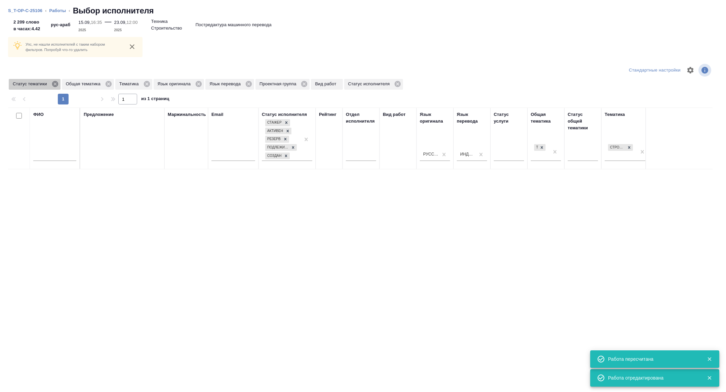
click at [56, 82] on icon at bounding box center [55, 84] width 6 height 6
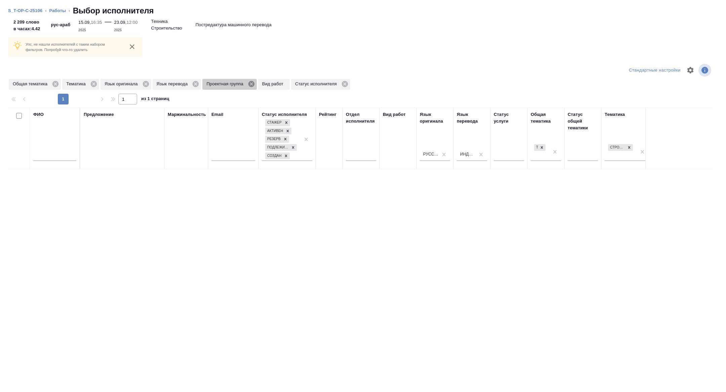
click at [255, 83] on icon at bounding box center [251, 84] width 6 height 6
click at [92, 82] on icon at bounding box center [93, 83] width 7 height 7
click at [59, 84] on icon at bounding box center [55, 83] width 7 height 7
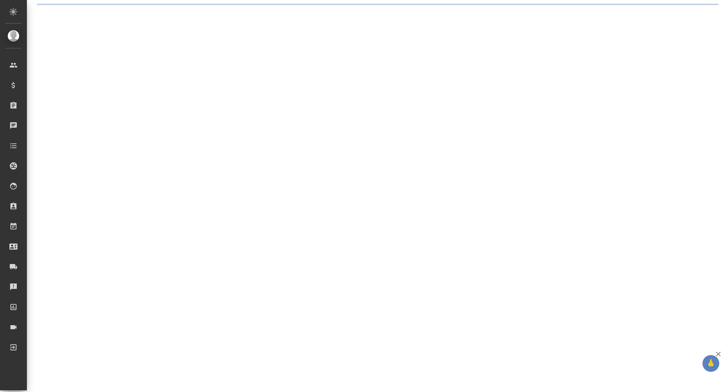
select select "RU"
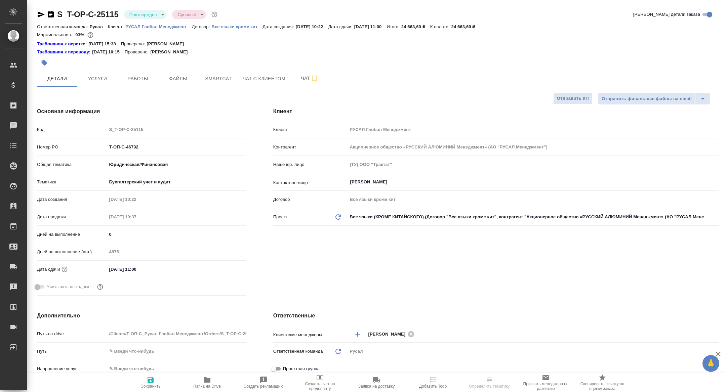
type textarea "x"
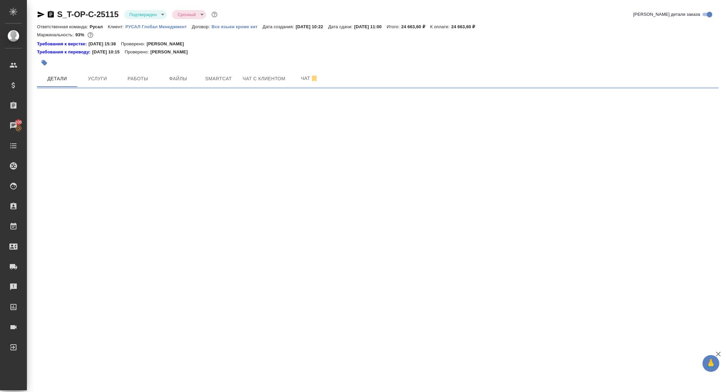
select select "RU"
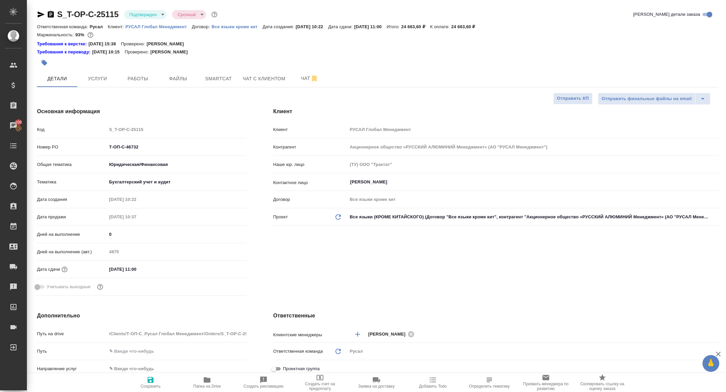
type textarea "x"
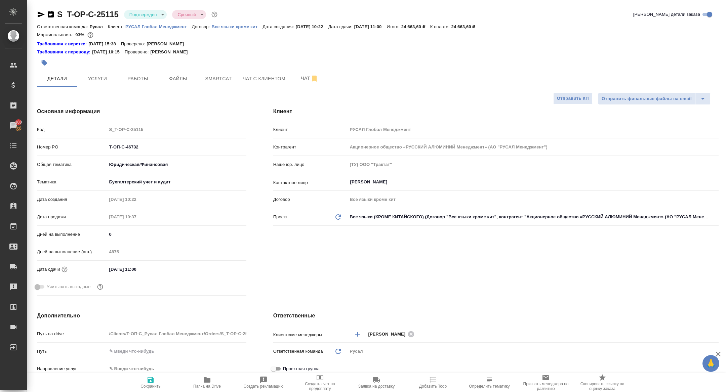
type textarea "x"
click at [132, 75] on span "Работы" at bounding box center [138, 79] width 32 height 8
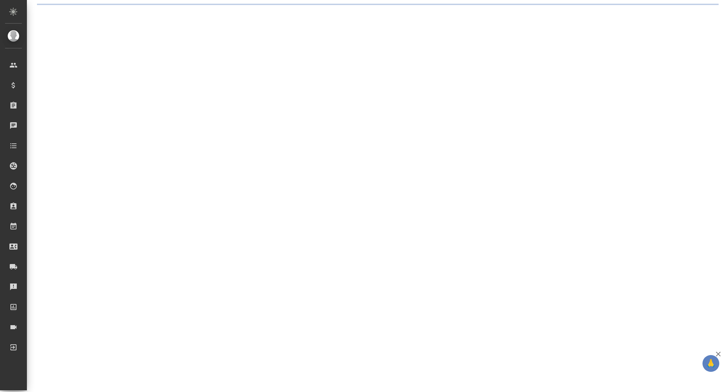
select select "RU"
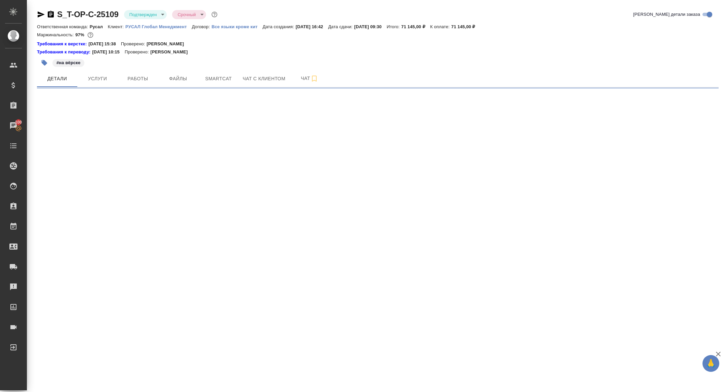
select select "RU"
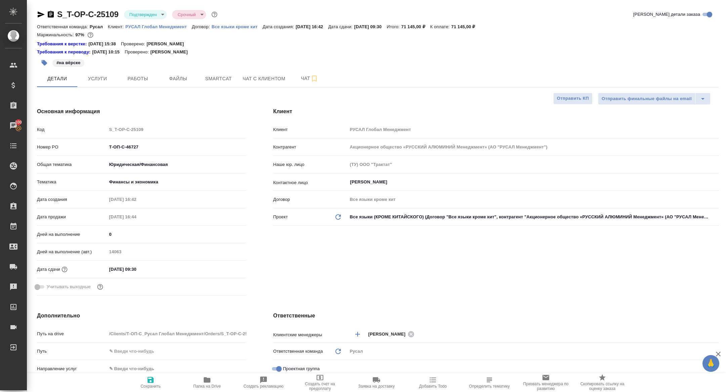
type textarea "x"
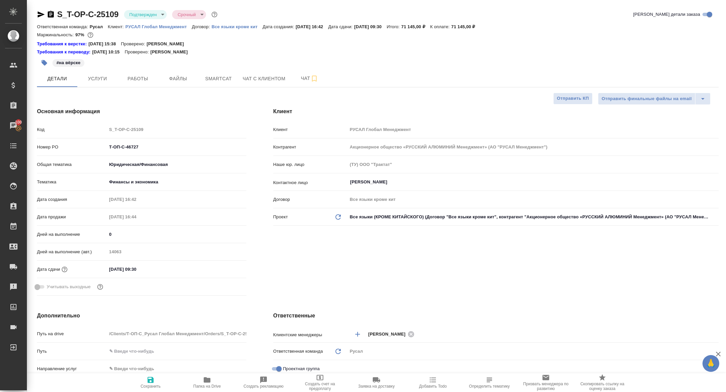
type textarea "x"
click at [137, 77] on span "Работы" at bounding box center [138, 79] width 32 height 8
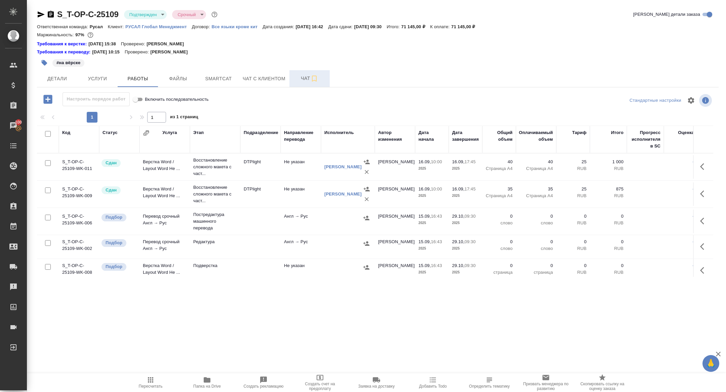
click at [301, 79] on span "Чат" at bounding box center [310, 78] width 32 height 8
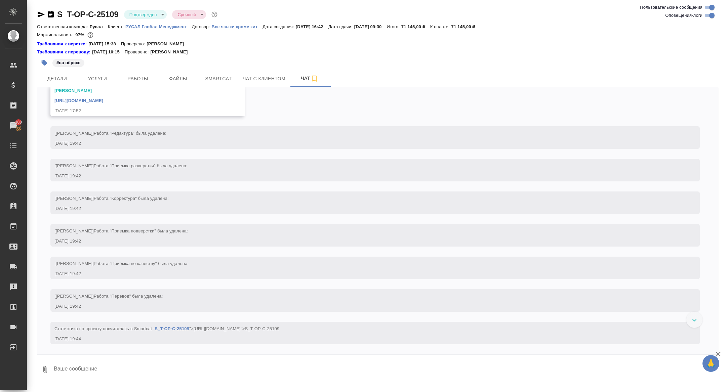
scroll to position [1660, 0]
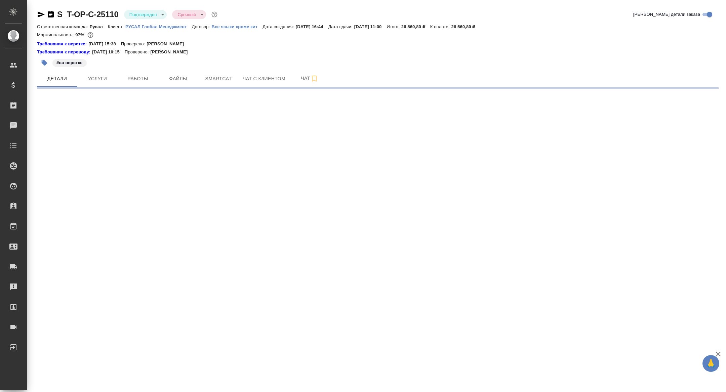
select select "RU"
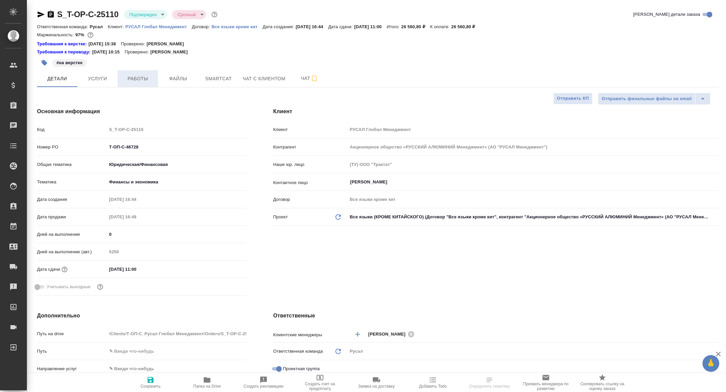
type textarea "x"
click at [139, 76] on span "Работы" at bounding box center [138, 79] width 32 height 8
type textarea "x"
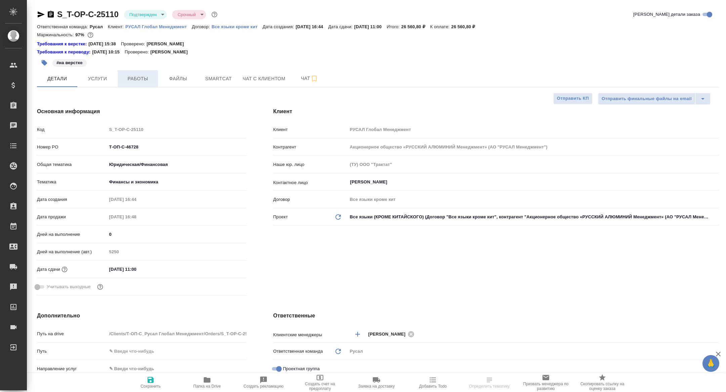
type textarea "x"
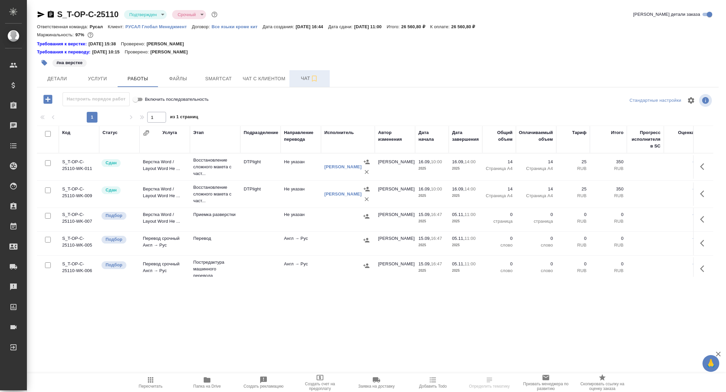
click at [303, 77] on span "Чат" at bounding box center [310, 78] width 32 height 8
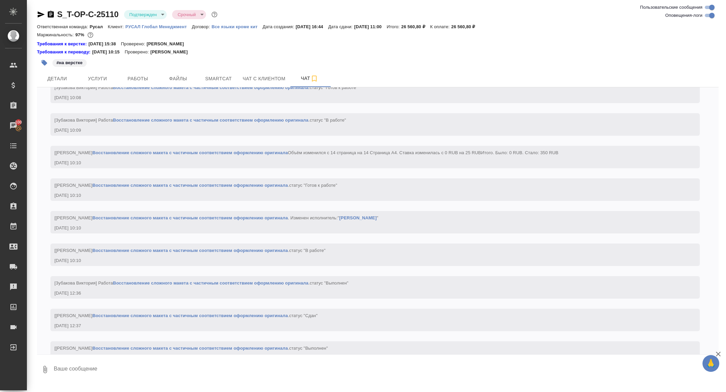
scroll to position [1412, 0]
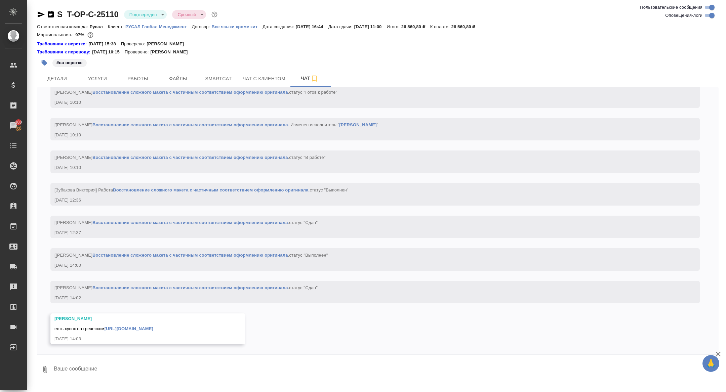
click at [126, 333] on div "[PERSON_NAME] есть кусок на греческом [URL][DOMAIN_NAME] [DATE] 14:03" at bounding box center [137, 329] width 167 height 27
click at [124, 330] on link "[URL][DOMAIN_NAME]" at bounding box center [129, 328] width 49 height 5
click at [87, 73] on button "Услуги" at bounding box center [97, 78] width 40 height 17
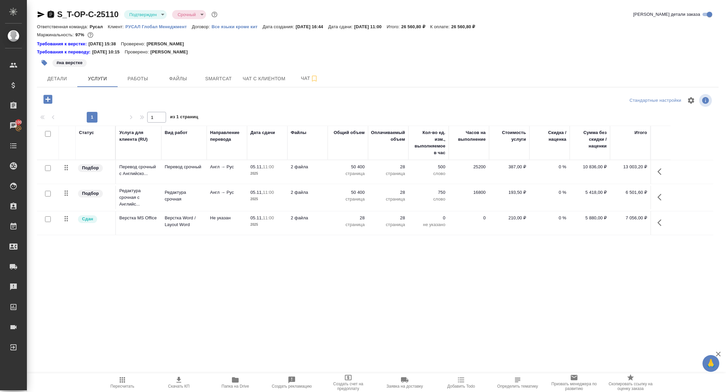
click at [49, 17] on icon "button" at bounding box center [51, 14] width 8 height 8
click at [60, 81] on span "Детали" at bounding box center [57, 79] width 32 height 8
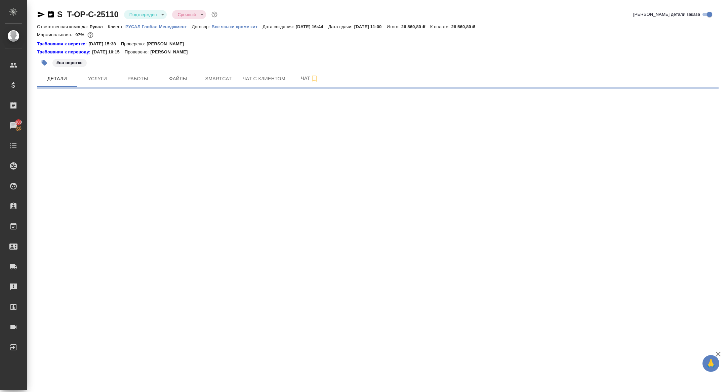
select select "RU"
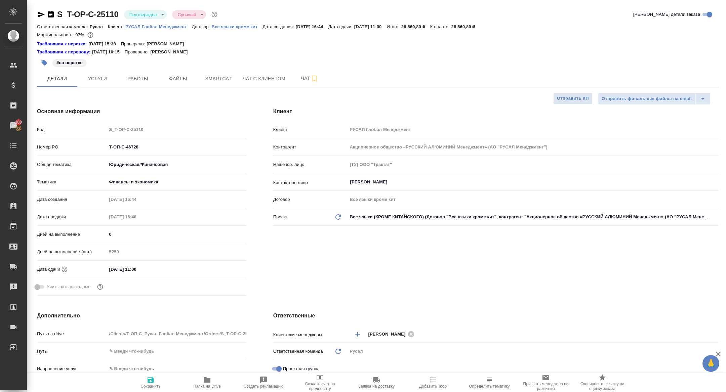
type textarea "x"
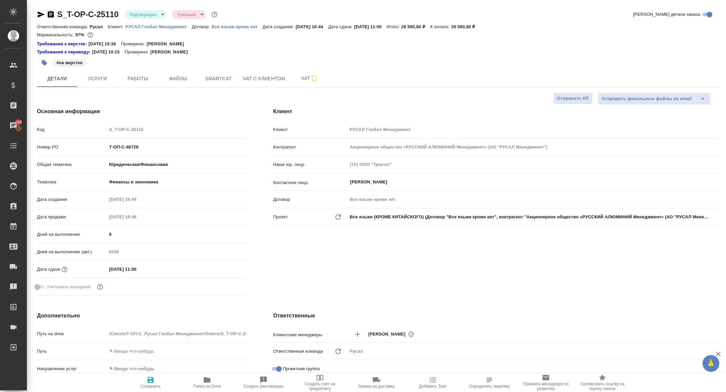
type textarea "x"
click at [136, 81] on span "Работы" at bounding box center [138, 79] width 32 height 8
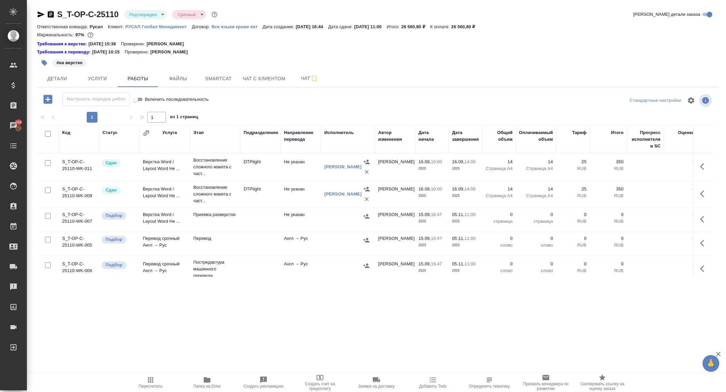
click at [47, 135] on input "checkbox" at bounding box center [48, 134] width 6 height 6
checkbox input "true"
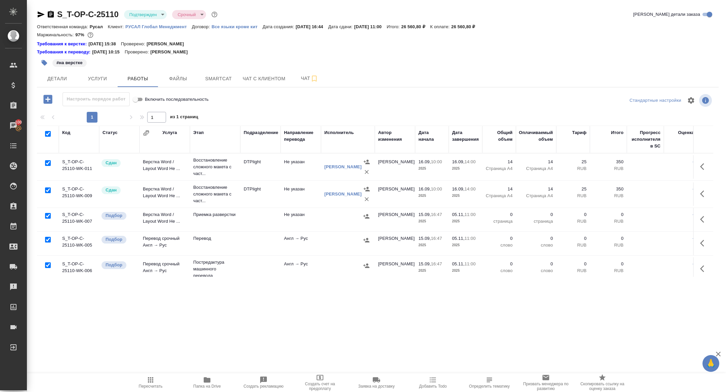
checkbox input "true"
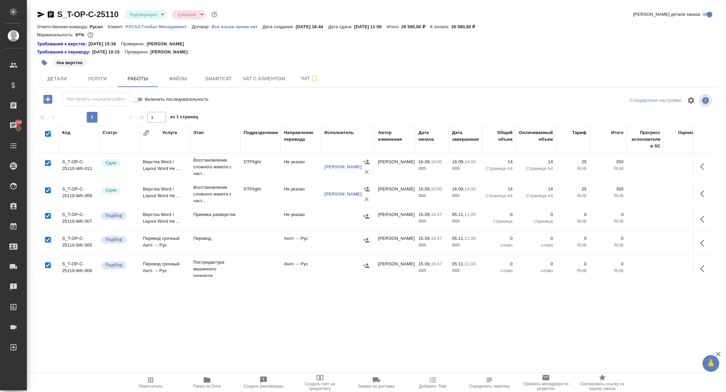
checkbox input "true"
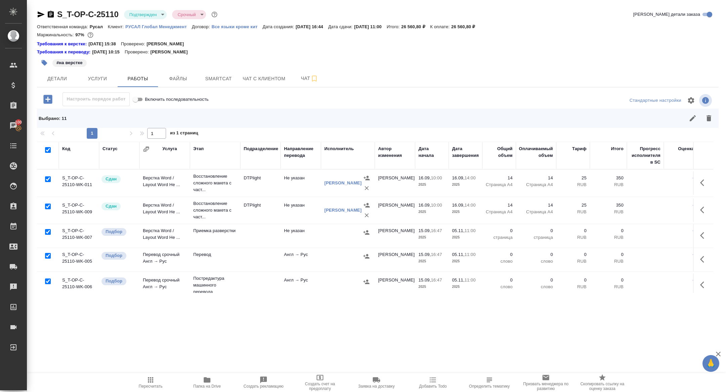
click at [49, 206] on input "checkbox" at bounding box center [48, 207] width 6 height 6
checkbox input "false"
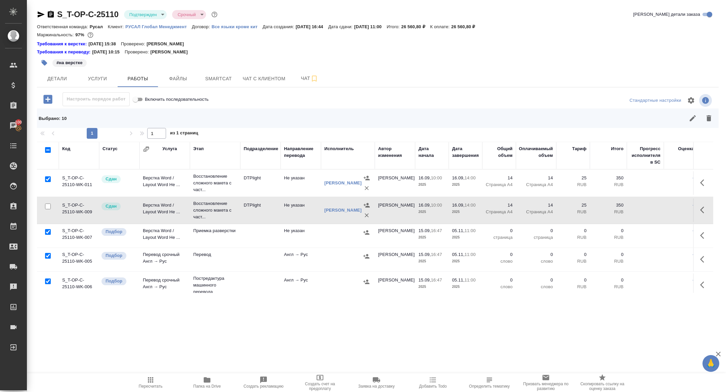
click at [49, 177] on input "checkbox" at bounding box center [48, 180] width 6 height 6
checkbox input "false"
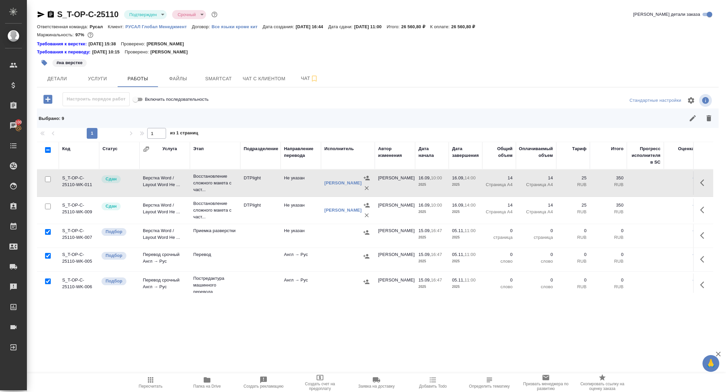
click at [47, 280] on input "checkbox" at bounding box center [48, 282] width 6 height 6
checkbox input "false"
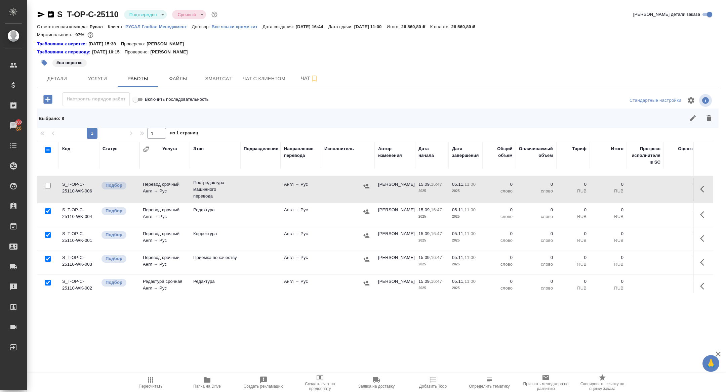
scroll to position [148, 0]
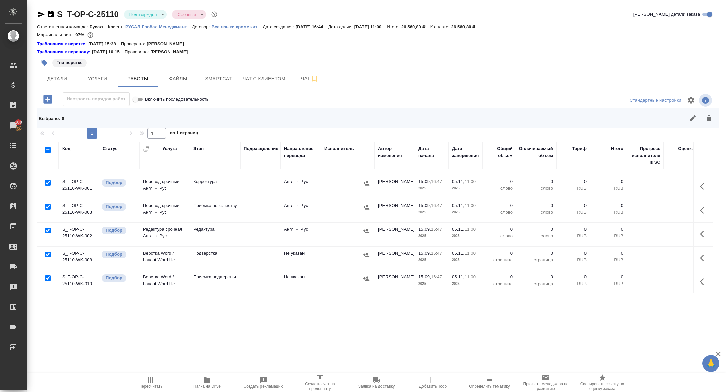
click at [47, 255] on input "checkbox" at bounding box center [48, 255] width 6 height 6
checkbox input "false"
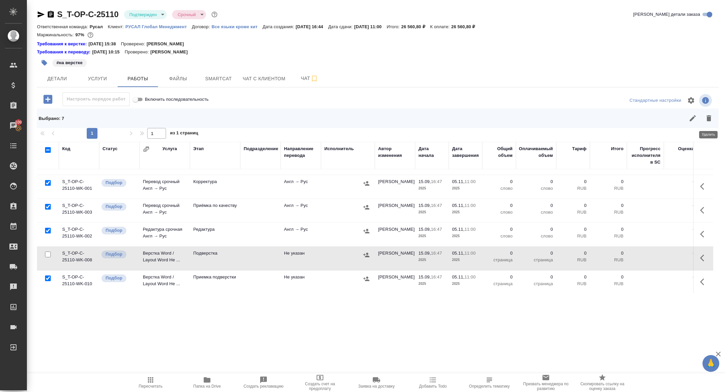
click at [709, 120] on icon "button" at bounding box center [709, 118] width 5 height 6
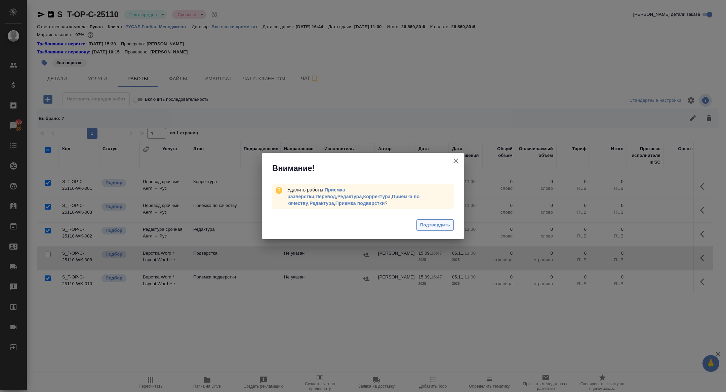
click at [433, 222] on span "Подтвердить" at bounding box center [435, 226] width 30 height 8
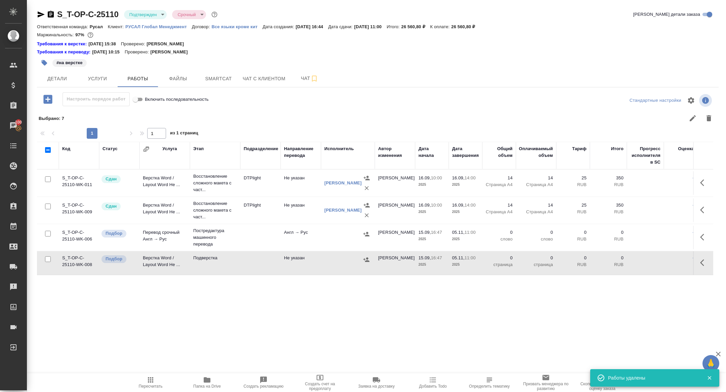
scroll to position [0, 0]
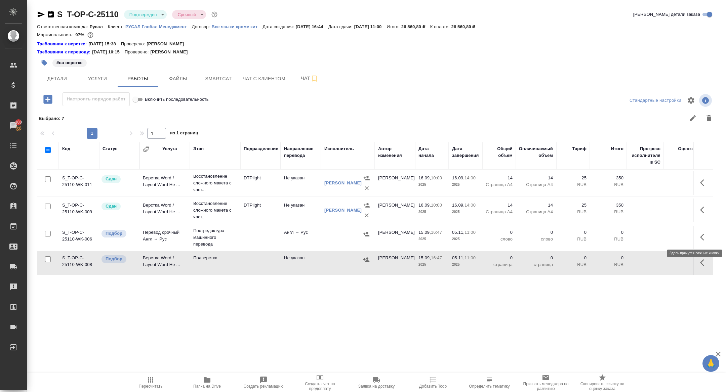
drag, startPoint x: 707, startPoint y: 236, endPoint x: 698, endPoint y: 240, distance: 10.2
click at [707, 236] on icon "button" at bounding box center [704, 237] width 8 height 8
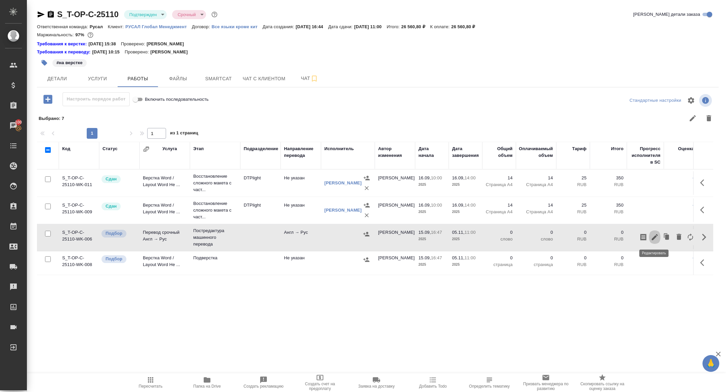
click at [658, 236] on icon "button" at bounding box center [655, 237] width 8 height 8
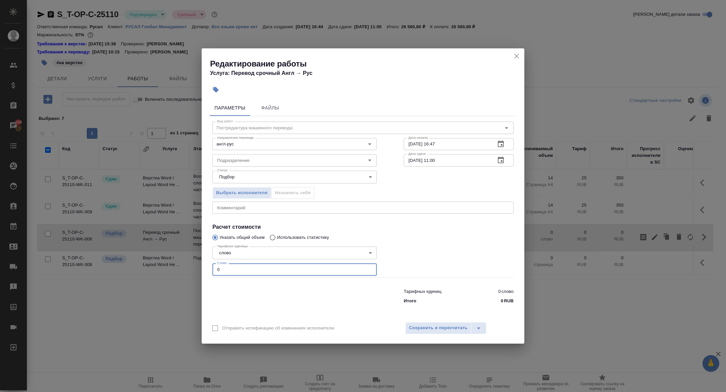
drag, startPoint x: 229, startPoint y: 267, endPoint x: 264, endPoint y: 279, distance: 37.0
click at [264, 279] on div "Вид работ Постредактура машинного перевода Вид работ Направление перевода англ-…" at bounding box center [363, 211] width 307 height 191
type input "2500"
click at [454, 327] on span "Сохранить и пересчитать" at bounding box center [438, 328] width 59 height 8
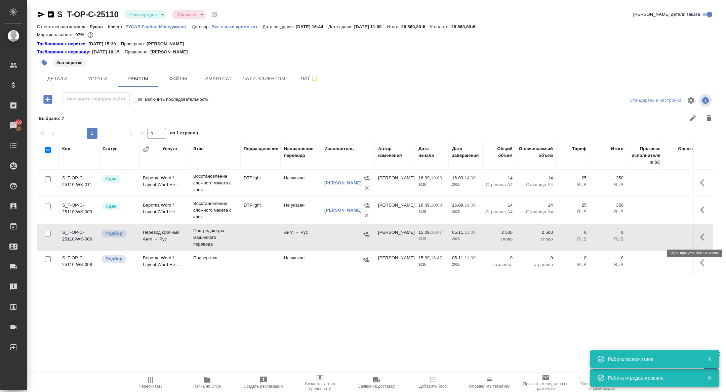
click at [706, 231] on button "button" at bounding box center [704, 237] width 16 height 16
click at [654, 236] on icon "button" at bounding box center [655, 237] width 8 height 8
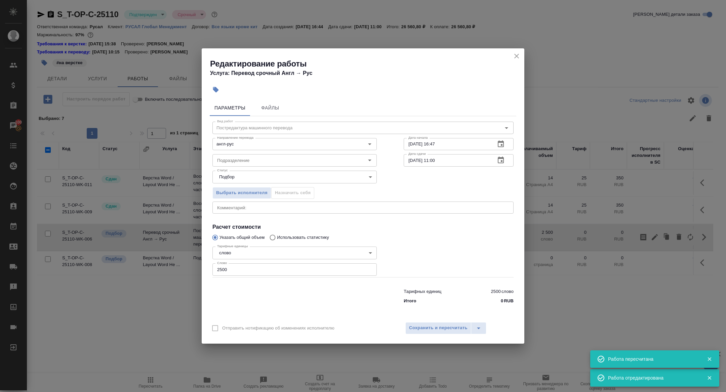
click at [500, 165] on button "button" at bounding box center [501, 160] width 16 height 16
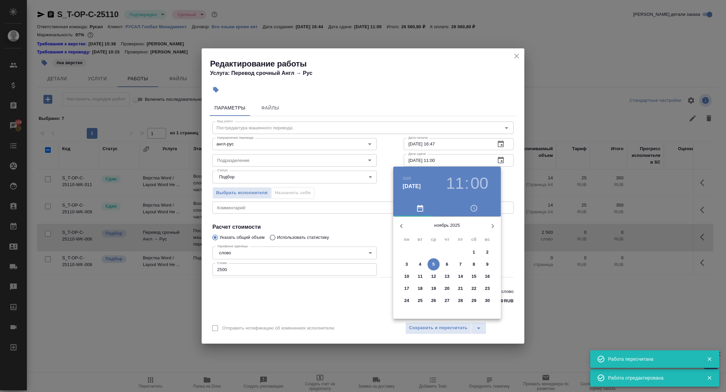
click at [402, 224] on icon "button" at bounding box center [401, 226] width 2 height 4
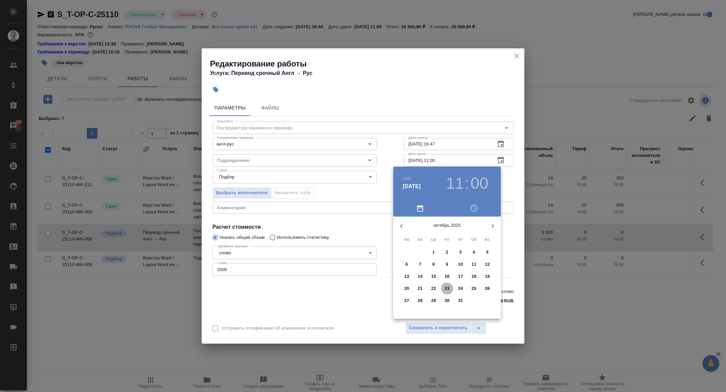
click at [449, 291] on p "23" at bounding box center [447, 288] width 5 height 7
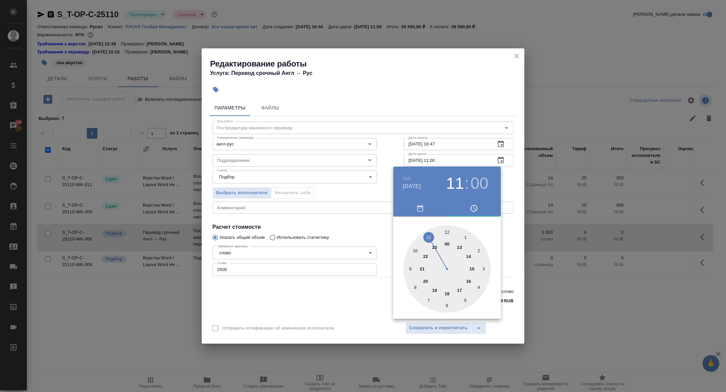
type input "23.10.2025 12:00"
click at [446, 231] on div at bounding box center [446, 269] width 87 height 87
click at [346, 233] on div at bounding box center [363, 196] width 726 height 392
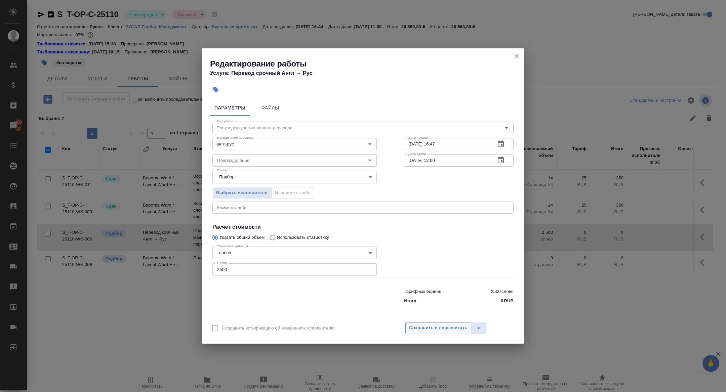
click at [418, 328] on span "Сохранить и пересчитать" at bounding box center [438, 328] width 59 height 8
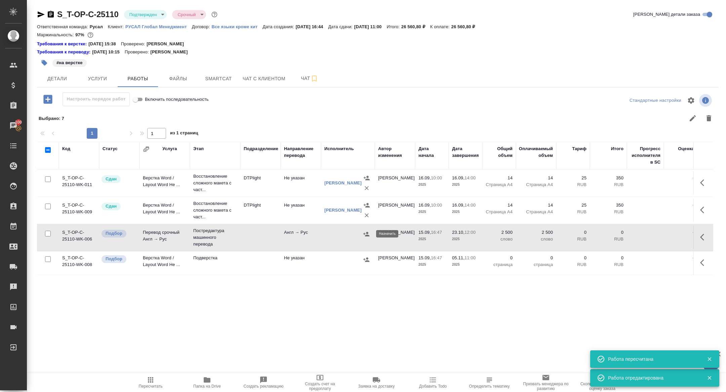
click at [368, 232] on icon "button" at bounding box center [366, 234] width 6 height 4
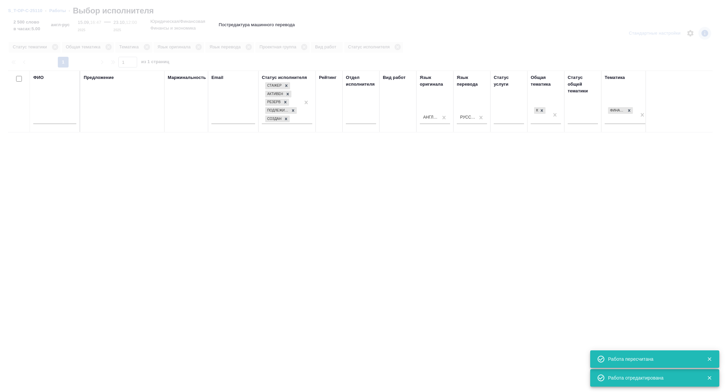
click at [61, 121] on input "text" at bounding box center [54, 120] width 43 height 8
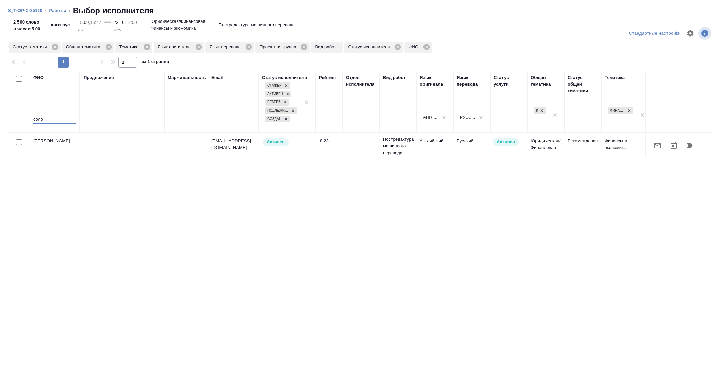
type input "соло"
click at [658, 143] on icon "button" at bounding box center [657, 145] width 7 height 5
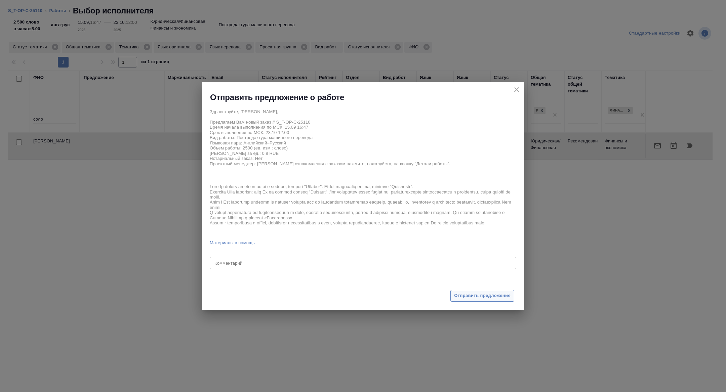
click at [478, 298] on span "Отправить предложение" at bounding box center [482, 296] width 56 height 8
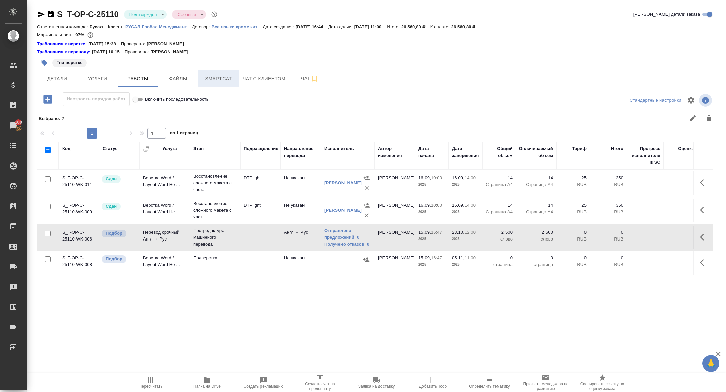
click at [224, 86] on button "Smartcat" at bounding box center [218, 78] width 40 height 17
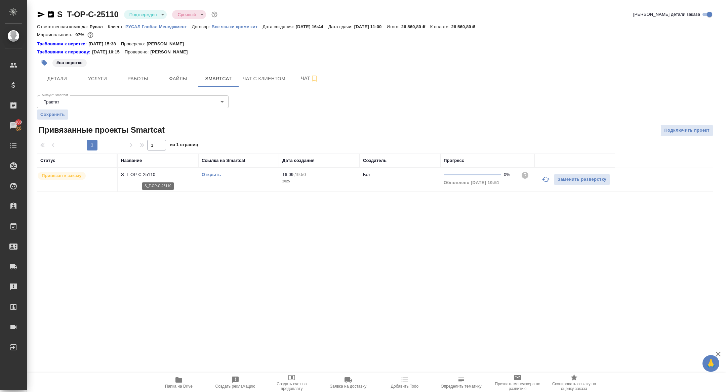
click at [147, 173] on p "S_T-OP-C-25110" at bounding box center [158, 174] width 74 height 7
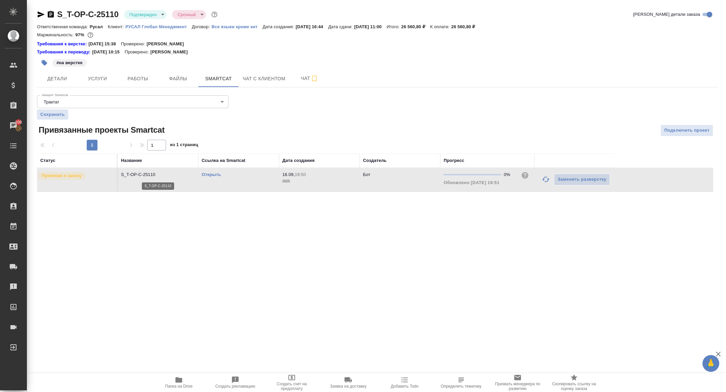
click at [147, 173] on p "S_T-OP-C-25110" at bounding box center [158, 174] width 74 height 7
click at [68, 76] on span "Детали" at bounding box center [57, 79] width 32 height 8
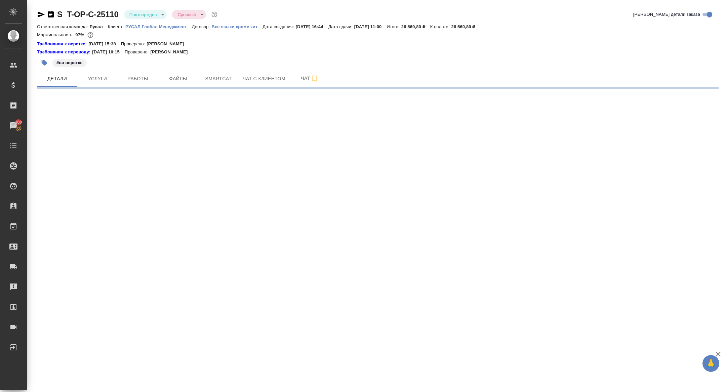
select select "RU"
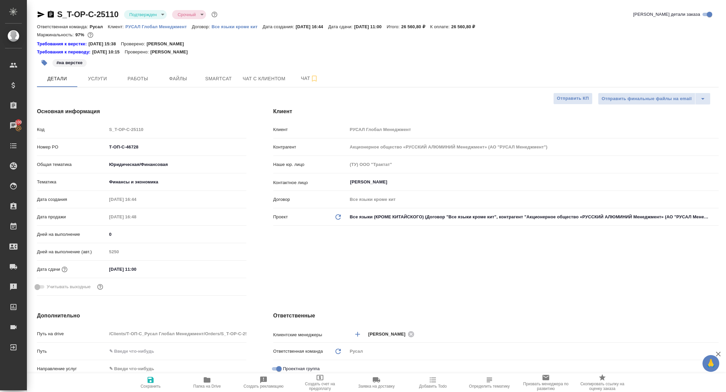
type textarea "x"
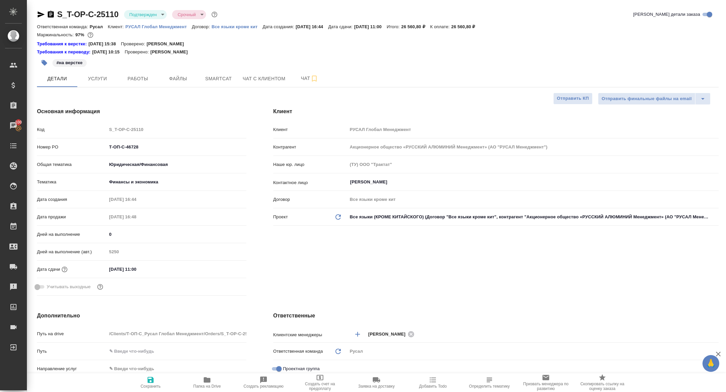
type textarea "x"
click at [109, 80] on span "Услуги" at bounding box center [97, 79] width 32 height 8
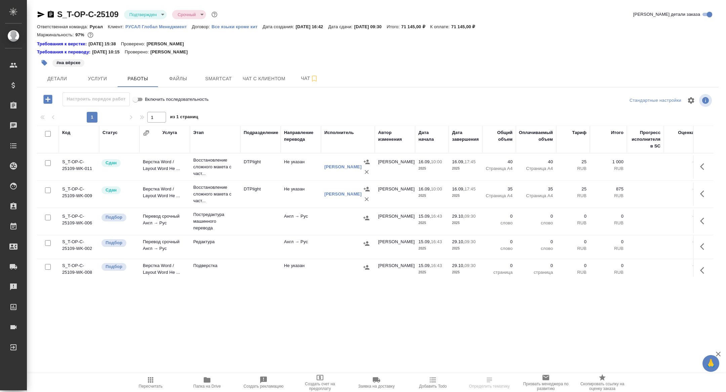
click at [702, 221] on icon "button" at bounding box center [704, 221] width 8 height 8
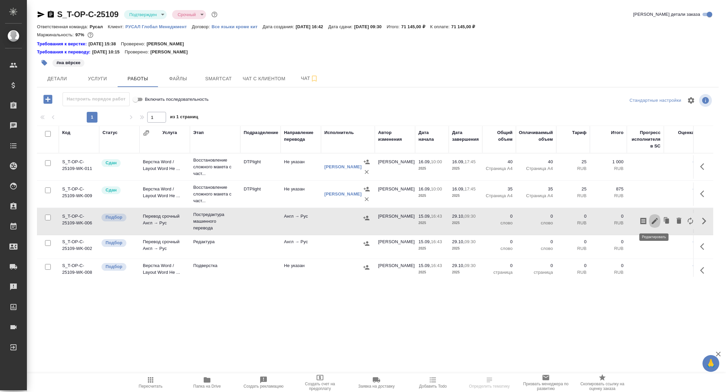
click at [655, 218] on icon "button" at bounding box center [655, 221] width 8 height 8
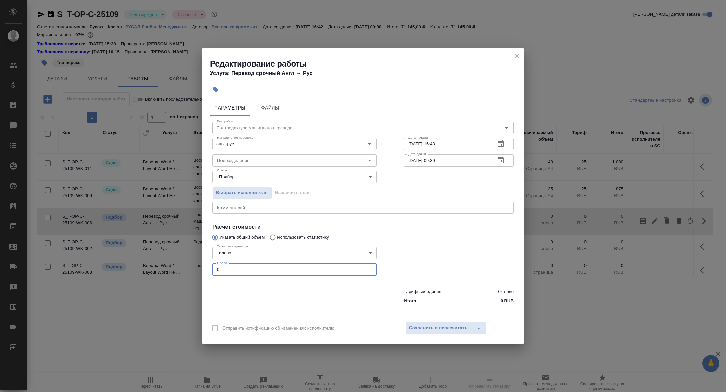
drag, startPoint x: 235, startPoint y: 274, endPoint x: 169, endPoint y: 262, distance: 67.0
click at [169, 262] on div "Редактирование работы Услуга: Перевод срочный Англ → Рус Параметры Файлы Вид ра…" at bounding box center [363, 196] width 726 height 392
type input "3000"
click at [500, 162] on icon "button" at bounding box center [501, 160] width 8 height 8
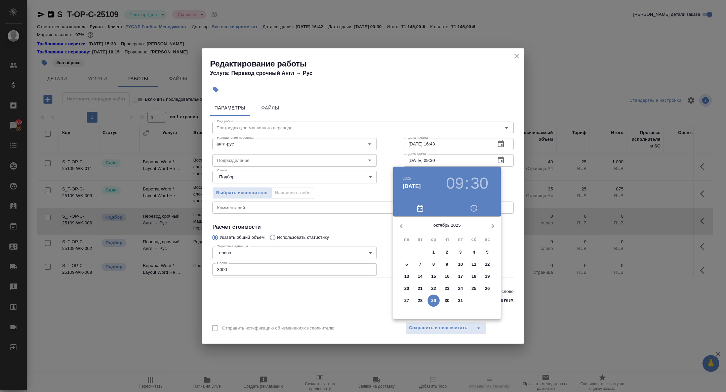
click at [422, 301] on p "28" at bounding box center [420, 301] width 5 height 7
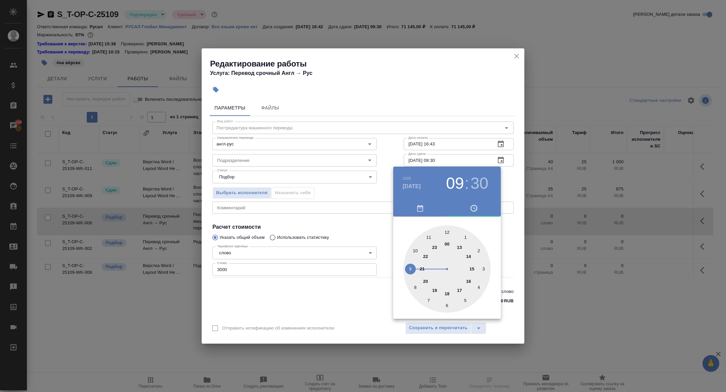
click at [448, 231] on div at bounding box center [446, 269] width 87 height 87
click at [447, 233] on div at bounding box center [446, 269] width 87 height 87
type input "28.10.2025 12:00"
click at [315, 223] on div at bounding box center [363, 196] width 726 height 392
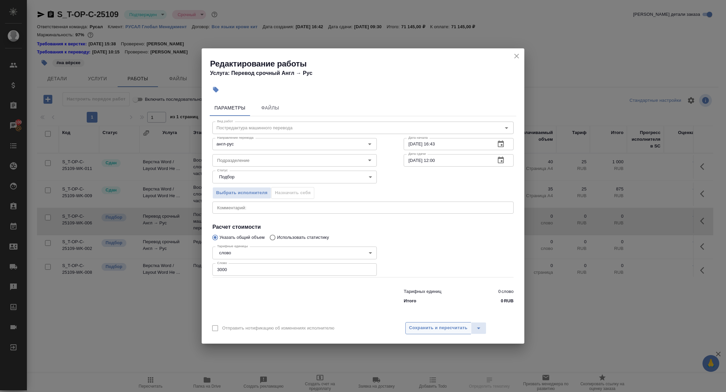
click at [424, 326] on span "Сохранить и пересчитать" at bounding box center [438, 328] width 59 height 8
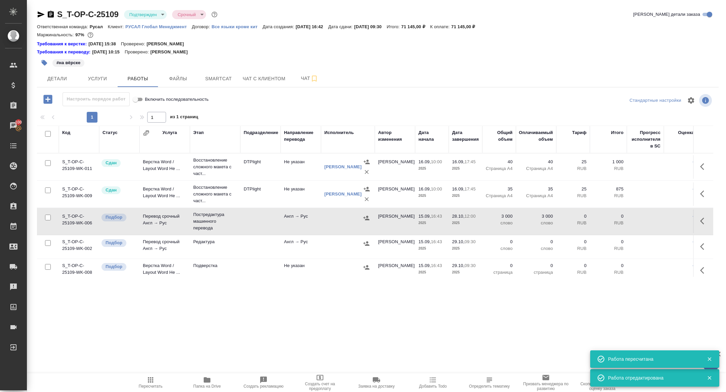
click at [158, 223] on td "Перевод срочный Англ → Рус" at bounding box center [165, 222] width 50 height 24
click at [218, 82] on span "Smartcat" at bounding box center [218, 79] width 32 height 8
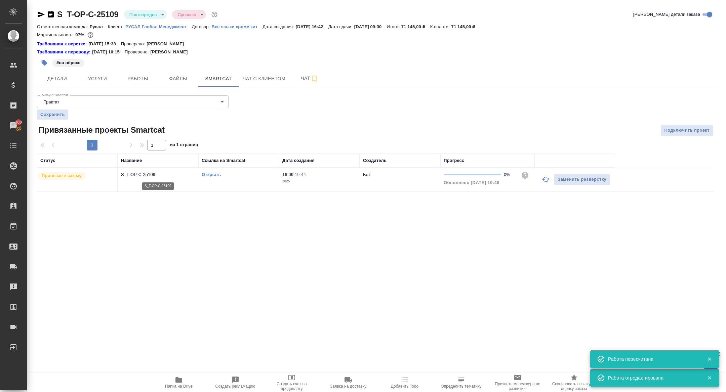
click at [145, 173] on p "S_T-OP-C-25109" at bounding box center [158, 174] width 74 height 7
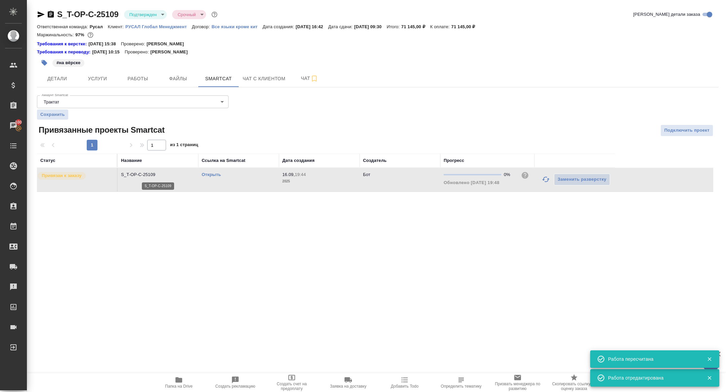
click at [145, 173] on p "S_T-OP-C-25109" at bounding box center [158, 174] width 74 height 7
click at [85, 81] on span "Услуги" at bounding box center [97, 79] width 32 height 8
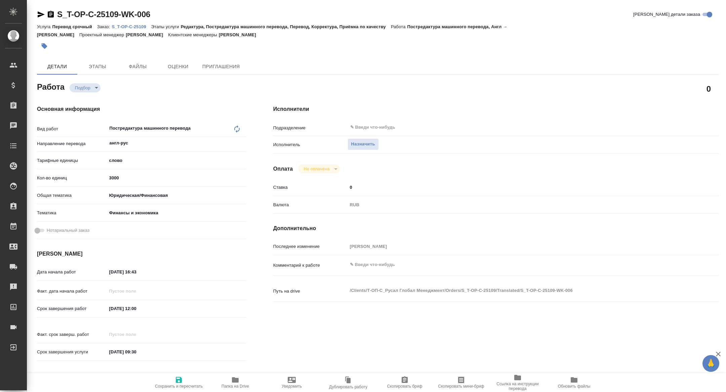
type textarea "x"
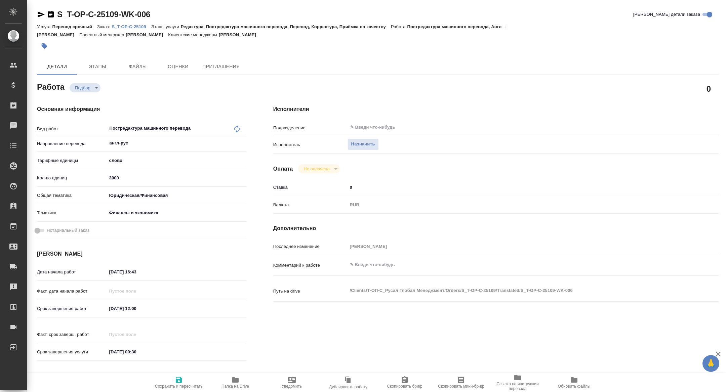
type textarea "x"
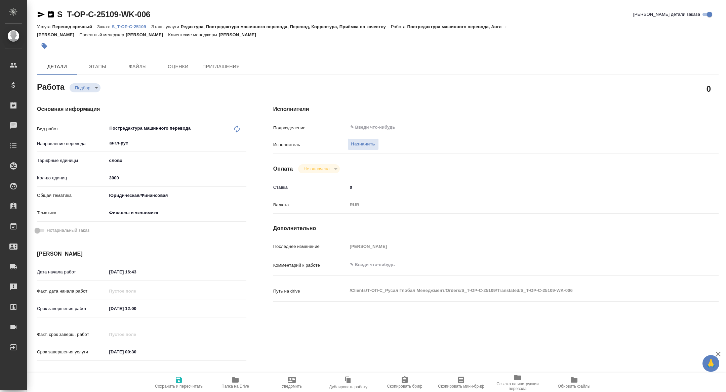
type textarea "x"
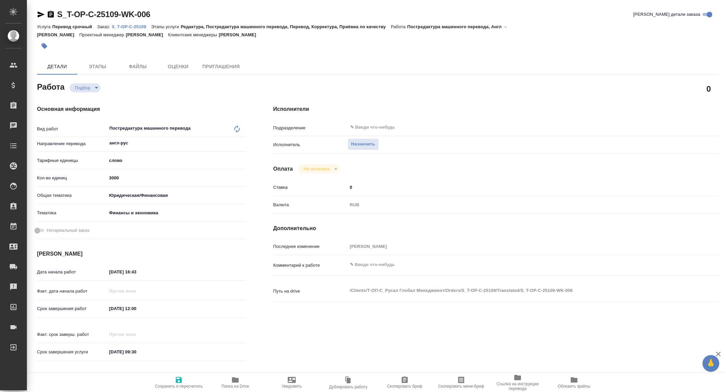
type textarea "x"
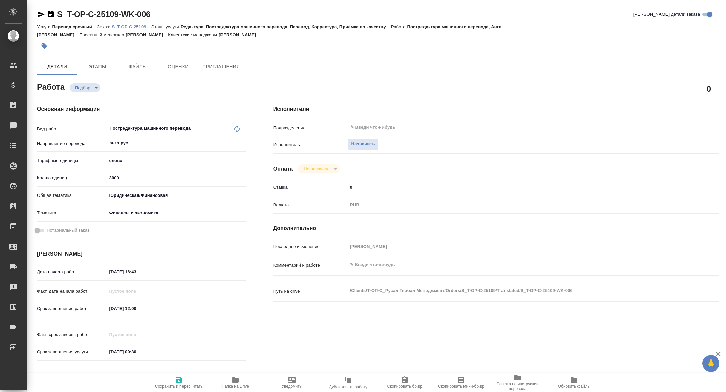
type textarea "x"
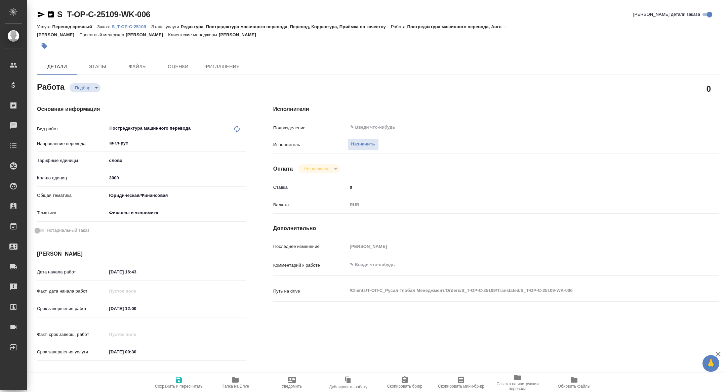
type textarea "x"
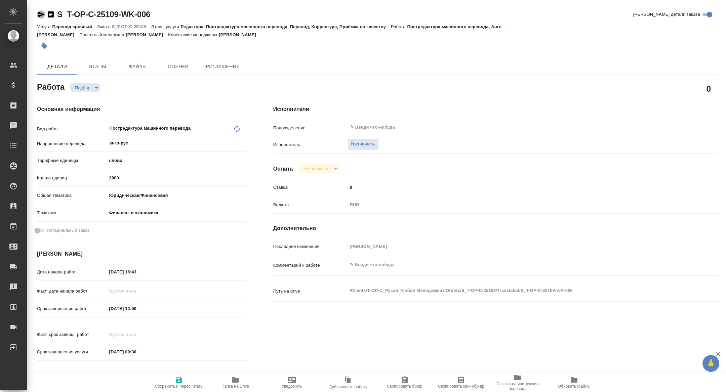
click at [40, 17] on icon "button" at bounding box center [41, 14] width 8 height 8
type textarea "x"
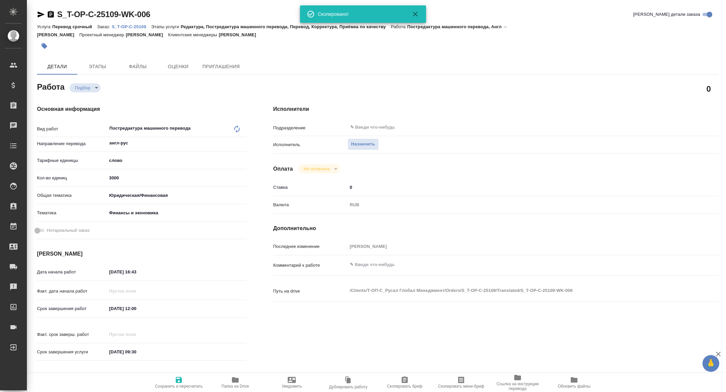
type textarea "x"
click at [463, 380] on icon "button" at bounding box center [461, 380] width 8 height 8
type textarea "x"
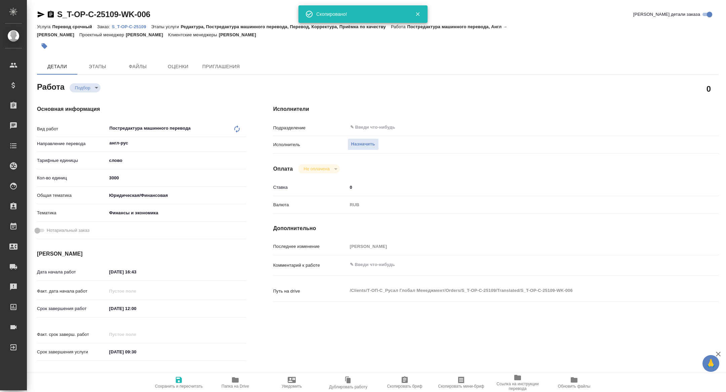
type textarea "x"
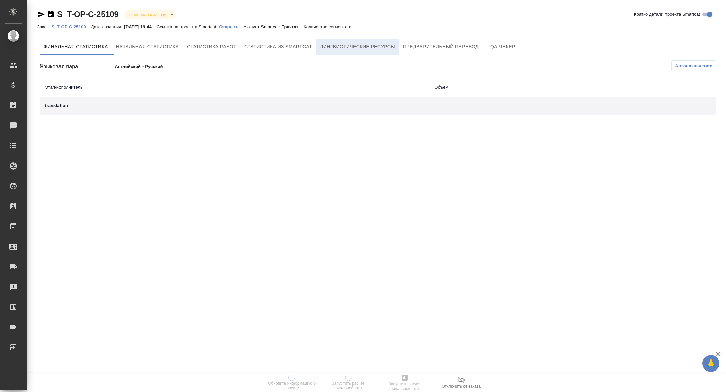
click at [381, 51] on button "Лингвистические ресурсы" at bounding box center [357, 47] width 83 height 16
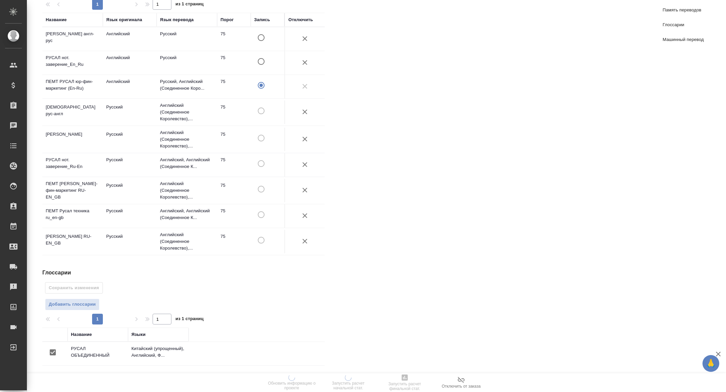
scroll to position [217, 0]
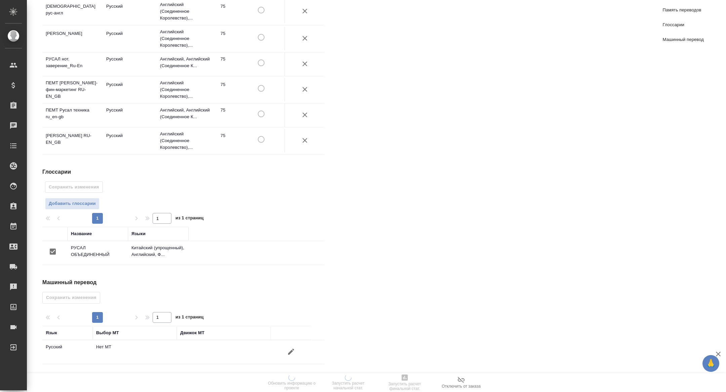
click at [292, 353] on icon "button" at bounding box center [291, 352] width 8 height 8
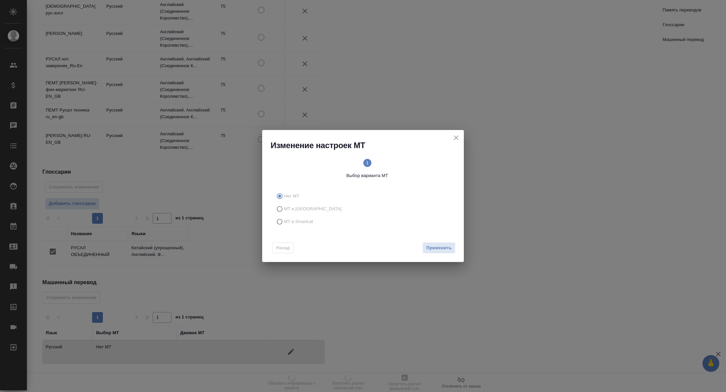
click at [294, 222] on span "МТ в Smartcat" at bounding box center [298, 222] width 29 height 7
click at [284, 222] on input "МТ в Smartcat" at bounding box center [278, 222] width 11 height 13
radio input "true"
click at [449, 251] on span "Вперед" at bounding box center [443, 248] width 17 height 8
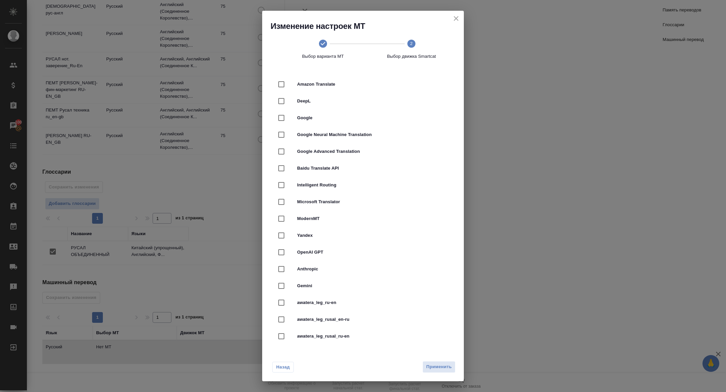
click at [298, 102] on span "DeepL" at bounding box center [372, 101] width 151 height 7
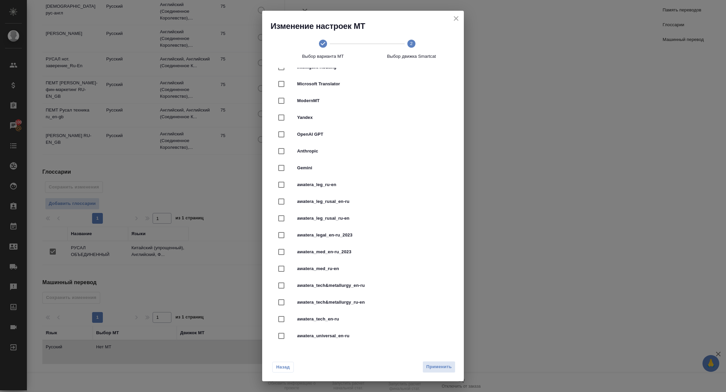
scroll to position [119, 0]
click at [338, 239] on div "awatera_legal_en-ru_2023" at bounding box center [363, 234] width 180 height 17
checkbox input "false"
checkbox input "true"
click at [437, 363] on span "Применить" at bounding box center [439, 367] width 26 height 8
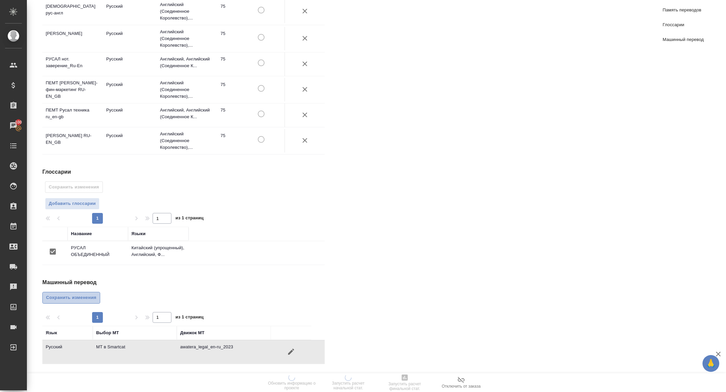
click at [68, 300] on span "Сохранить изменения" at bounding box center [71, 298] width 50 height 8
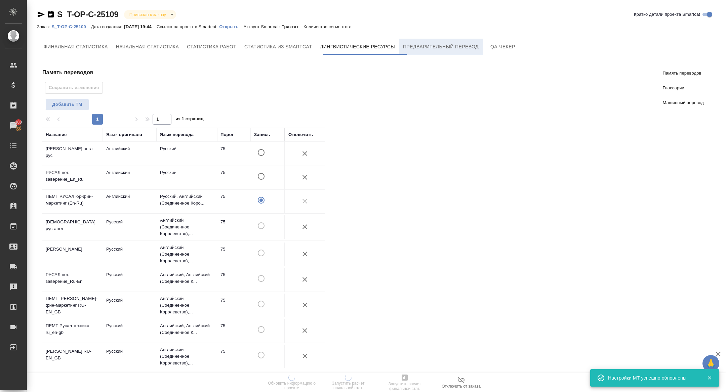
click at [432, 48] on span "Предварительный перевод" at bounding box center [441, 47] width 76 height 8
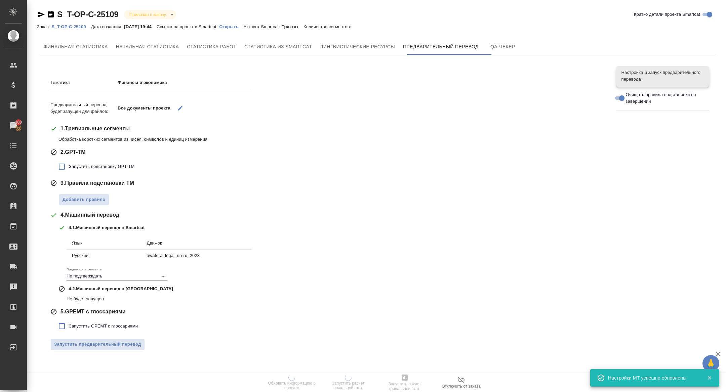
click at [103, 169] on span "Запустить подстановку GPT-TM" at bounding box center [102, 166] width 66 height 7
click at [69, 169] on input "Запустить подстановку GPT-TM" at bounding box center [62, 167] width 14 height 14
checkbox input "true"
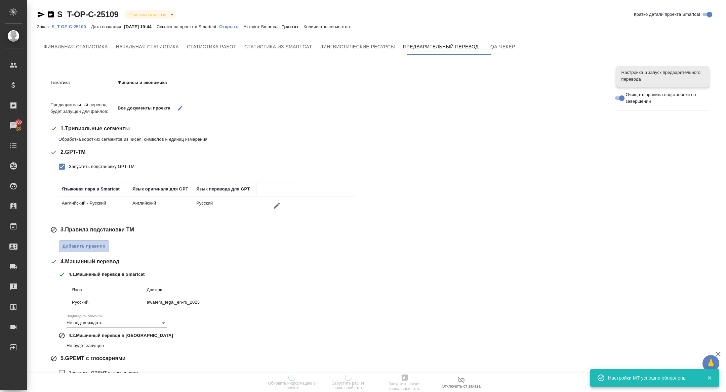
click at [91, 251] on button "Добавить правило" at bounding box center [84, 247] width 50 height 12
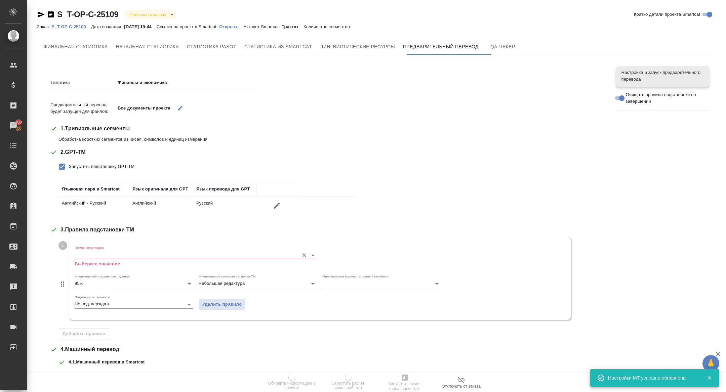
click at [91, 251] on input "Память переводов" at bounding box center [185, 255] width 221 height 8
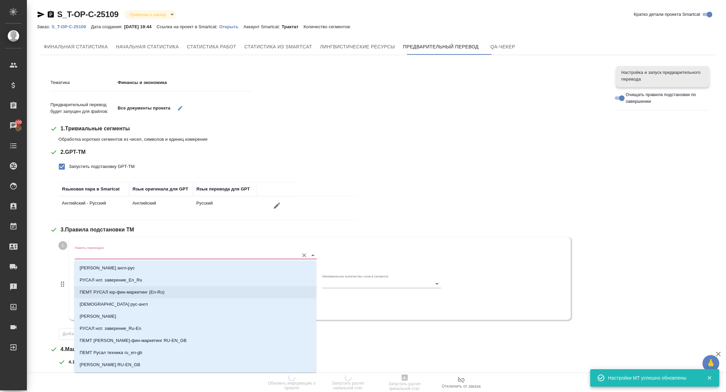
click at [132, 294] on p "ПЕМТ РУСАЛ юр-фин-маркетинг (En-Ru)" at bounding box center [122, 292] width 85 height 7
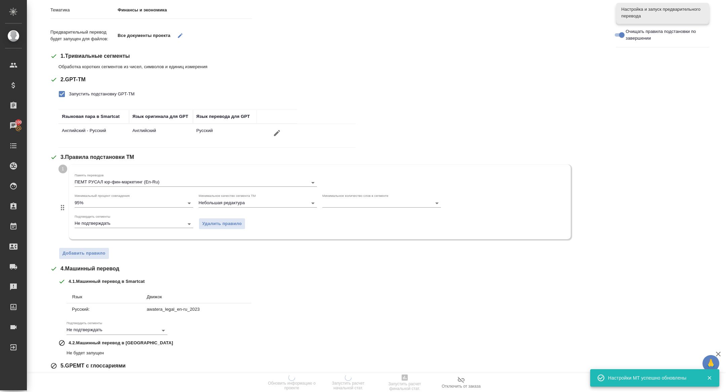
scroll to position [111, 0]
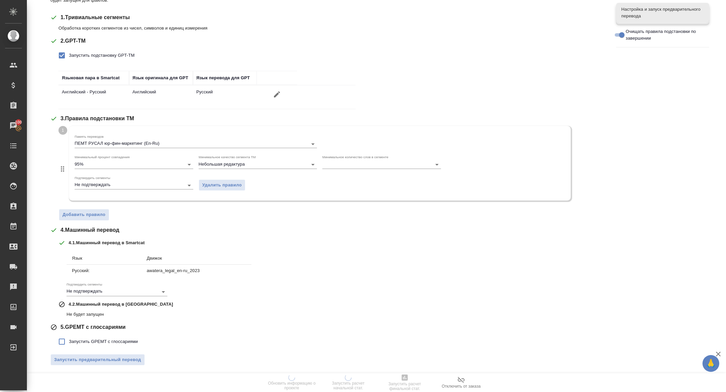
click at [81, 342] on span "Запустить GPEMT с глоссариями" at bounding box center [103, 342] width 69 height 7
click at [69, 342] on input "Запустить GPEMT с глоссариями" at bounding box center [62, 342] width 14 height 14
checkbox input "true"
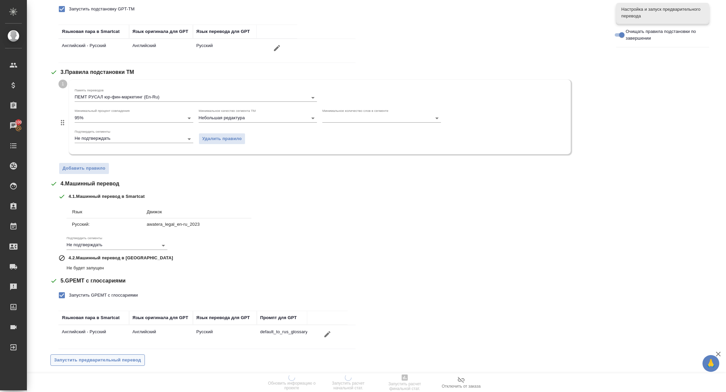
click at [83, 357] on span "Запустить предварительный перевод" at bounding box center [97, 361] width 87 height 8
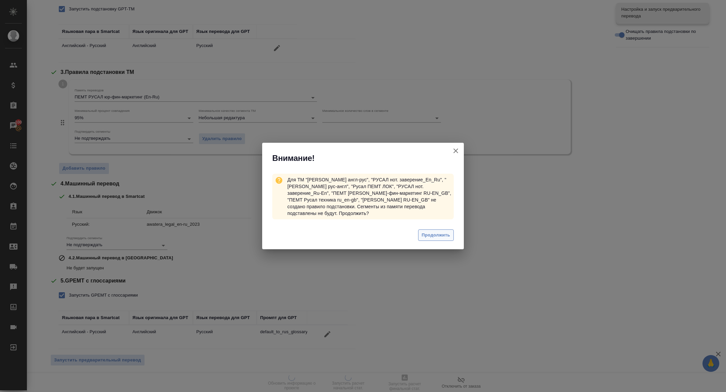
click at [439, 233] on span "Продолжить" at bounding box center [436, 236] width 28 height 8
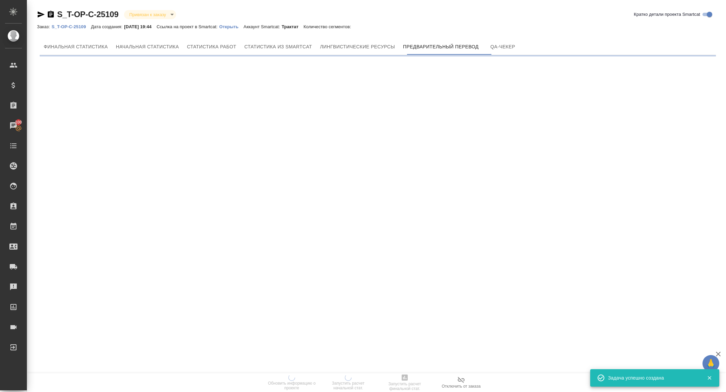
scroll to position [0, 0]
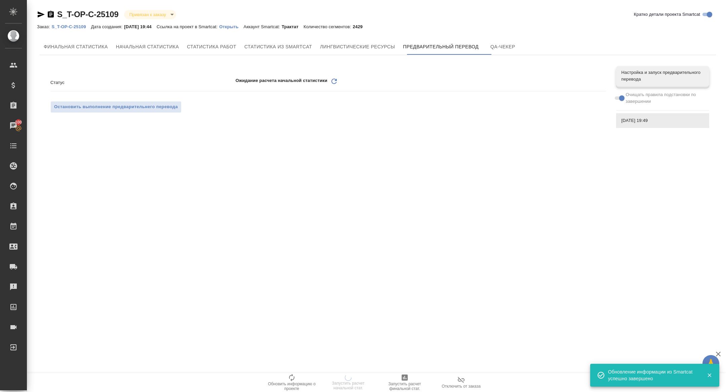
click at [333, 83] on div ".cls-1 fill:#fff; AWATERA Zhuravleva Alexandra Клиенты Спецификации Заказы 100 …" at bounding box center [363, 196] width 726 height 392
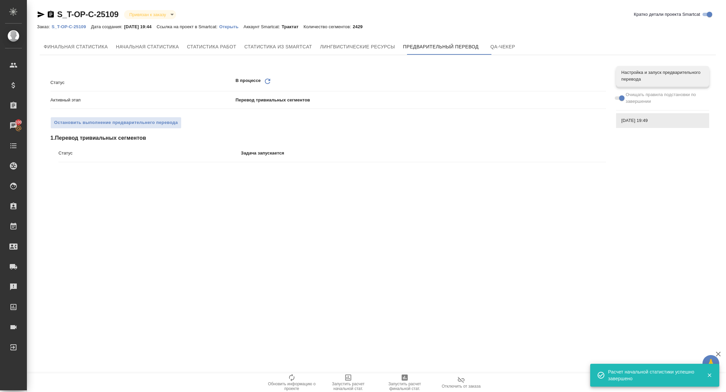
click at [266, 83] on icon at bounding box center [267, 81] width 5 height 5
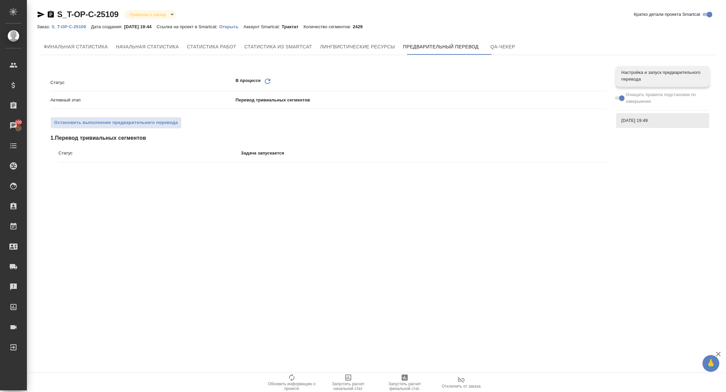
click at [265, 77] on icon "Обновить" at bounding box center [268, 81] width 8 height 8
click at [266, 80] on icon "Обновить" at bounding box center [268, 81] width 8 height 8
click at [268, 77] on icon "Обновить" at bounding box center [268, 81] width 8 height 8
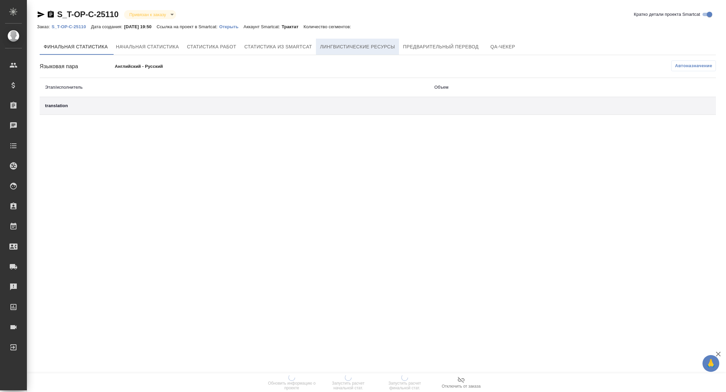
click at [389, 47] on span "Лингвистические ресурсы" at bounding box center [357, 47] width 75 height 8
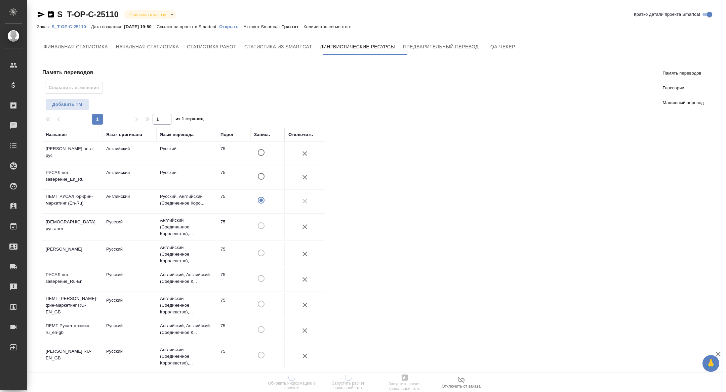
scroll to position [217, 0]
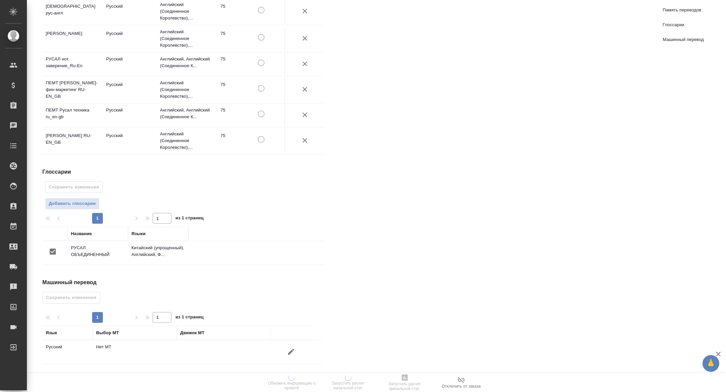
click at [295, 355] on icon "button" at bounding box center [291, 352] width 8 height 8
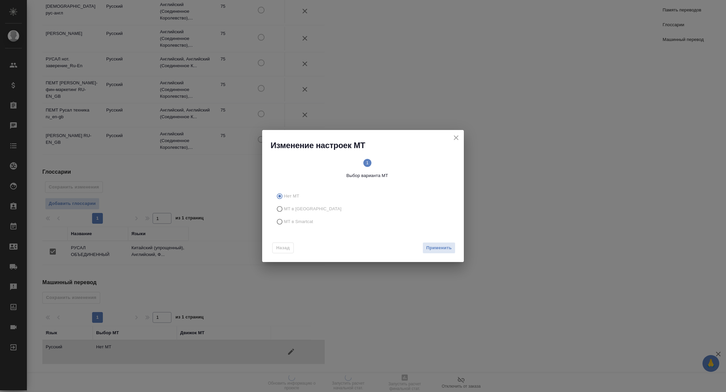
click at [301, 223] on span "МТ в Smartcat" at bounding box center [298, 222] width 29 height 7
click at [284, 223] on input "МТ в Smartcat" at bounding box center [278, 222] width 11 height 13
radio input "true"
click at [444, 250] on span "Вперед" at bounding box center [443, 248] width 17 height 8
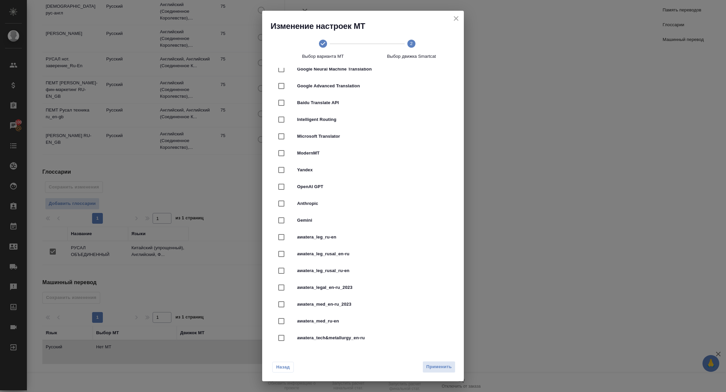
scroll to position [66, 0]
click at [354, 287] on span "awatera_legal_en-ru_2023" at bounding box center [372, 287] width 151 height 7
checkbox input "true"
click at [440, 369] on span "Применить" at bounding box center [439, 367] width 26 height 8
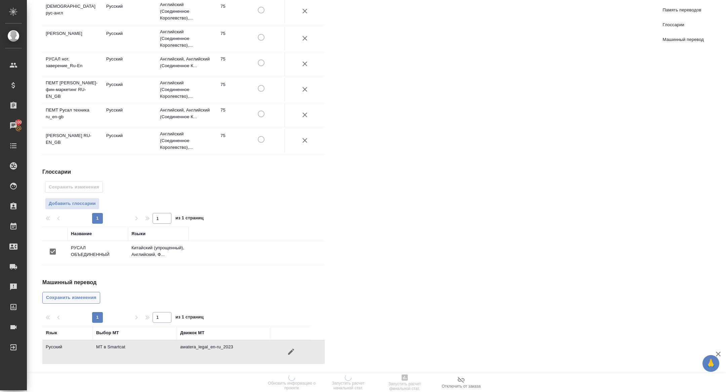
click at [77, 297] on span "Сохранить изменения" at bounding box center [71, 298] width 50 height 8
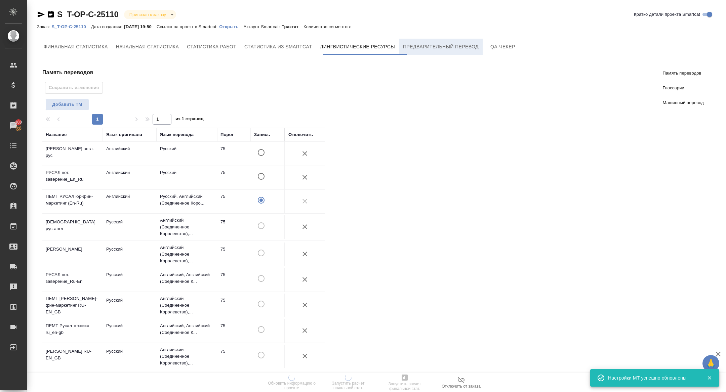
click at [432, 43] on span "Предварительный перевод" at bounding box center [441, 47] width 76 height 8
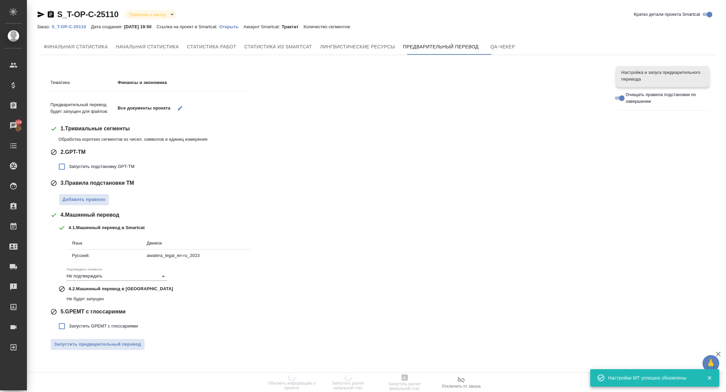
click at [94, 184] on span "3 . Правила подстановки TM" at bounding box center [98, 183] width 74 height 8
click at [89, 166] on span "Запустить подстановку GPT-TM" at bounding box center [102, 166] width 66 height 7
click at [69, 166] on input "Запустить подстановку GPT-TM" at bounding box center [62, 167] width 14 height 14
checkbox input "true"
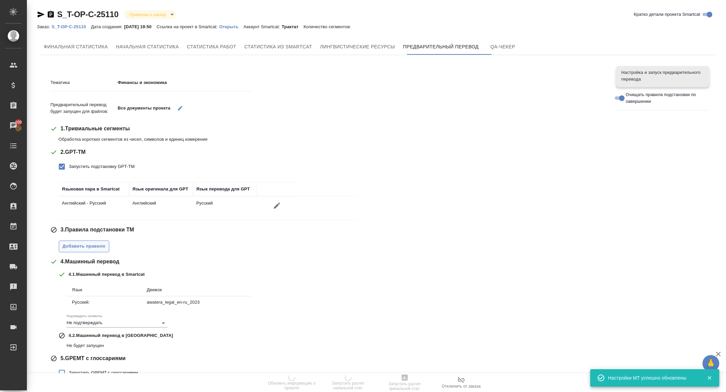
click at [86, 243] on span "Добавить правило" at bounding box center [84, 247] width 43 height 8
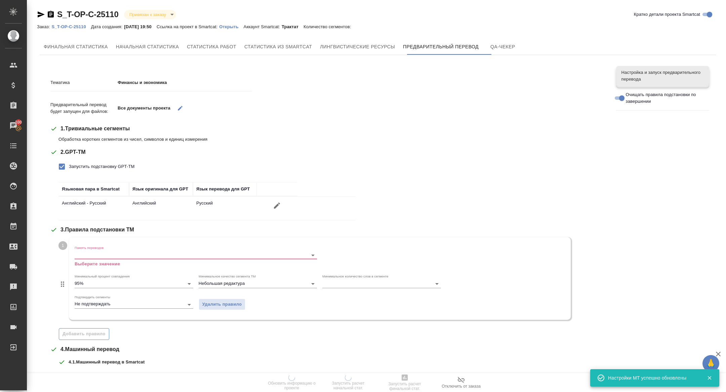
click at [87, 247] on label "Память переводов" at bounding box center [89, 247] width 29 height 3
click at [87, 251] on input "Память переводов" at bounding box center [185, 255] width 221 height 8
click at [87, 249] on div "Память переводов Выберите значение" at bounding box center [196, 257] width 242 height 22
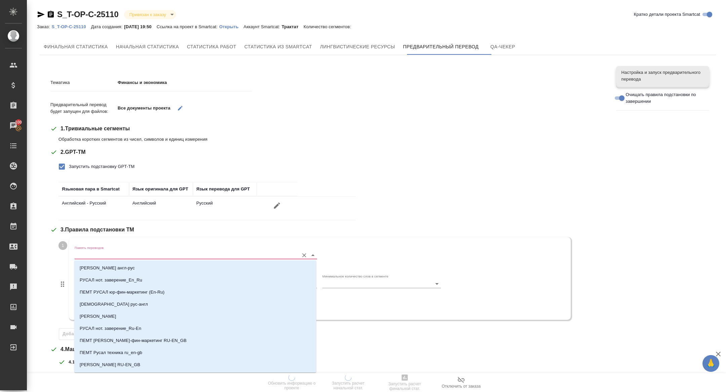
click at [112, 255] on input "Память переводов" at bounding box center [185, 255] width 221 height 8
click at [149, 288] on li "ПЕМТ РУСАЛ юр-фин-маркетинг (En-Ru)" at bounding box center [195, 292] width 242 height 12
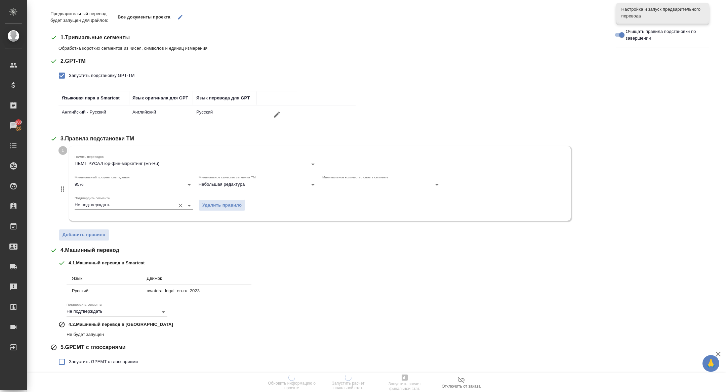
scroll to position [111, 0]
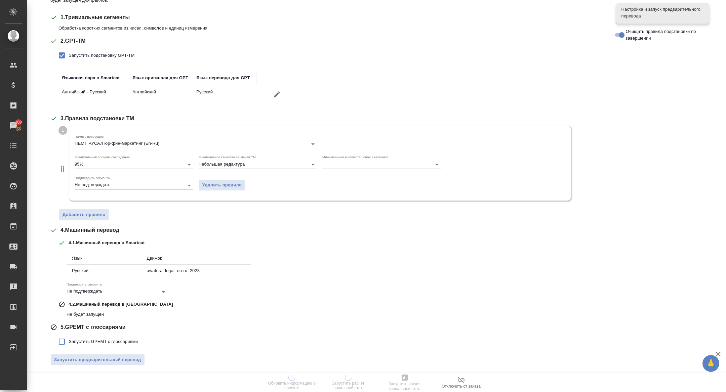
click at [77, 340] on span "Запустить GPEMT с глоссариями" at bounding box center [103, 342] width 69 height 7
click at [69, 340] on input "Запустить GPEMT с глоссариями" at bounding box center [62, 342] width 14 height 14
checkbox input "true"
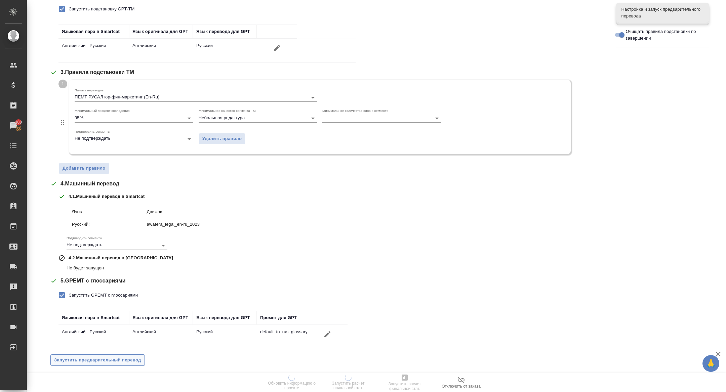
click at [78, 355] on button "Запустить предварительный перевод" at bounding box center [97, 361] width 94 height 12
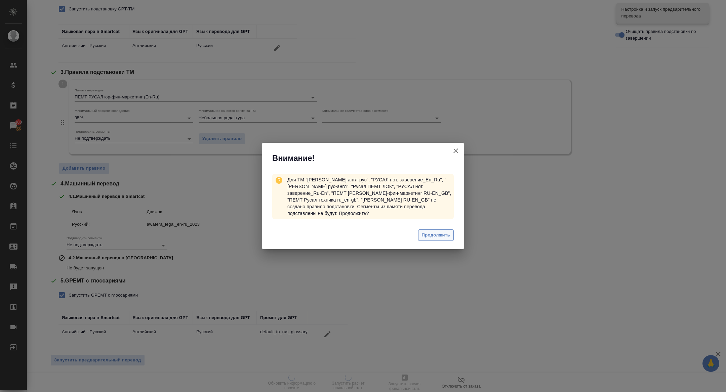
click at [426, 234] on span "Продолжить" at bounding box center [436, 236] width 28 height 8
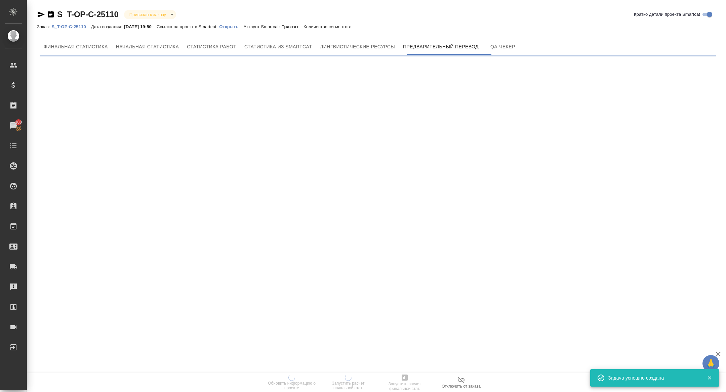
scroll to position [0, 0]
click at [426, 234] on div at bounding box center [363, 196] width 726 height 392
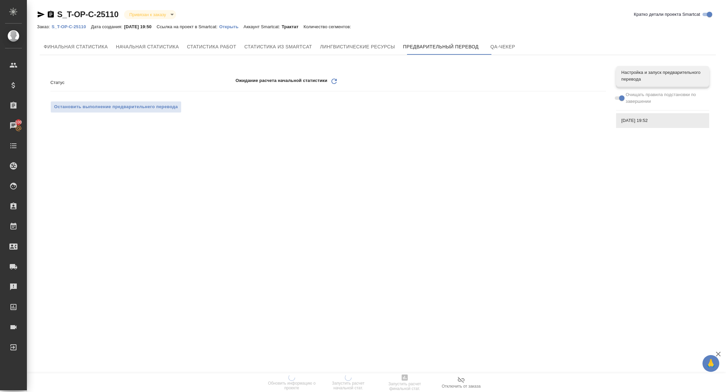
click at [335, 81] on icon at bounding box center [334, 81] width 5 height 5
click at [330, 80] on div "Ожидание расчета начальной статистики Обновить" at bounding box center [421, 82] width 371 height 10
click at [338, 81] on icon "Обновить" at bounding box center [334, 81] width 8 height 8
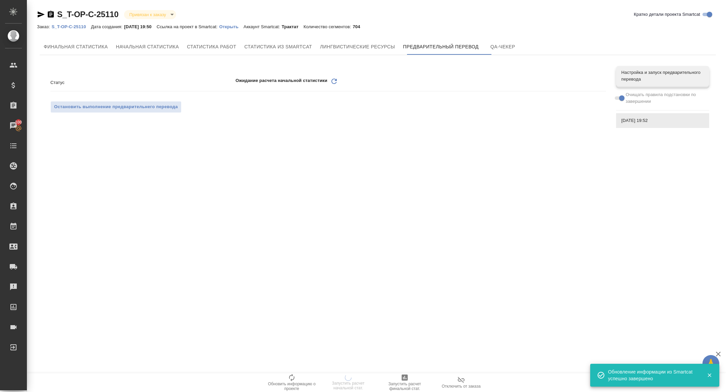
click at [336, 81] on icon "Обновить" at bounding box center [334, 81] width 8 height 8
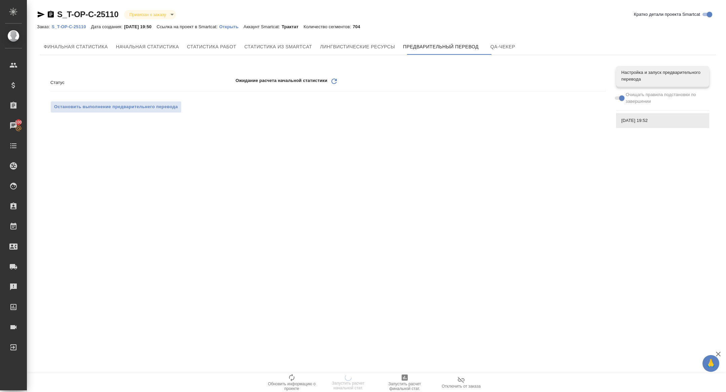
click at [334, 79] on icon at bounding box center [334, 81] width 5 height 5
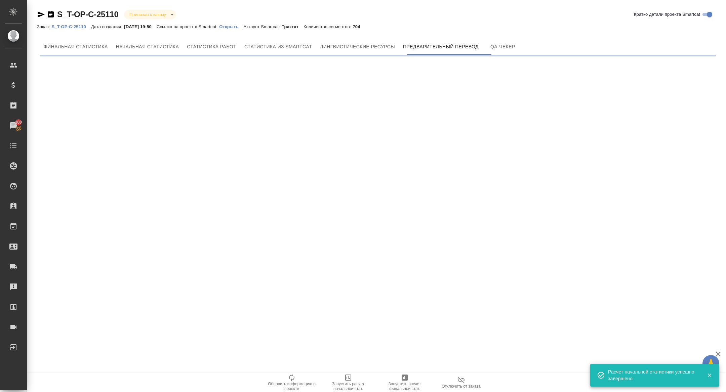
click at [331, 77] on div ".cls-1 fill:#fff; AWATERA Zhuravleva Alexandra Клиенты Спецификации Заказы 100 …" at bounding box center [363, 196] width 726 height 392
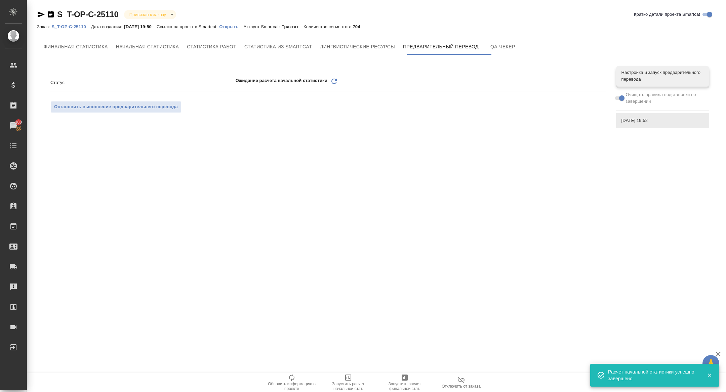
click at [335, 84] on icon "Обновить" at bounding box center [334, 81] width 8 height 8
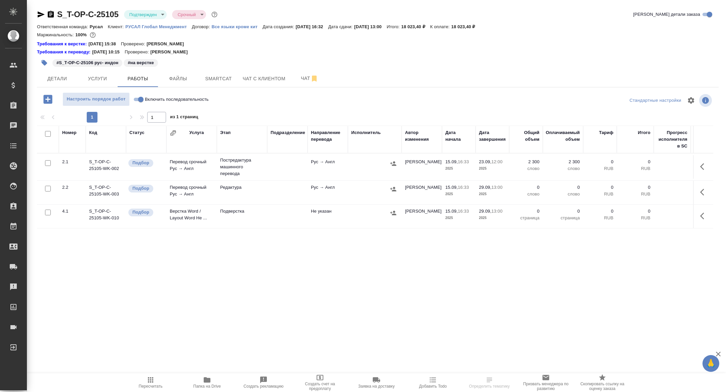
click at [179, 168] on td "Перевод срочный Рус → Англ" at bounding box center [191, 167] width 50 height 24
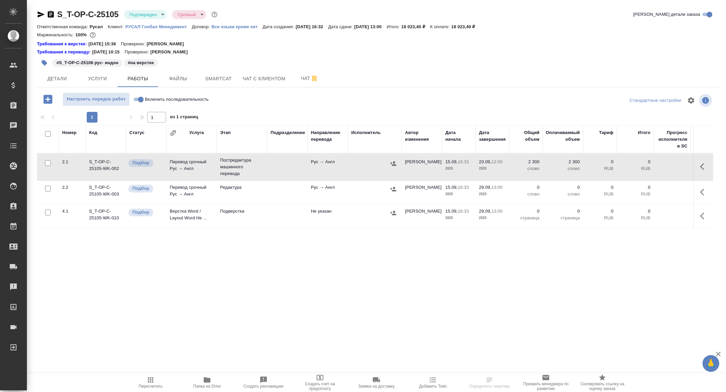
click at [179, 168] on td "Перевод срочный Рус → Англ" at bounding box center [191, 167] width 50 height 24
click at [225, 78] on span "Smartcat" at bounding box center [218, 79] width 32 height 8
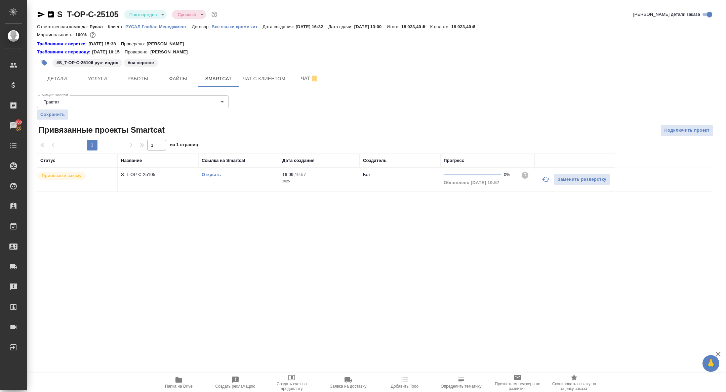
click at [142, 188] on td "S_T-OP-C-25105" at bounding box center [158, 180] width 81 height 24
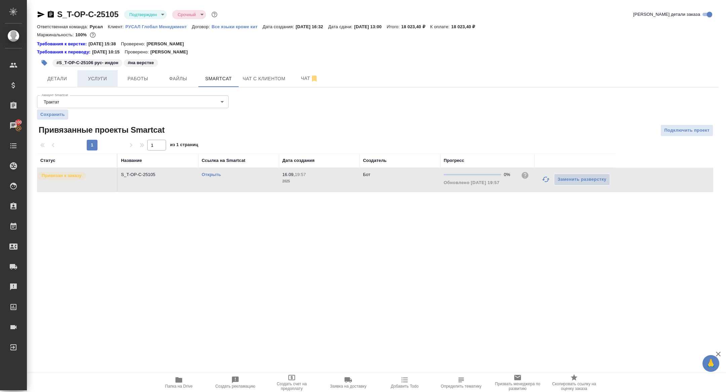
click at [106, 79] on span "Услуги" at bounding box center [97, 79] width 32 height 8
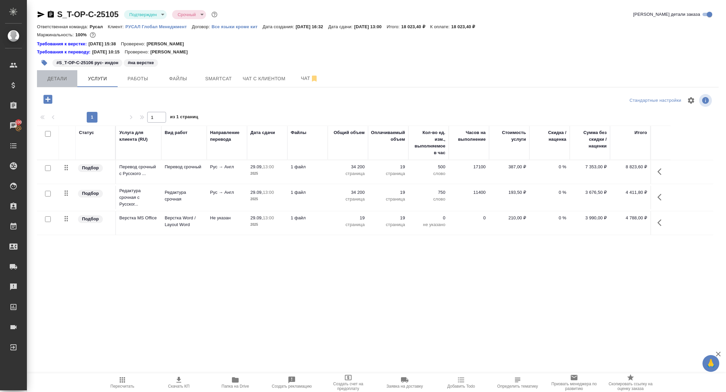
click at [58, 77] on span "Детали" at bounding box center [57, 79] width 32 height 8
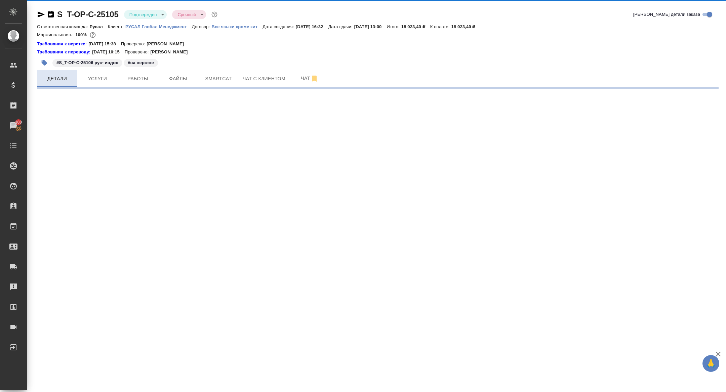
select select "RU"
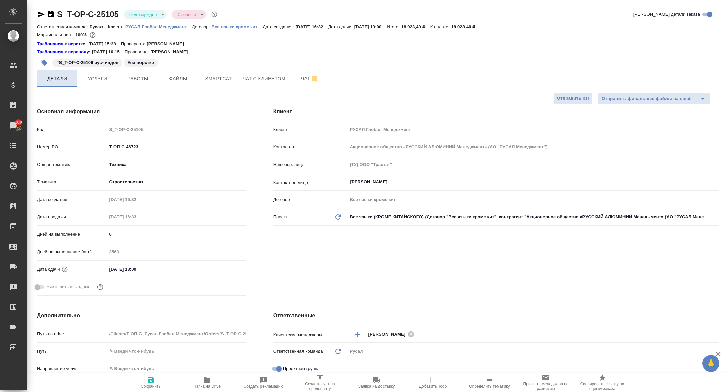
type textarea "x"
click at [218, 73] on button "Smartcat" at bounding box center [218, 78] width 40 height 17
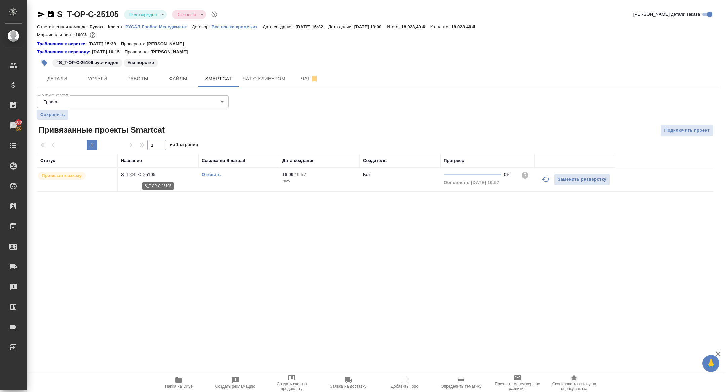
click at [140, 173] on p "S_T-OP-C-25105" at bounding box center [158, 174] width 74 height 7
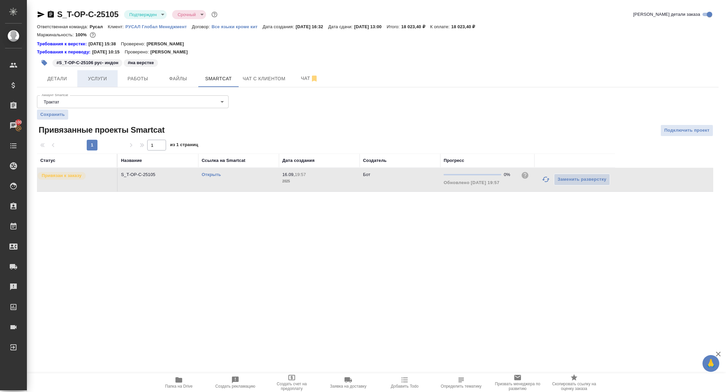
click at [87, 79] on span "Услуги" at bounding box center [97, 79] width 32 height 8
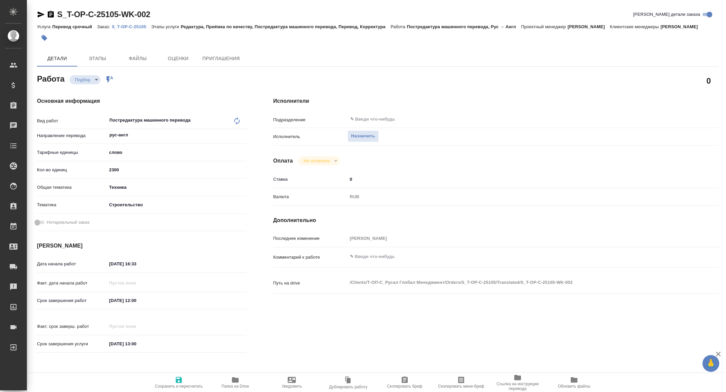
type textarea "x"
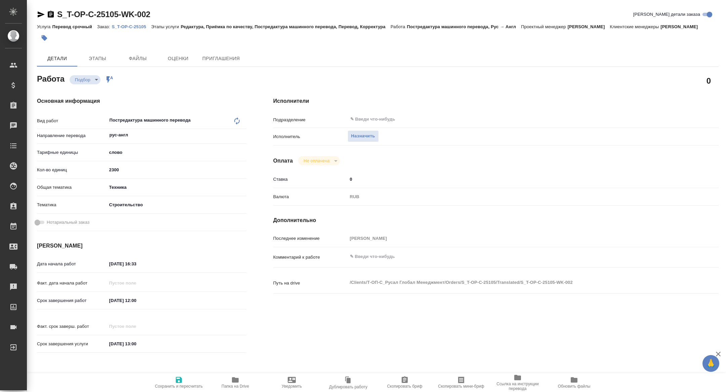
type textarea "x"
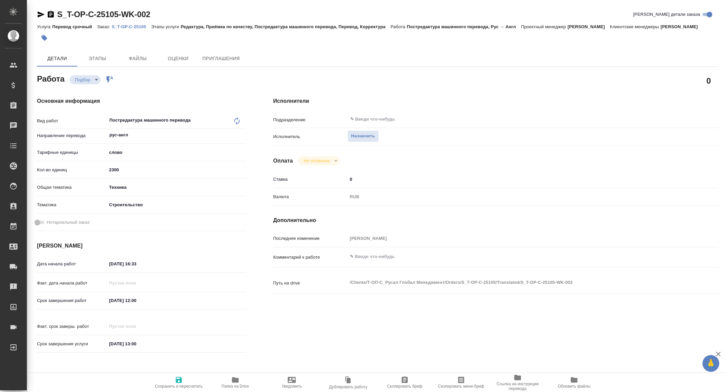
type textarea "x"
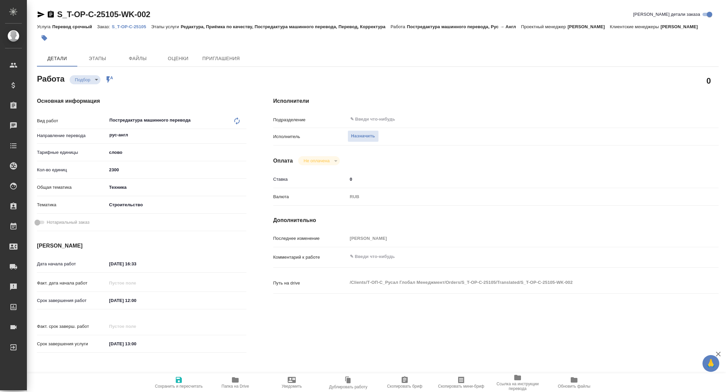
click at [460, 388] on span "Скопировать мини-бриф" at bounding box center [461, 386] width 46 height 5
type textarea "x"
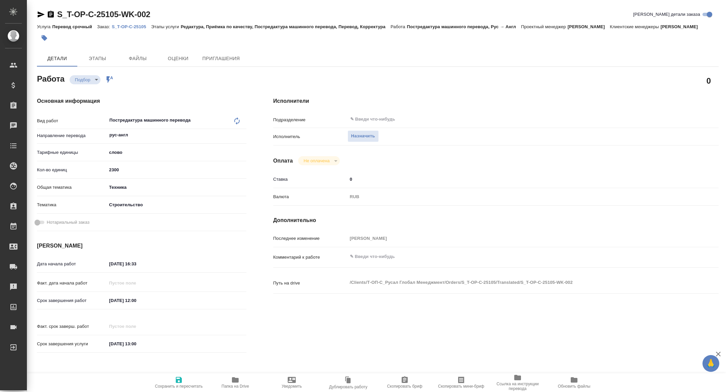
type textarea "x"
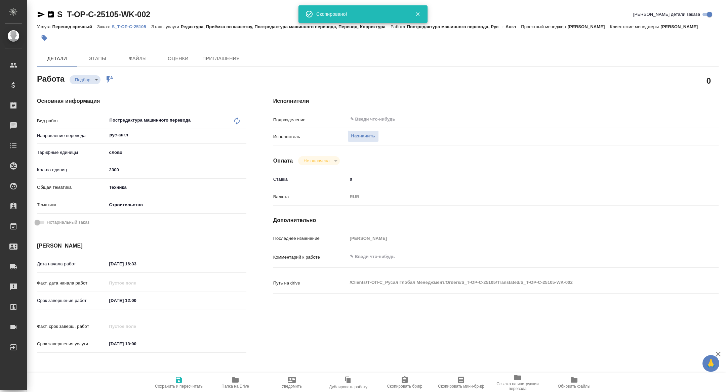
type textarea "x"
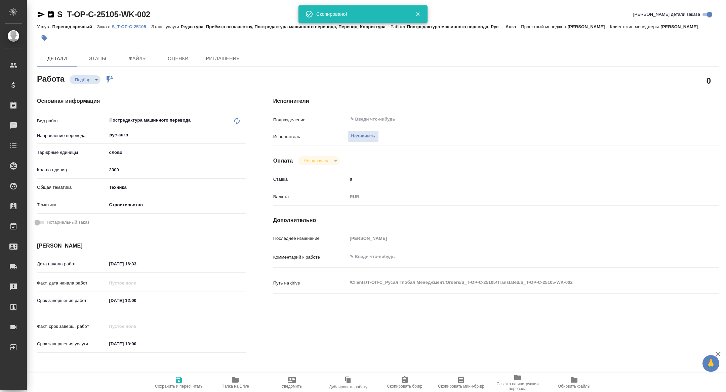
type textarea "x"
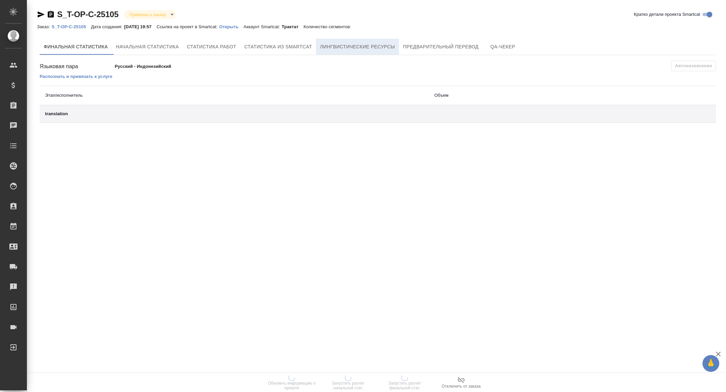
click at [361, 48] on span "Лингвистические ресурсы" at bounding box center [357, 47] width 75 height 8
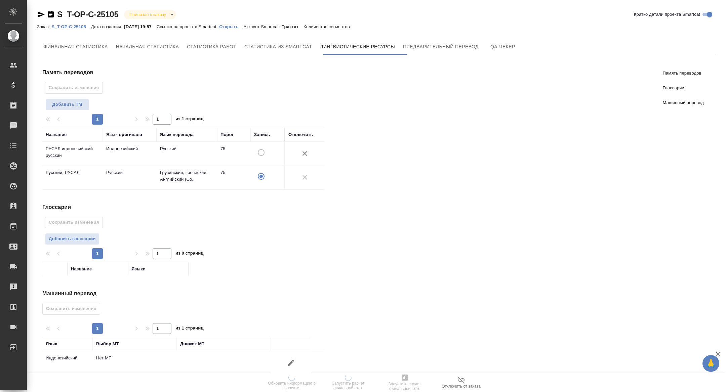
scroll to position [9, 0]
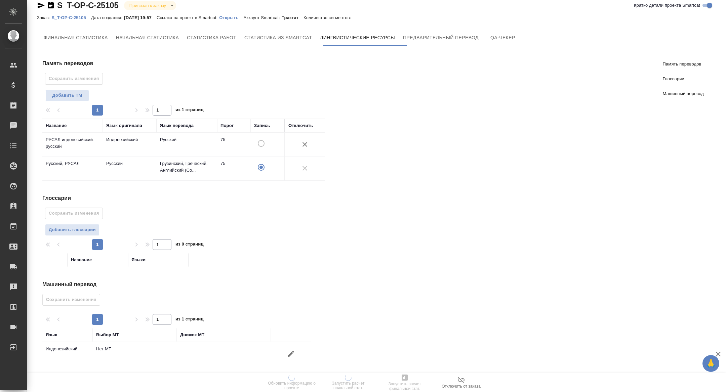
click at [291, 353] on icon "button" at bounding box center [291, 354] width 6 height 6
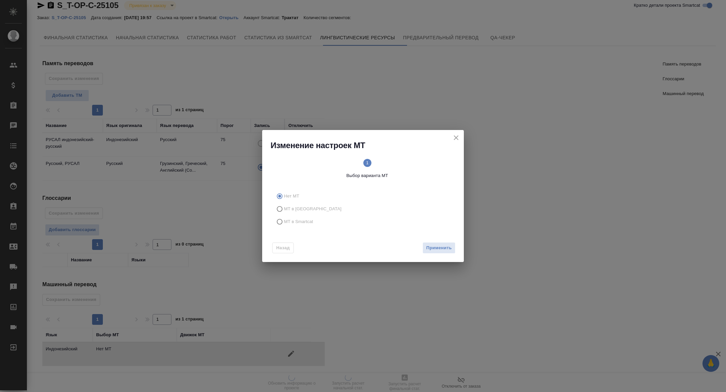
click at [299, 220] on span "МТ в Smartcat" at bounding box center [298, 222] width 29 height 7
click at [284, 220] on input "МТ в Smartcat" at bounding box center [278, 222] width 11 height 13
radio input "true"
click at [454, 251] on button "Вперед" at bounding box center [443, 248] width 24 height 12
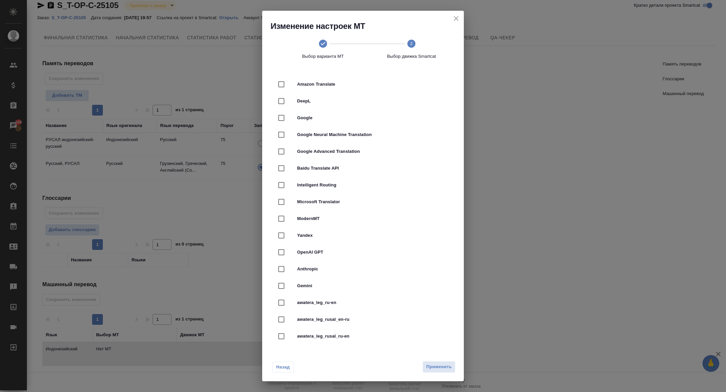
click at [306, 107] on div "DeepL" at bounding box center [363, 101] width 180 height 17
checkbox input "true"
click at [428, 369] on span "Применить" at bounding box center [439, 367] width 26 height 8
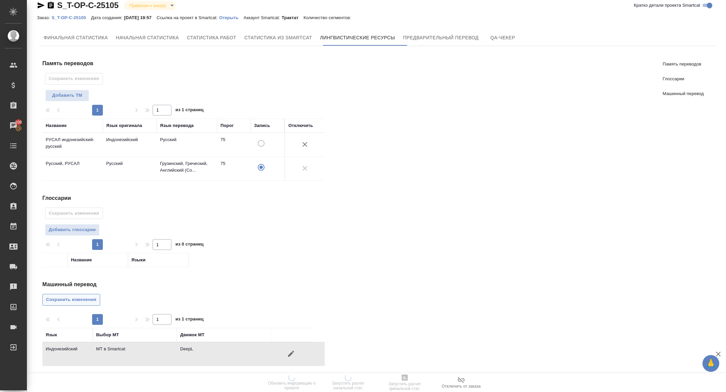
click at [86, 301] on span "Сохранить изменения" at bounding box center [71, 300] width 50 height 8
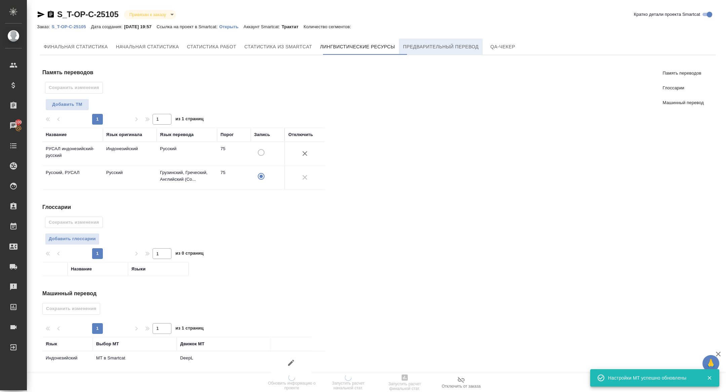
click at [471, 43] on span "Предварительный перевод" at bounding box center [441, 47] width 76 height 8
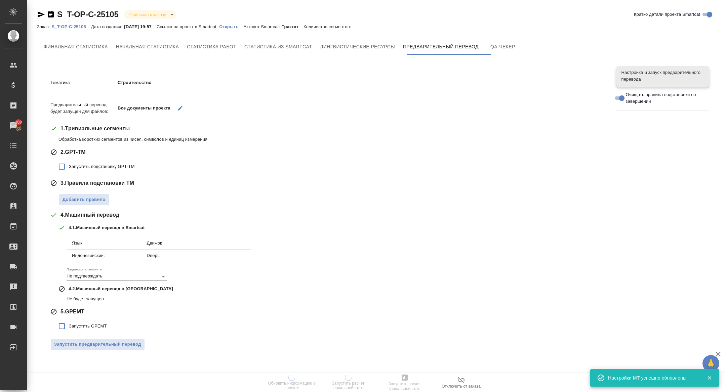
click at [124, 171] on label "Запустить подстановку GPT-TM" at bounding box center [95, 167] width 80 height 14
click at [69, 171] on input "Запустить подстановку GPT-TM" at bounding box center [62, 167] width 14 height 14
checkbox input "true"
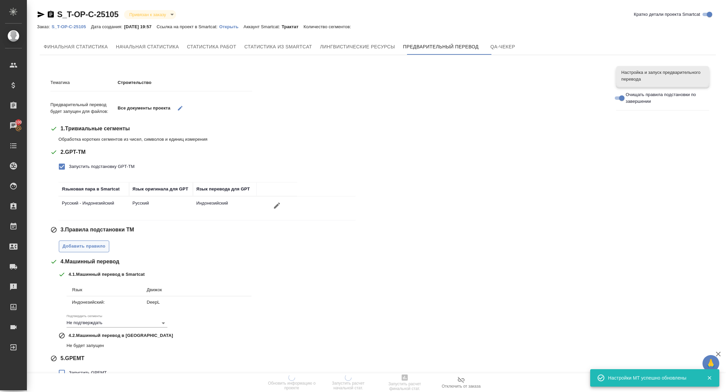
click at [83, 247] on span "Добавить правило" at bounding box center [84, 247] width 43 height 8
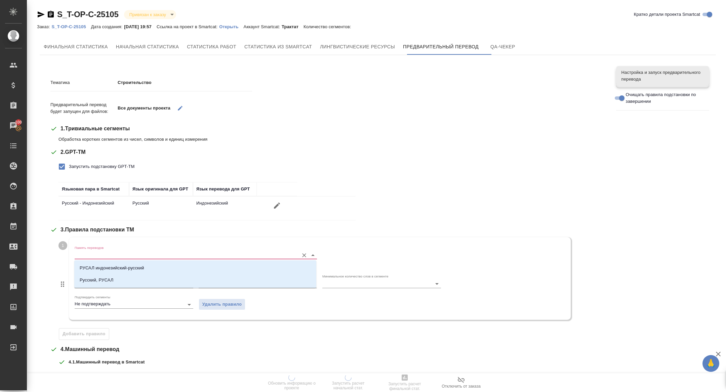
click at [107, 256] on input "Память переводов" at bounding box center [185, 255] width 221 height 8
click at [138, 265] on p "РУСАЛ индонезийский-русский" at bounding box center [112, 268] width 65 height 7
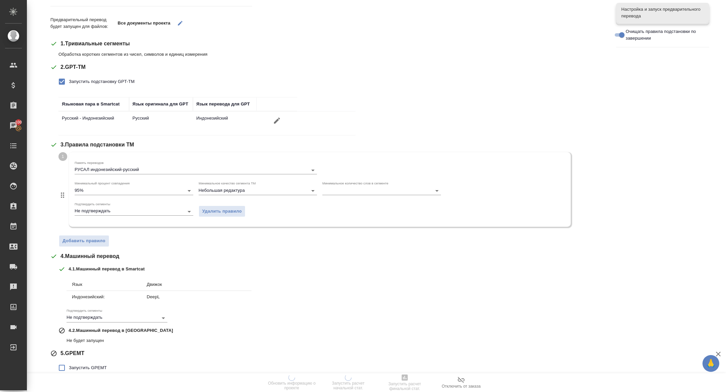
scroll to position [95, 0]
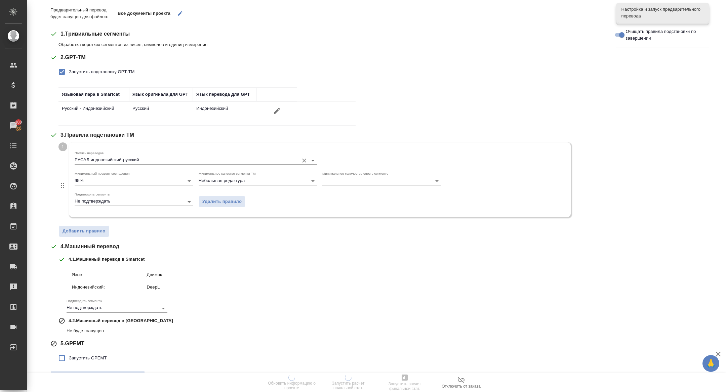
click at [122, 164] on div "РУСАЛ индонезийский-русский" at bounding box center [196, 160] width 242 height 8
click at [302, 159] on icon "Очистить" at bounding box center [304, 160] width 7 height 7
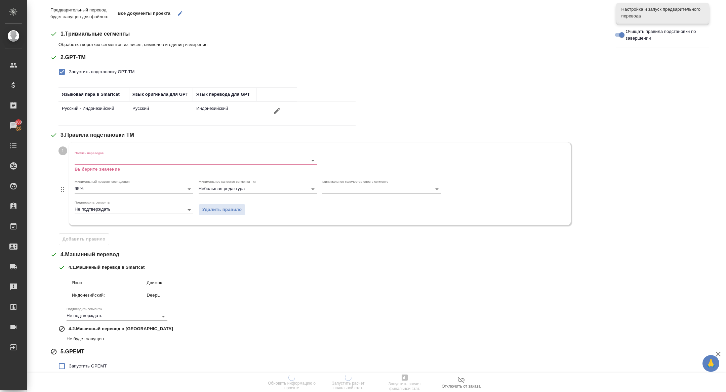
click at [79, 363] on span "Запустить GPEMT" at bounding box center [88, 366] width 38 height 7
click at [69, 362] on input "Запустить GPEMT" at bounding box center [62, 366] width 14 height 14
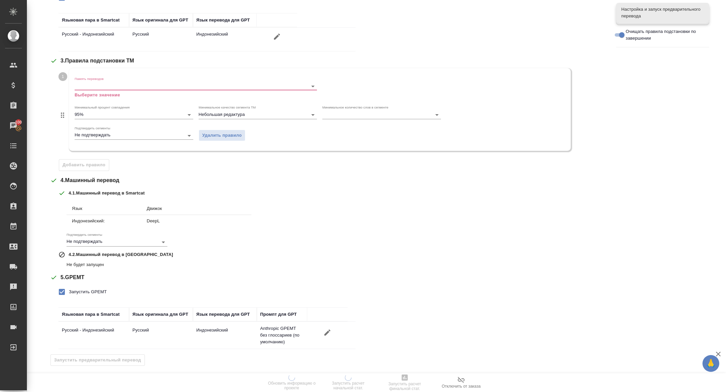
click at [94, 362] on div "Запустить предварительный перевод" at bounding box center [328, 361] width 556 height 12
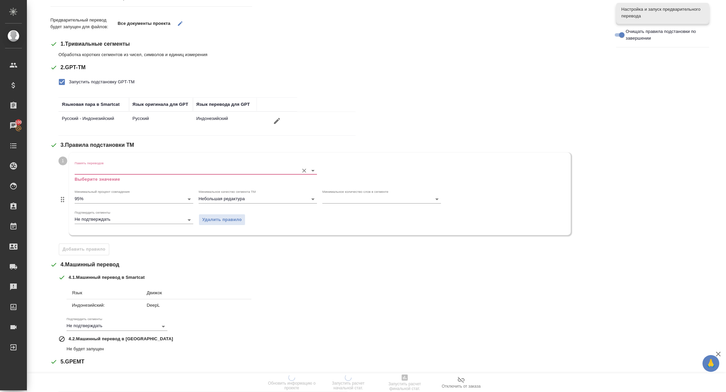
scroll to position [70, 0]
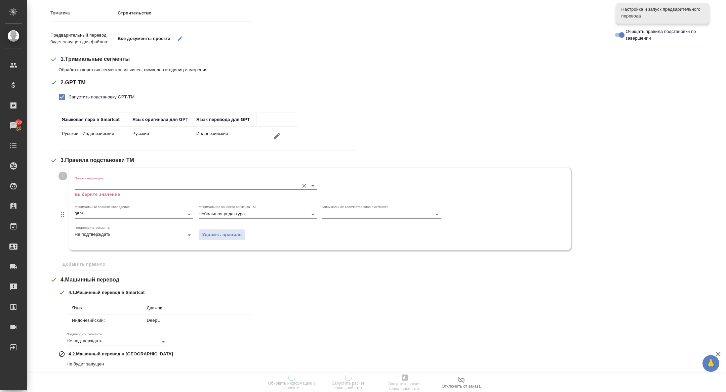
click at [302, 184] on icon "Очистить" at bounding box center [304, 186] width 7 height 7
click at [163, 184] on input "Память переводов" at bounding box center [185, 186] width 221 height 8
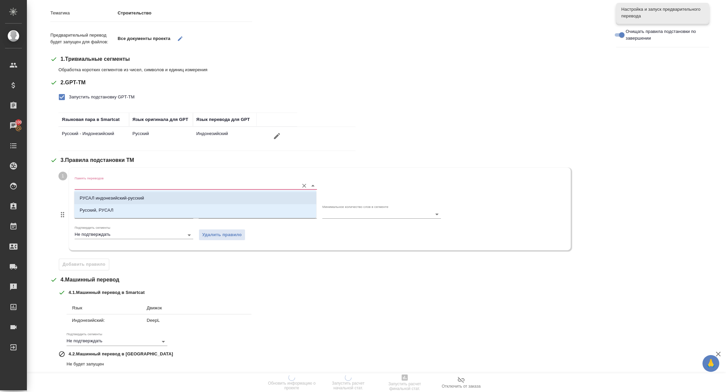
click at [144, 202] on li "РУСАЛ индонезийский-русский" at bounding box center [195, 198] width 242 height 12
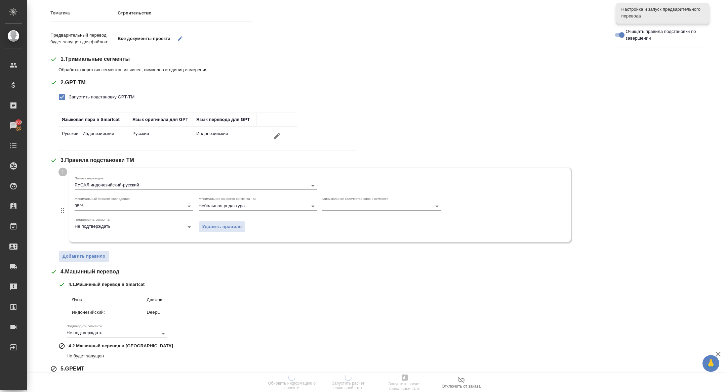
scroll to position [111, 0]
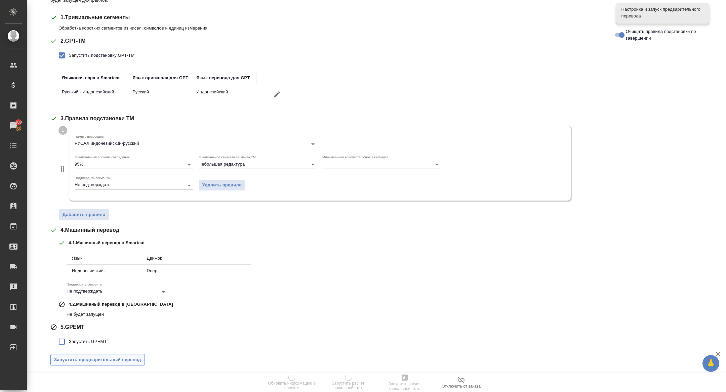
click at [102, 359] on span "Запустить предварительный перевод" at bounding box center [97, 360] width 87 height 8
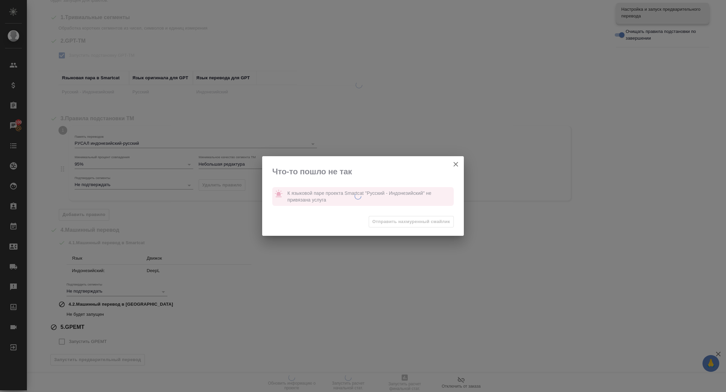
click at [85, 339] on div "Что-то пошло не так К языковой паре проекта Smartcat "Русский - Индонезийский" …" at bounding box center [363, 196] width 726 height 392
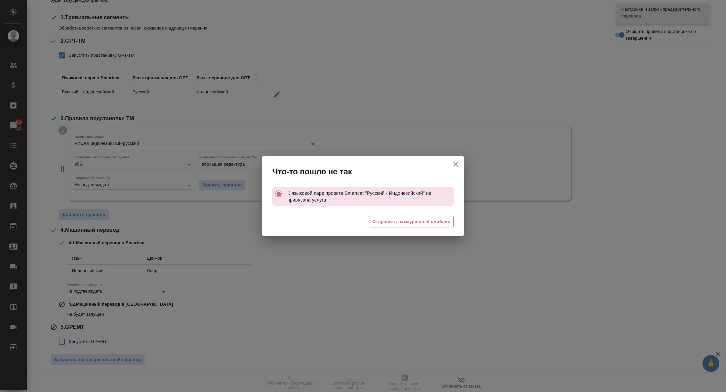
click at [454, 166] on icon "button" at bounding box center [456, 164] width 8 height 8
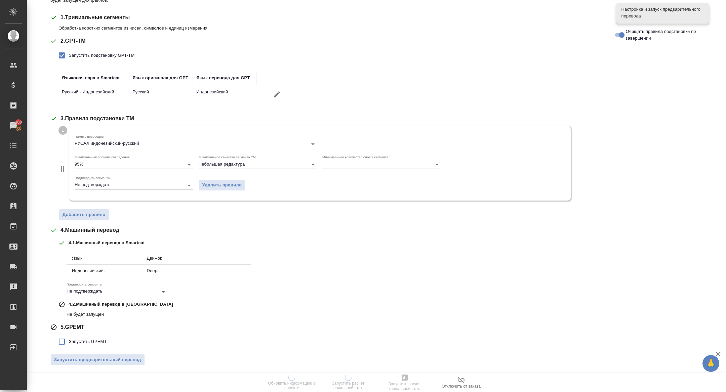
click at [70, 342] on span "Запустить GPEMT" at bounding box center [88, 342] width 38 height 7
click at [69, 342] on input "Запустить GPEMT" at bounding box center [62, 342] width 14 height 14
checkbox input "true"
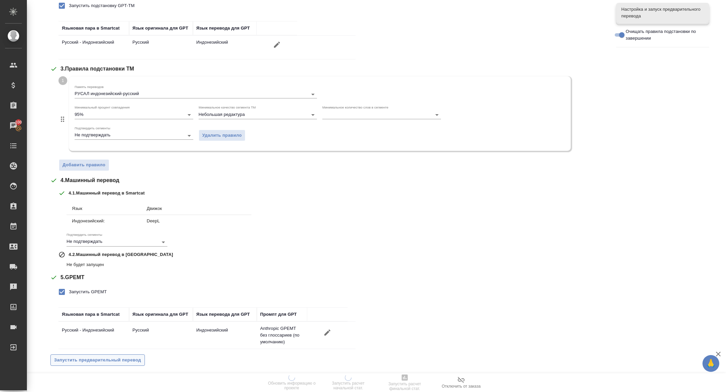
click at [92, 357] on span "Запустить предварительный перевод" at bounding box center [97, 361] width 87 height 8
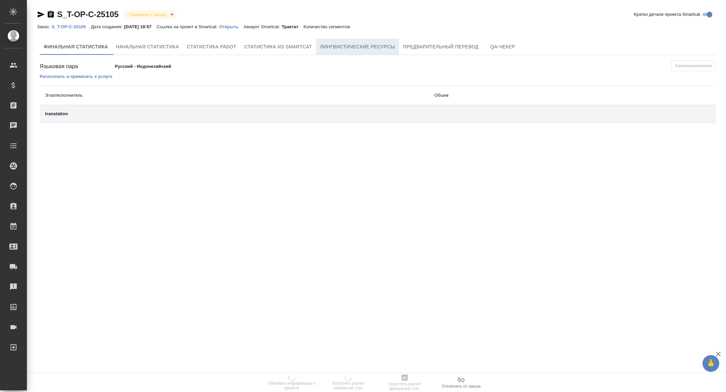
click at [358, 43] on span "Лингвистические ресурсы" at bounding box center [357, 47] width 75 height 8
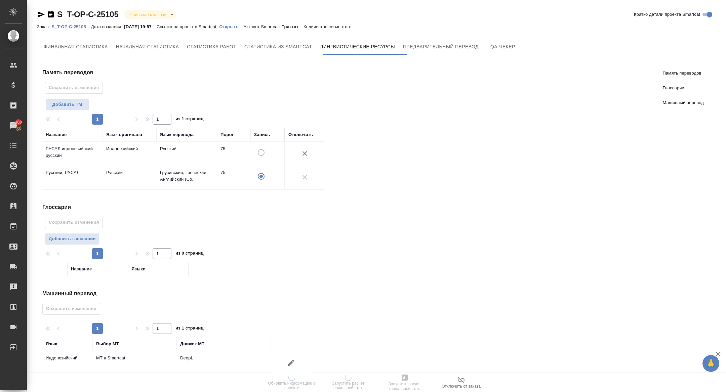
scroll to position [9, 0]
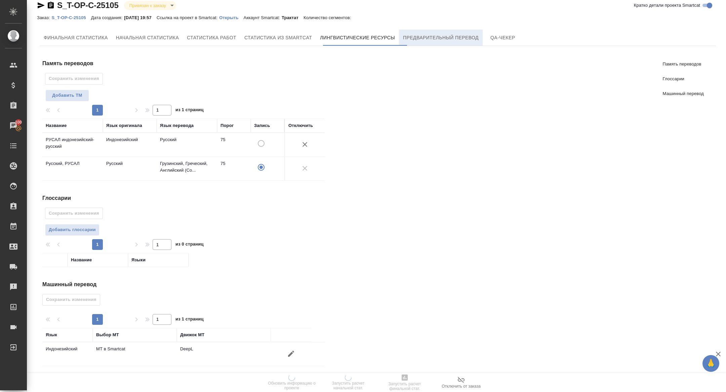
click at [454, 44] on button "Предварительный перевод" at bounding box center [441, 38] width 84 height 16
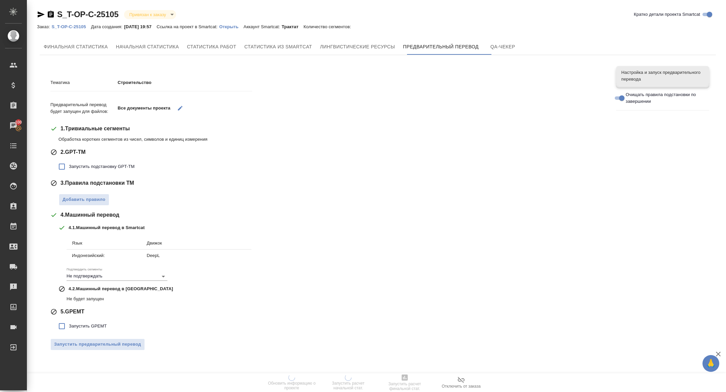
click at [98, 172] on label "Запустить подстановку GPT-TM" at bounding box center [95, 167] width 80 height 14
click at [69, 172] on input "Запустить подстановку GPT-TM" at bounding box center [62, 167] width 14 height 14
checkbox input "true"
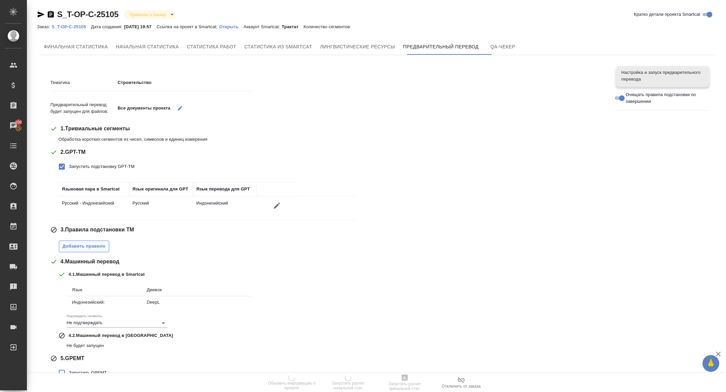
click at [93, 246] on span "Добавить правило" at bounding box center [84, 247] width 43 height 8
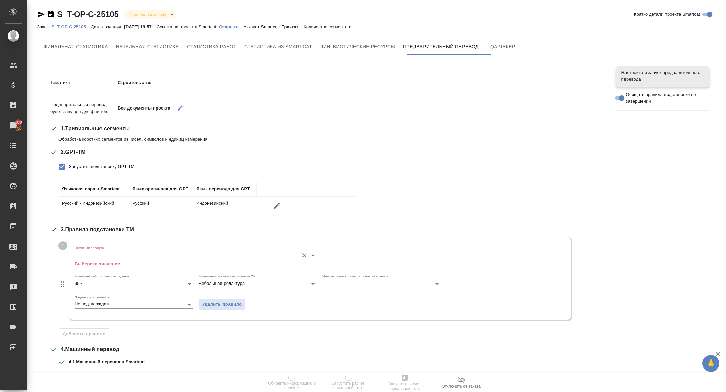
click at [105, 263] on p "Выберите значение" at bounding box center [196, 264] width 242 height 7
click at [101, 251] on input "Память переводов" at bounding box center [185, 255] width 221 height 8
click at [180, 197] on td "Русский" at bounding box center [161, 209] width 64 height 24
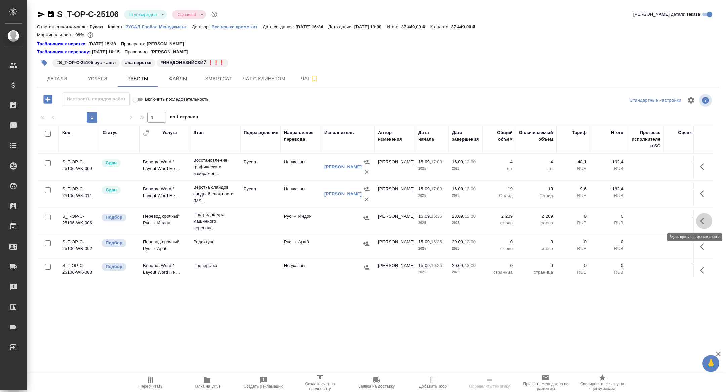
click at [700, 216] on button "button" at bounding box center [704, 221] width 16 height 16
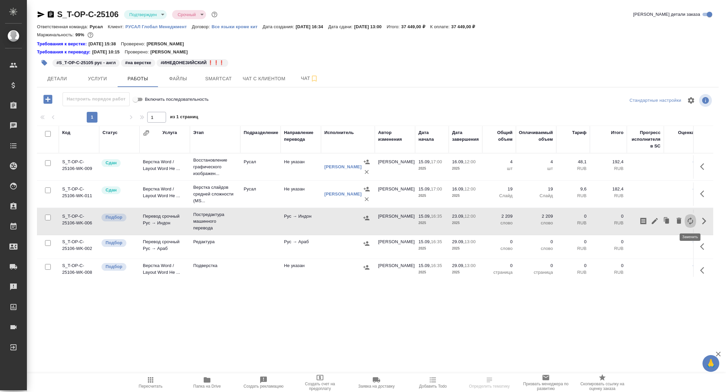
click at [692, 221] on icon "button" at bounding box center [691, 221] width 8 height 8
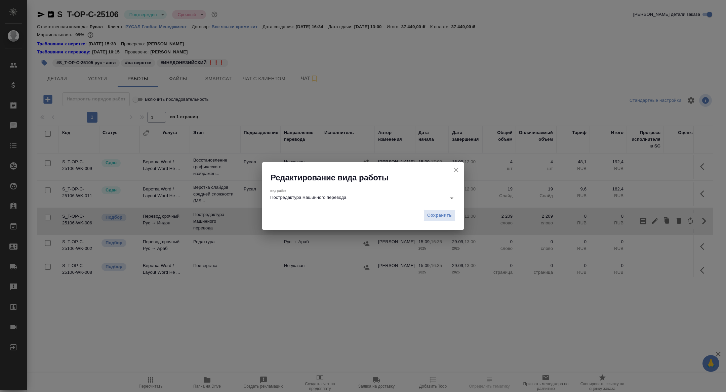
click at [340, 195] on input "Постредактура машинного перевода" at bounding box center [356, 198] width 173 height 8
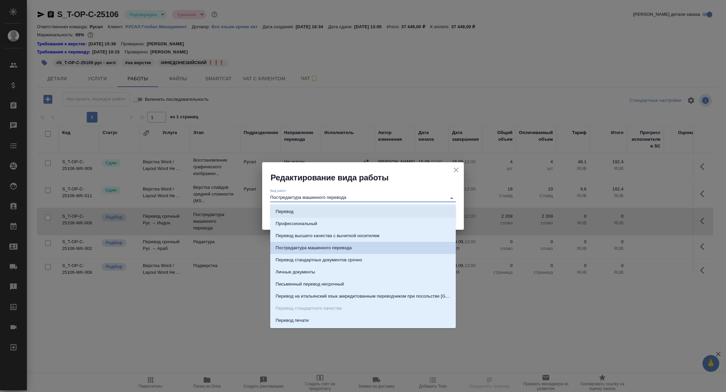
click at [322, 212] on li "Перевод" at bounding box center [363, 212] width 186 height 12
type input "Перевод"
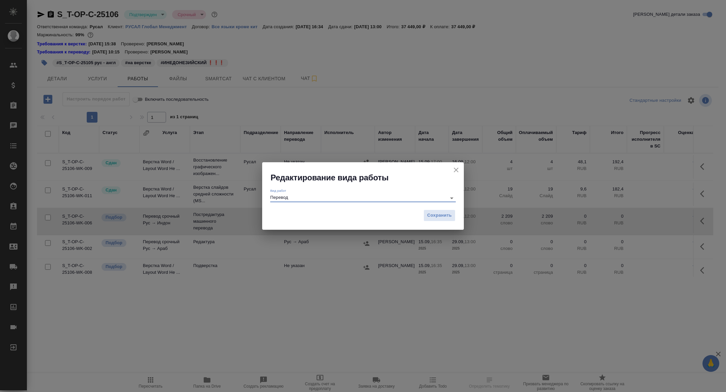
click at [436, 209] on div "Сохранить" at bounding box center [363, 218] width 202 height 24
click at [439, 216] on span "Сохранить" at bounding box center [439, 216] width 25 height 8
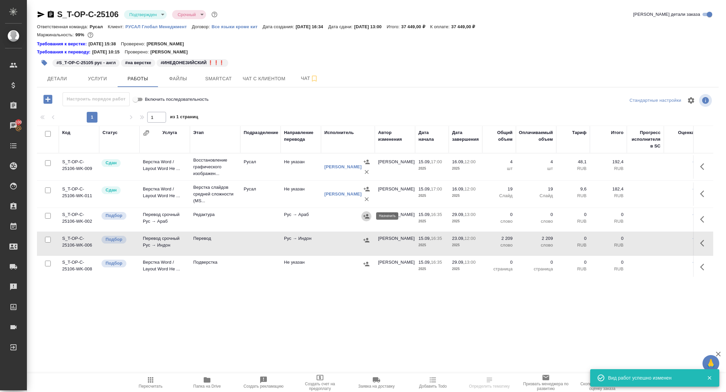
click at [369, 216] on icon "button" at bounding box center [366, 216] width 7 height 7
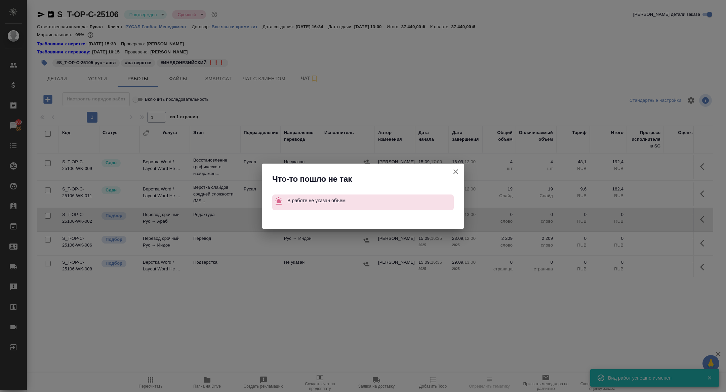
click at [458, 170] on icon "button" at bounding box center [456, 171] width 5 height 5
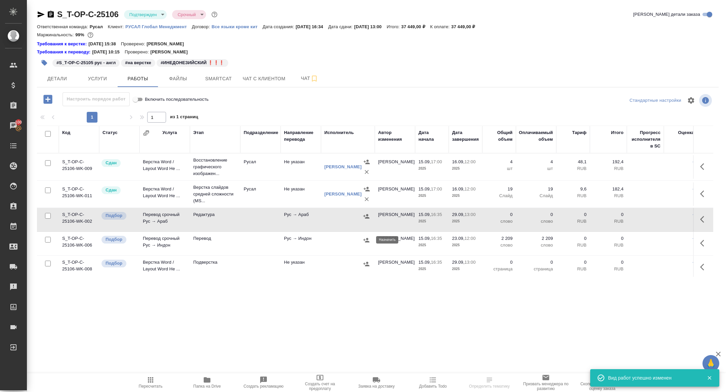
click at [366, 239] on icon "button" at bounding box center [366, 240] width 7 height 7
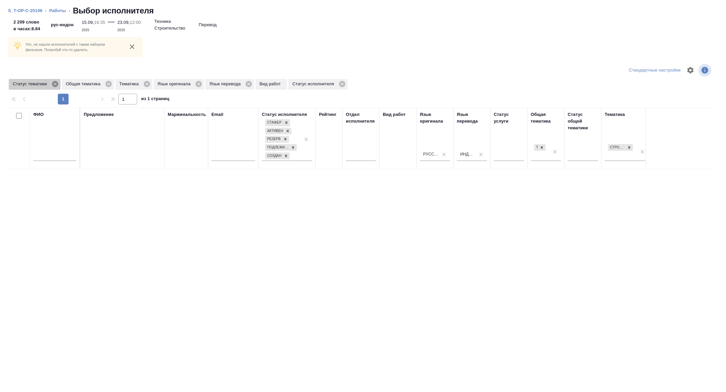
click at [58, 85] on icon at bounding box center [55, 84] width 6 height 6
click at [94, 82] on icon at bounding box center [94, 84] width 6 height 6
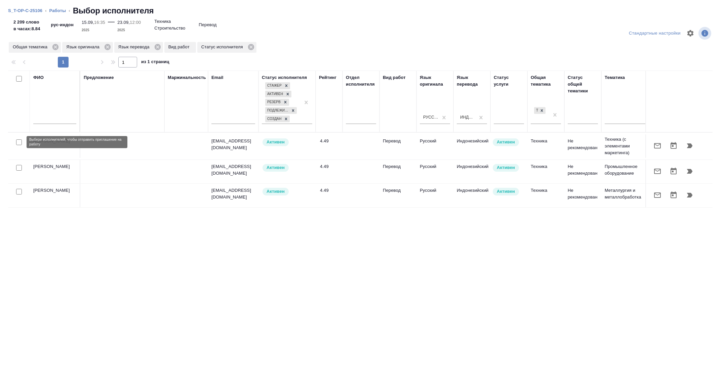
click at [21, 143] on input "checkbox" at bounding box center [19, 143] width 6 height 6
checkbox input "true"
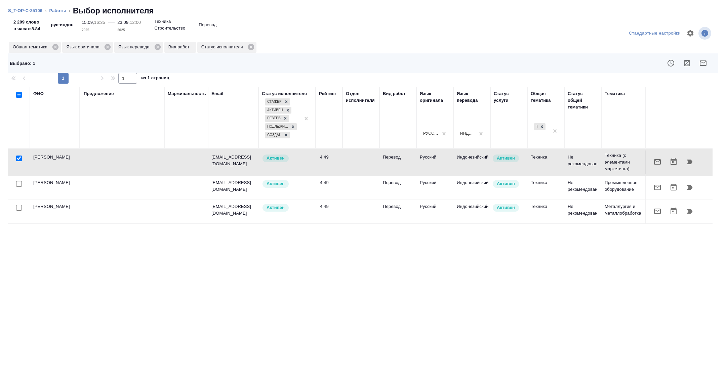
click at [21, 184] on input "checkbox" at bounding box center [19, 184] width 6 height 6
checkbox input "true"
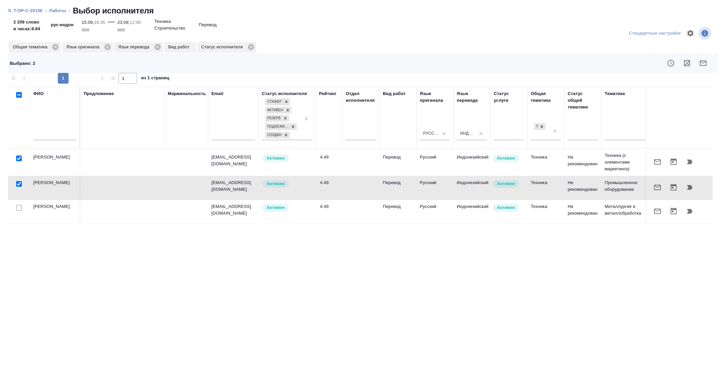
click at [709, 53] on div "Выбрано : 2" at bounding box center [363, 63] width 710 height 20
click at [704, 64] on icon "button" at bounding box center [703, 63] width 8 height 8
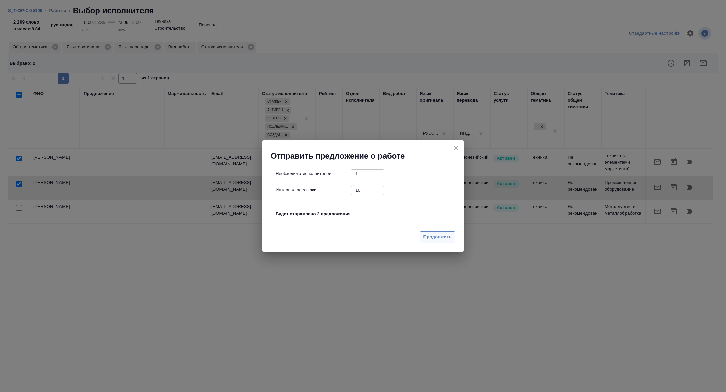
click at [445, 235] on span "Продолжить" at bounding box center [438, 238] width 28 height 8
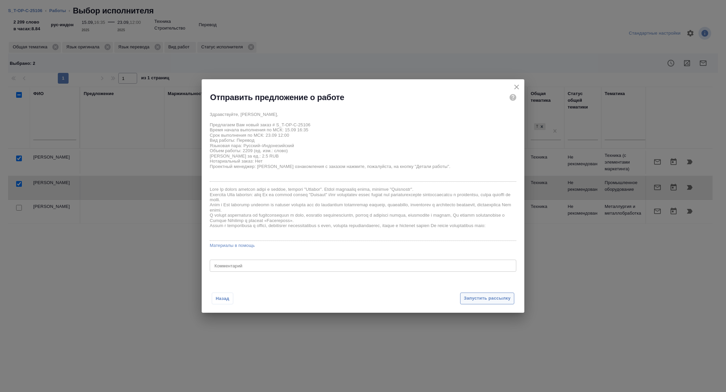
click at [501, 296] on span "Запустить рассылку" at bounding box center [487, 299] width 47 height 8
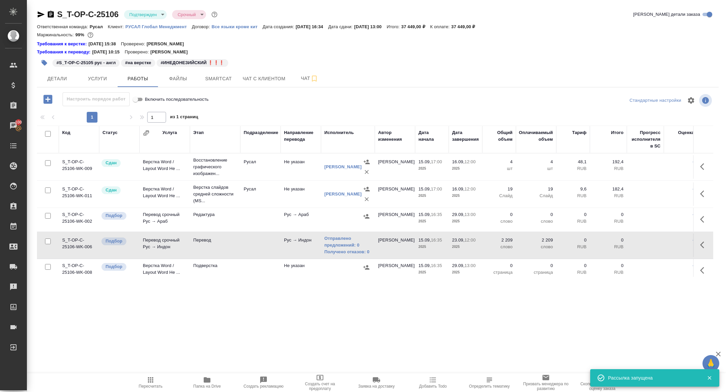
scroll to position [5, 0]
